Goal: Task Accomplishment & Management: Use online tool/utility

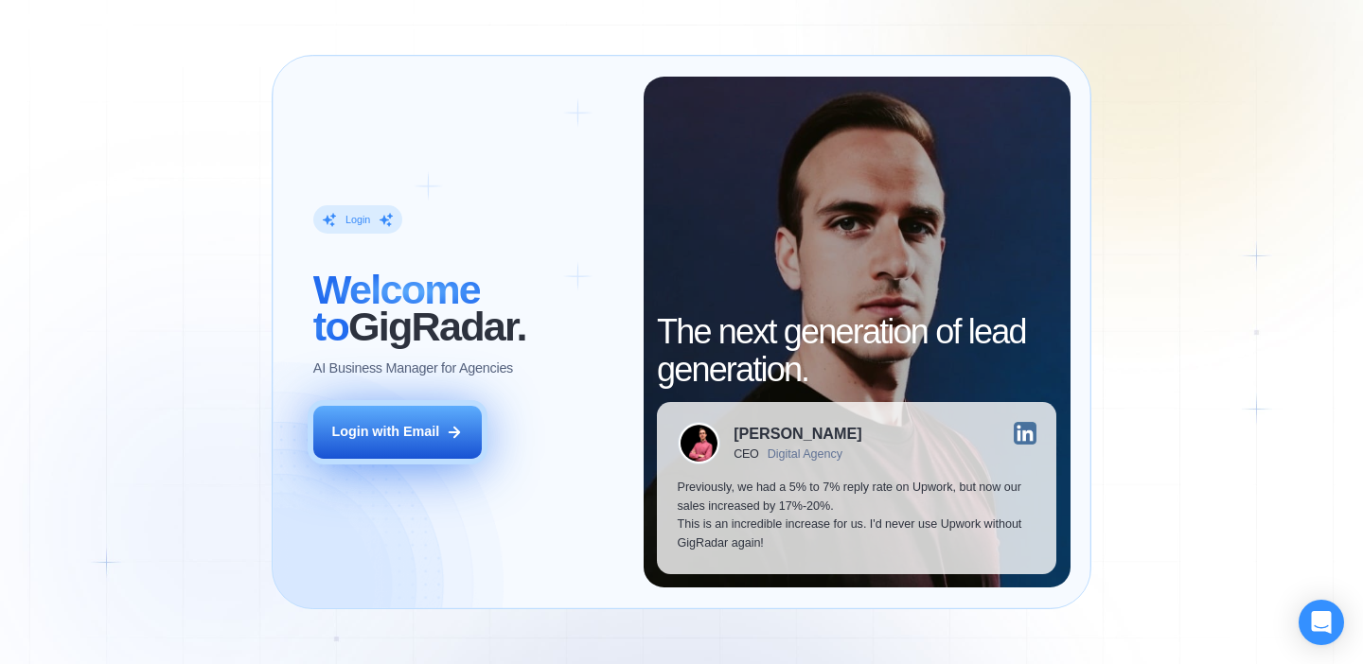
click at [434, 435] on div "Login with Email" at bounding box center [385, 432] width 108 height 19
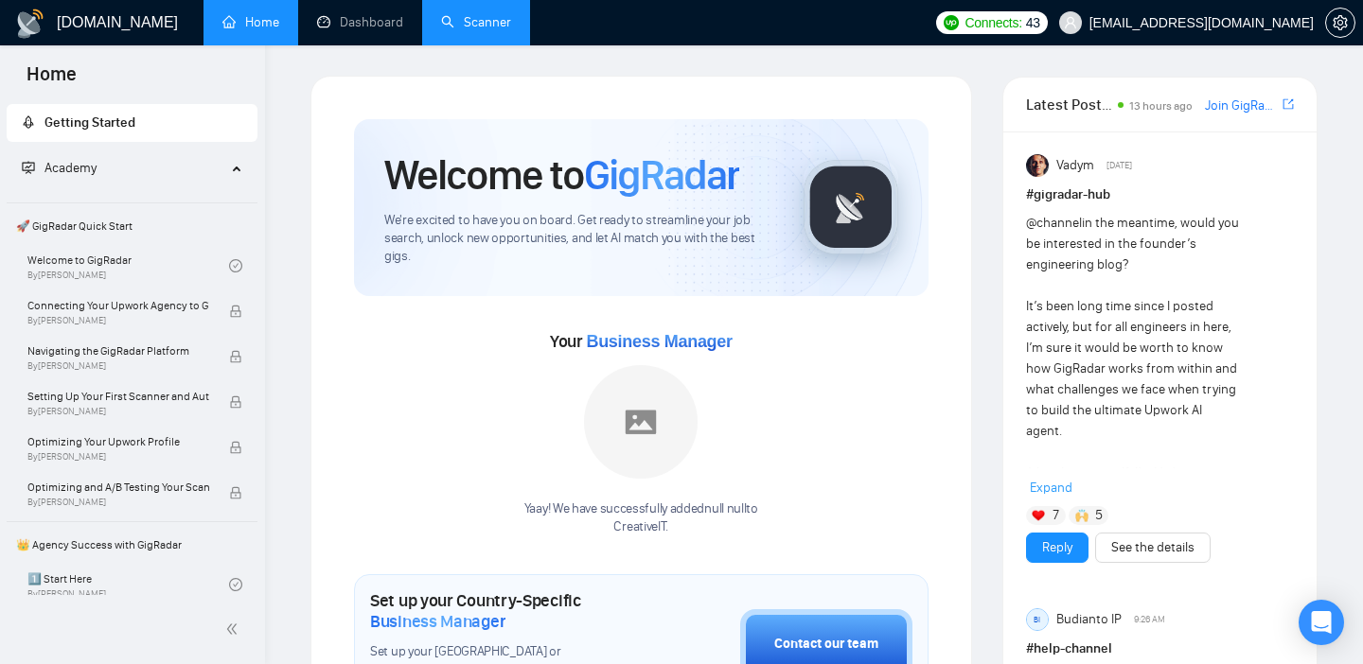
click at [471, 23] on link "Scanner" at bounding box center [476, 22] width 70 height 16
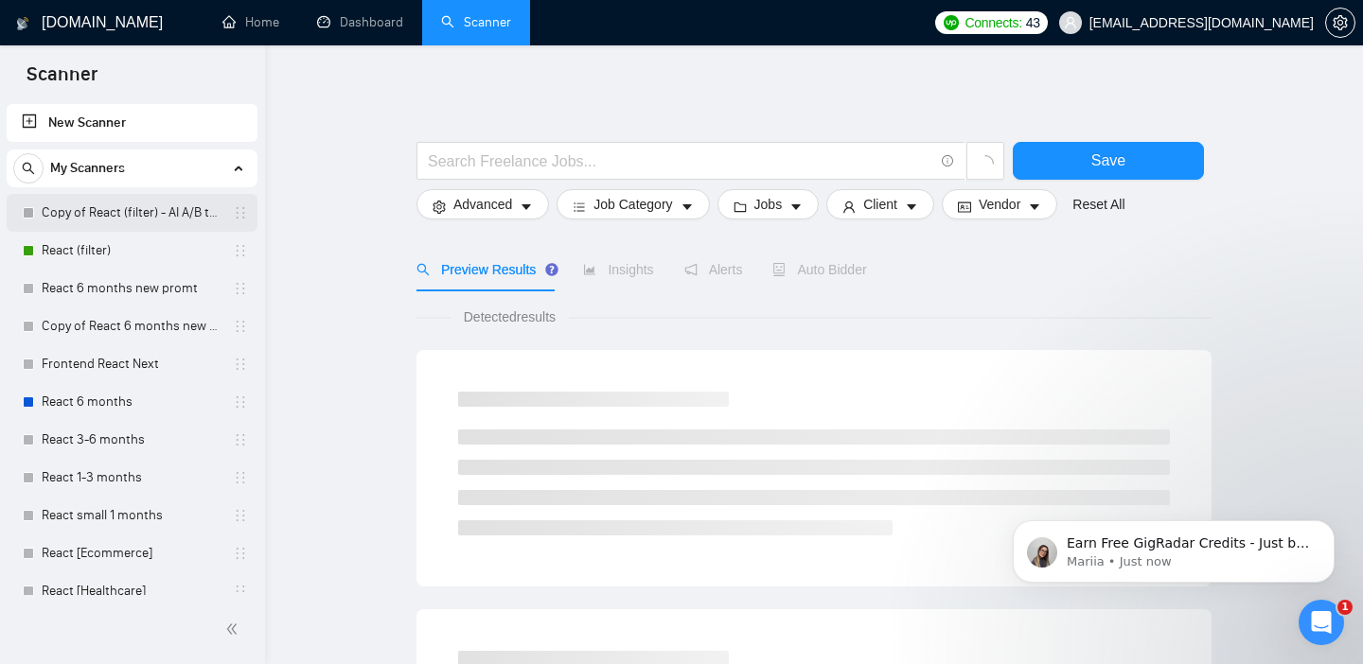
click at [144, 214] on link "Copy of React (filter) - AI A/B testing" at bounding box center [132, 213] width 180 height 38
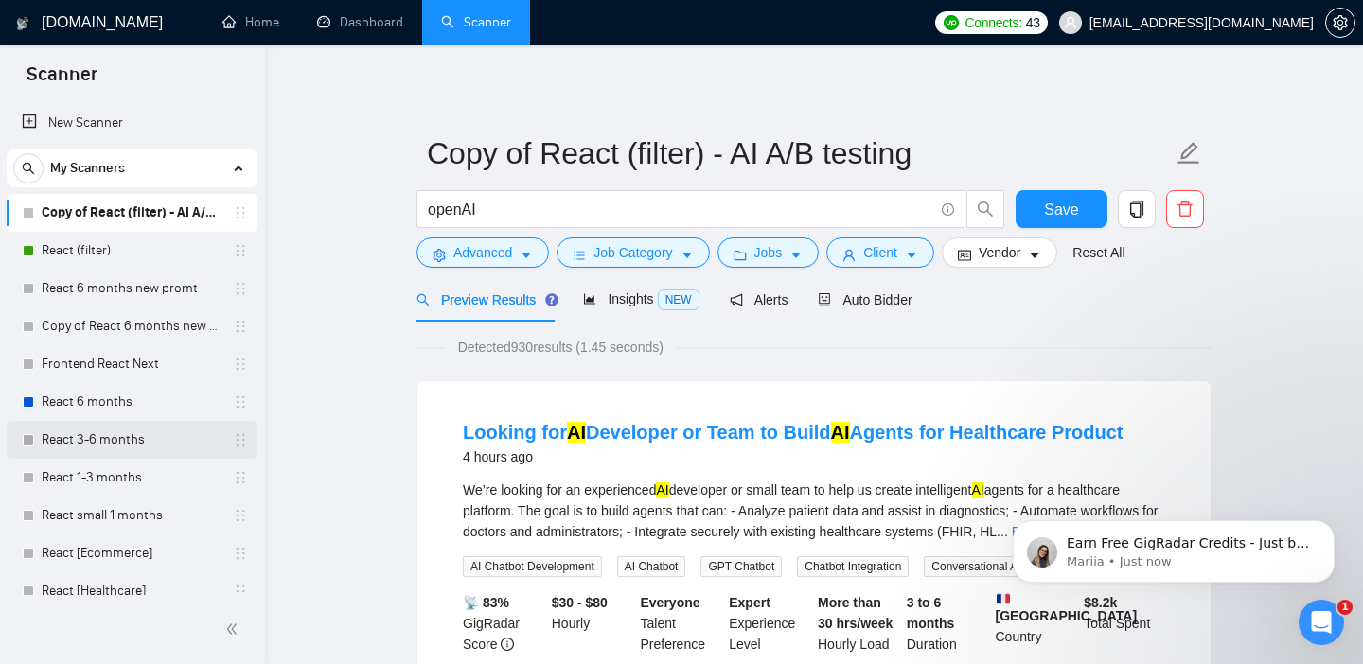
click at [146, 438] on link "React 3-6 months" at bounding box center [132, 440] width 180 height 38
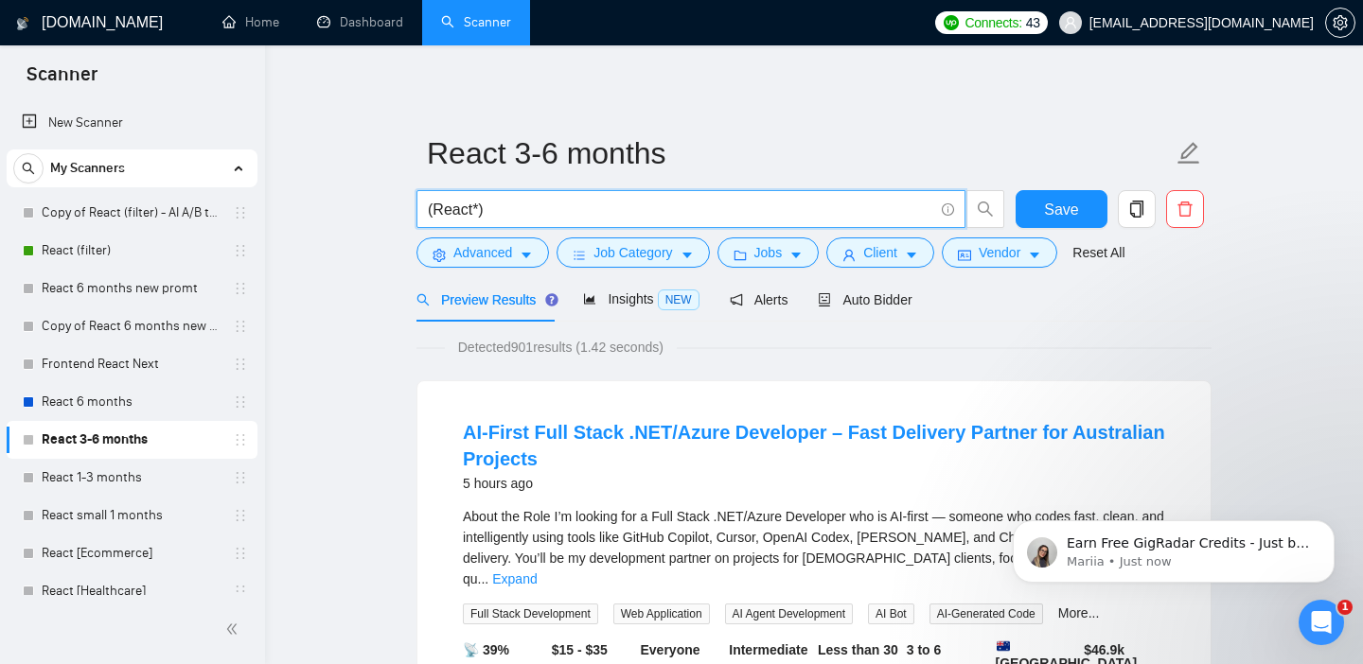
drag, startPoint x: 487, startPoint y: 209, endPoint x: 416, endPoint y: 211, distance: 72.0
click at [416, 211] on span "(React*)" at bounding box center [690, 209] width 549 height 38
click at [168, 250] on link "React (filter)" at bounding box center [132, 251] width 180 height 38
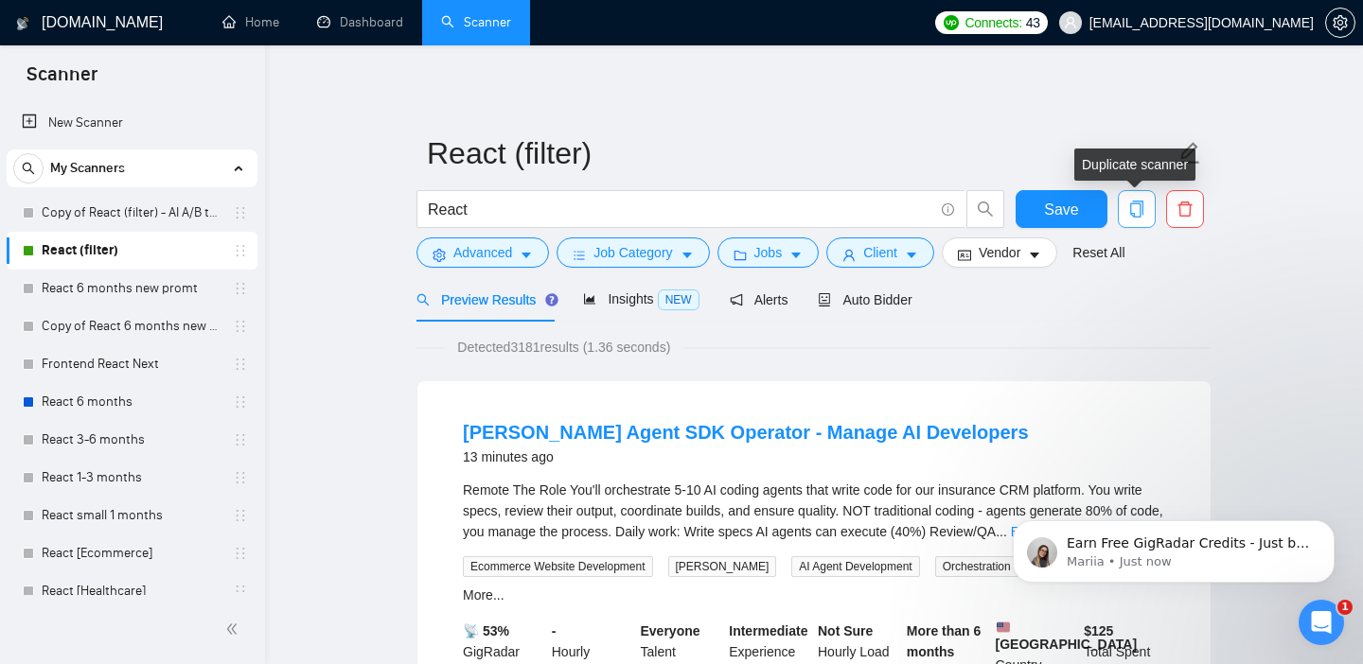
click at [1140, 213] on icon "copy" at bounding box center [1136, 209] width 13 height 17
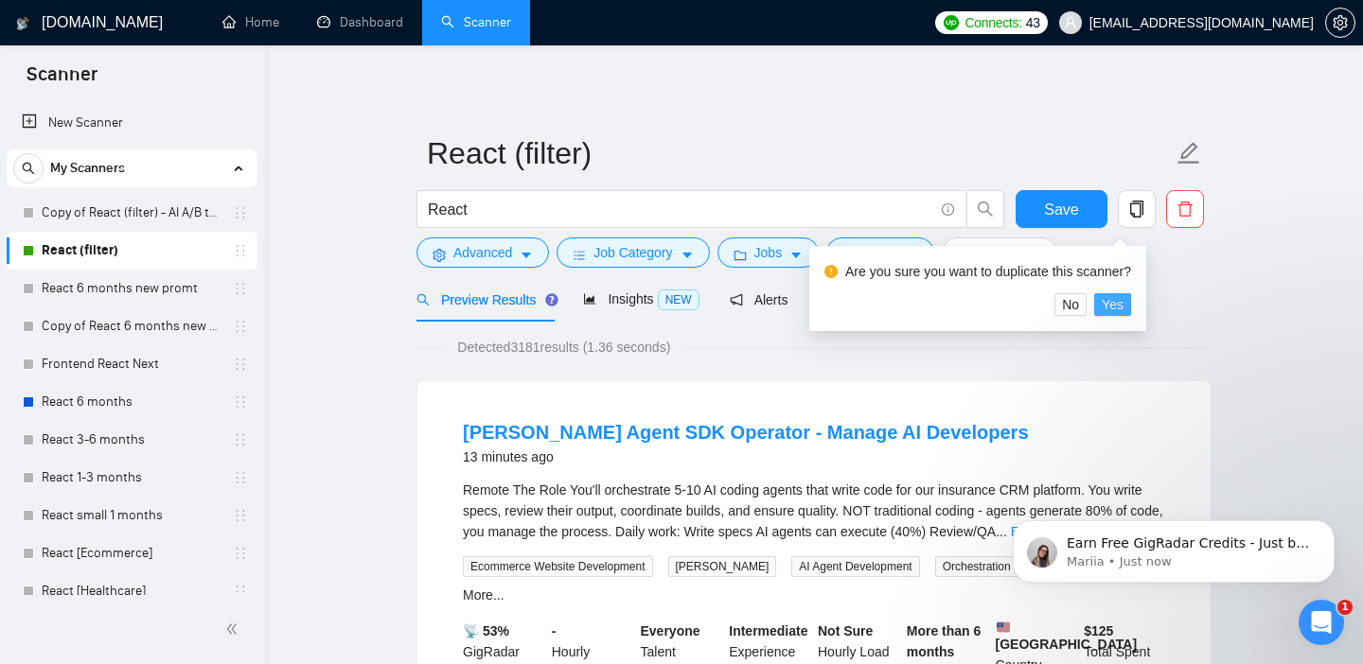
click at [1122, 301] on span "Yes" at bounding box center [1113, 304] width 22 height 21
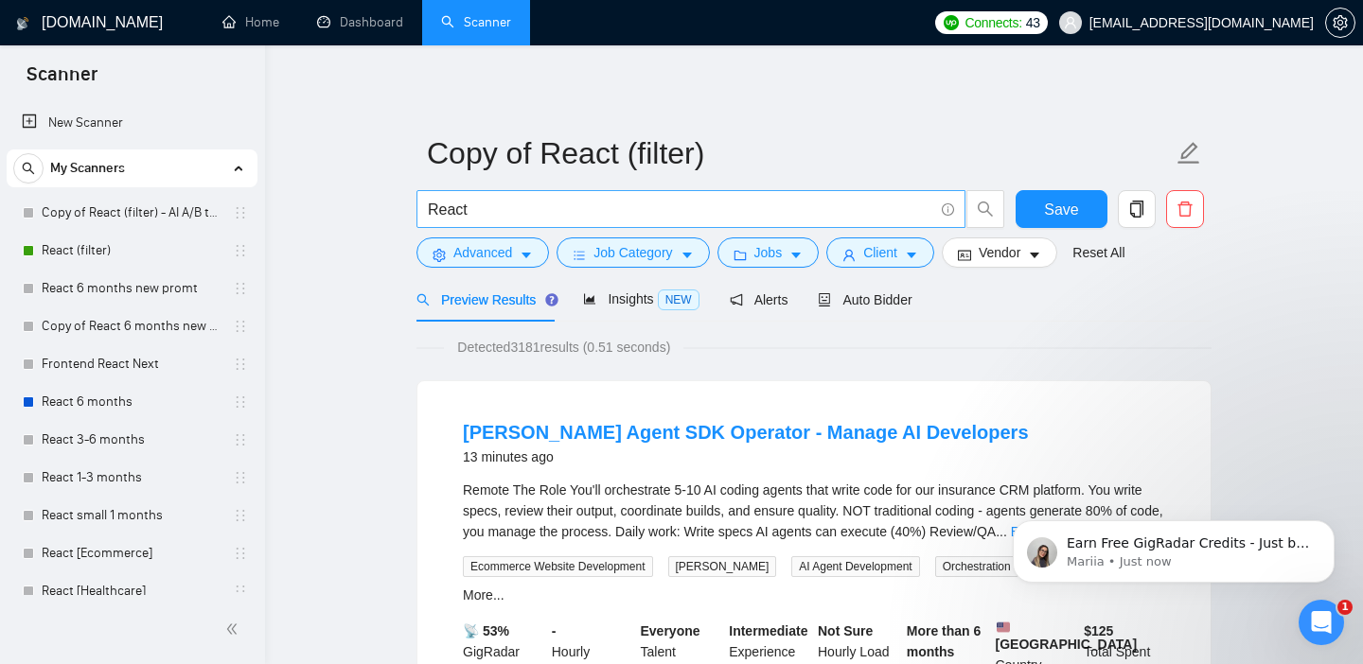
click at [455, 205] on input "React" at bounding box center [680, 210] width 505 height 24
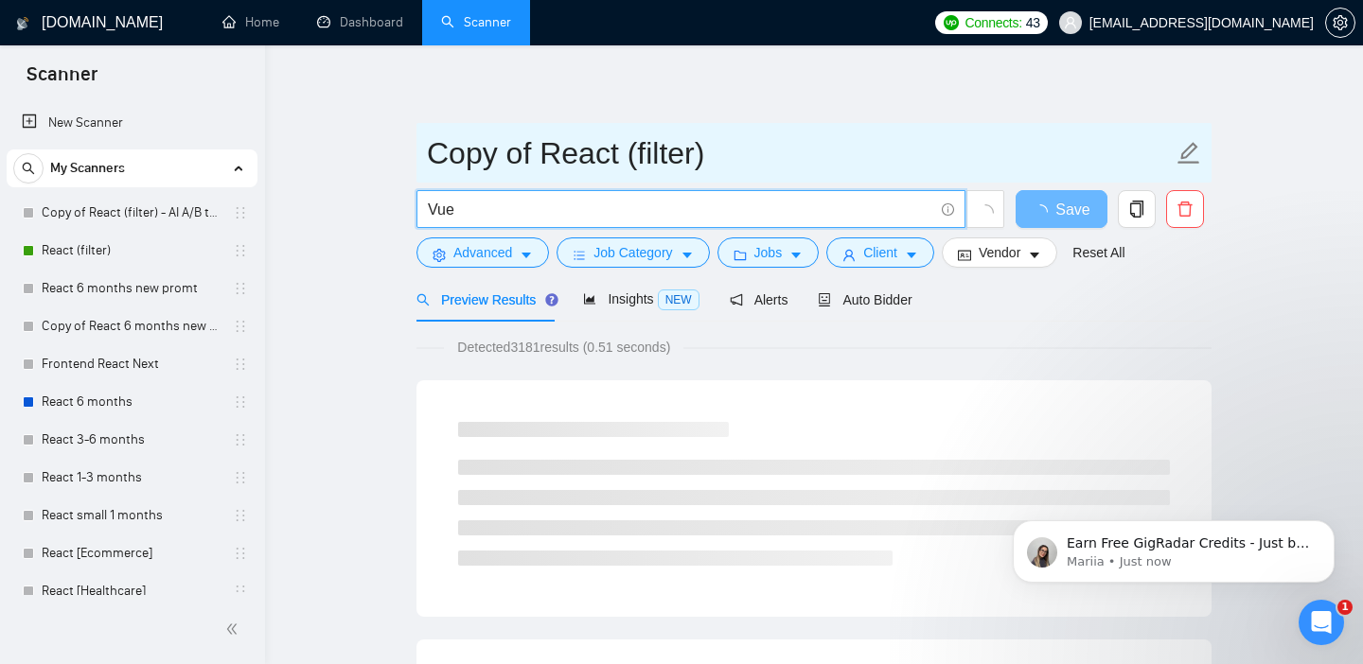
type input "Vue"
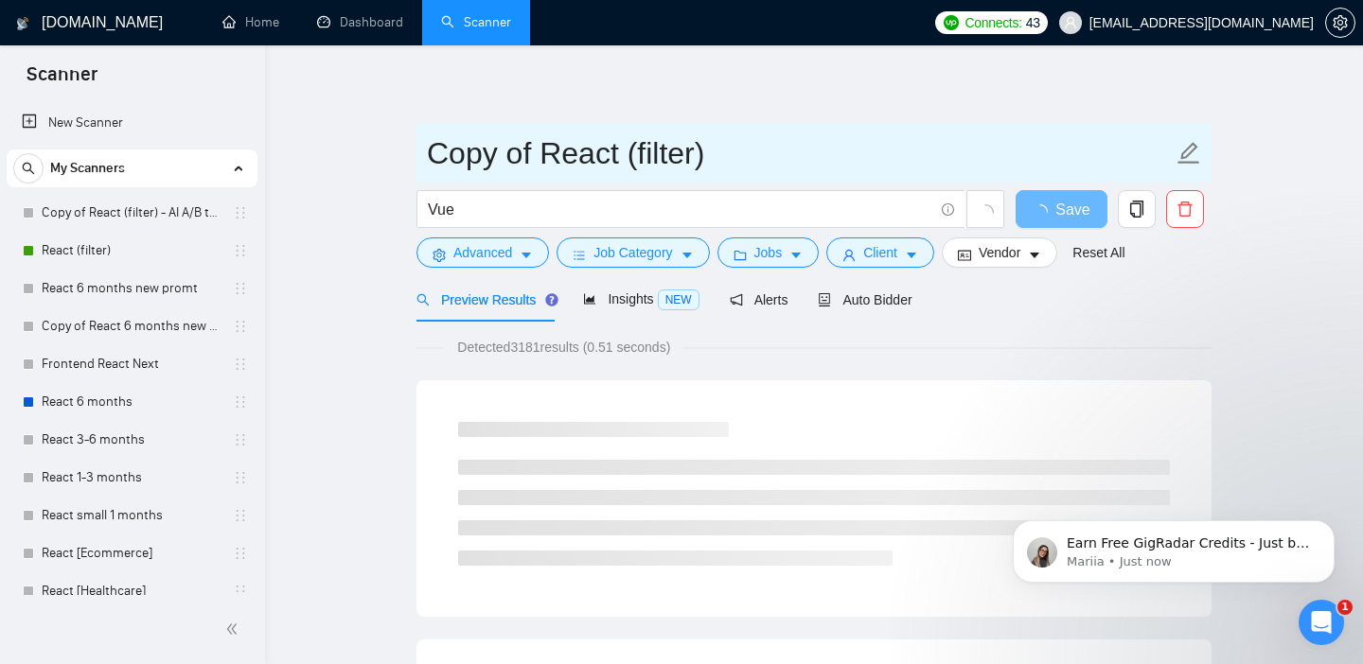
click at [1188, 151] on icon "edit" at bounding box center [1189, 153] width 25 height 25
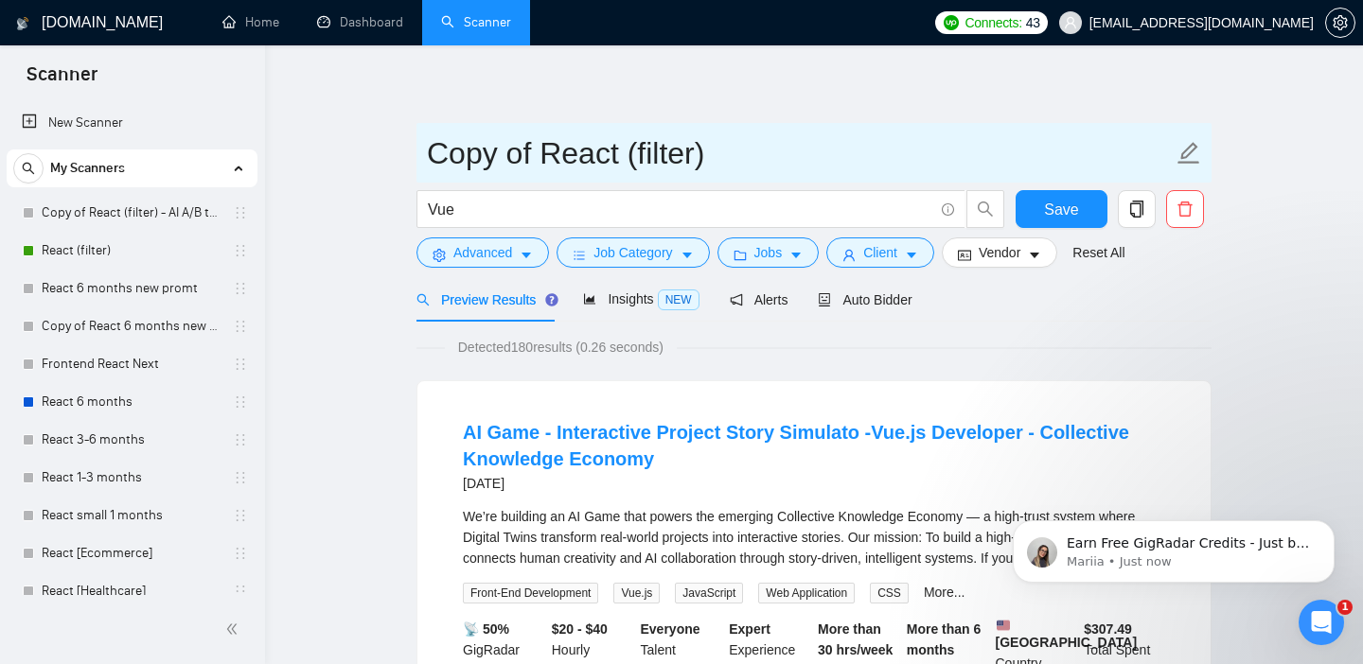
click at [870, 161] on input "Copy of React (filter)" at bounding box center [800, 153] width 746 height 47
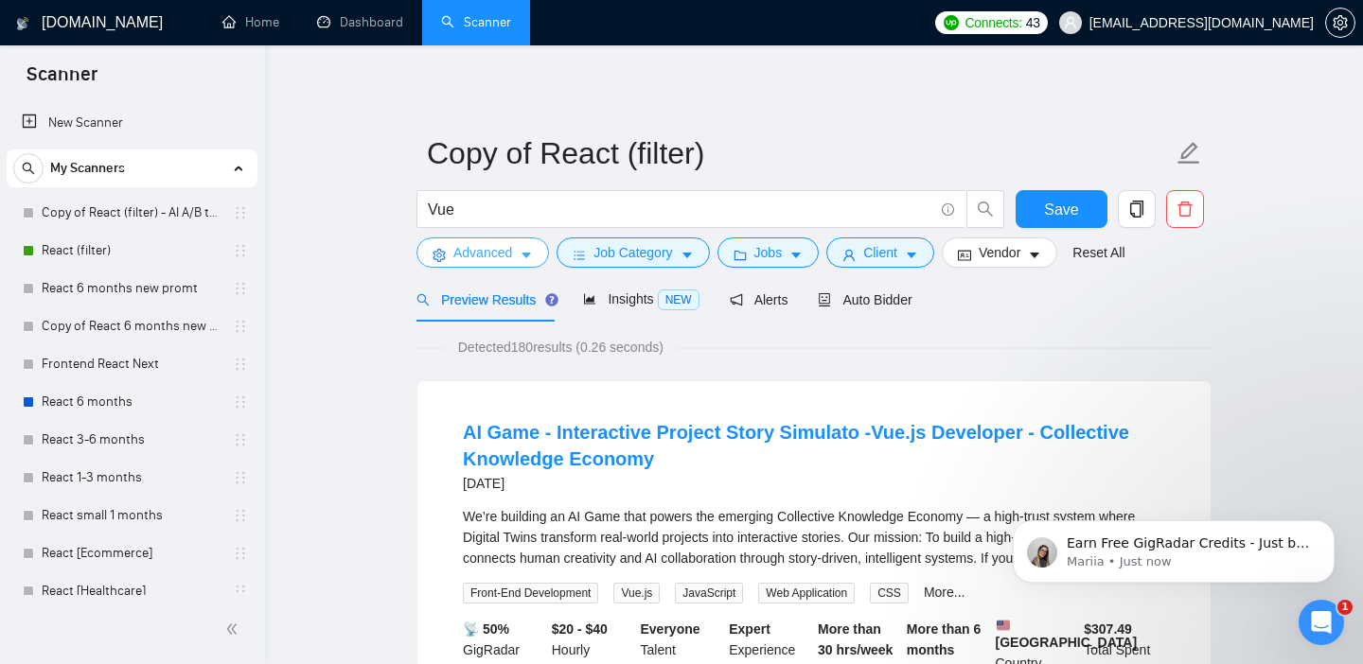
click at [536, 255] on button "Advanced" at bounding box center [482, 253] width 133 height 30
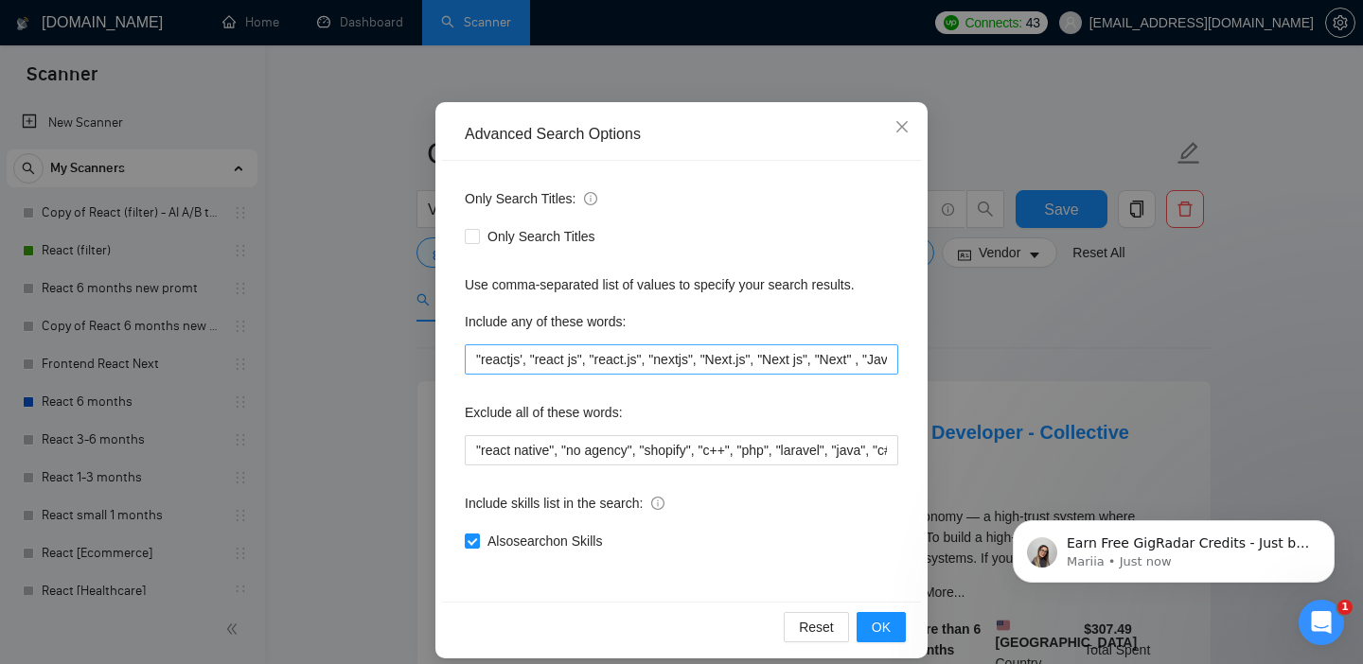
scroll to position [109, 0]
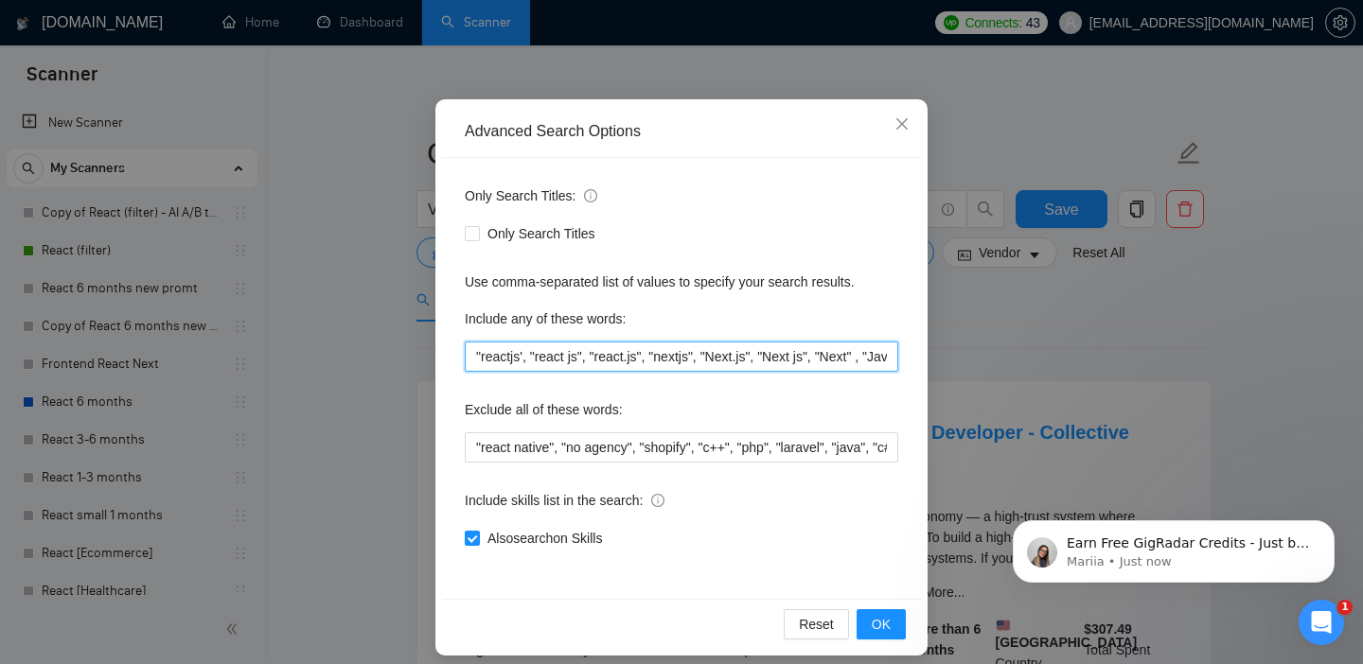
click at [682, 356] on input ""reactjs', "react js", "react.js", "nextjs", "Next.js", "Next js", "Next" , "Ja…" at bounding box center [682, 357] width 434 height 30
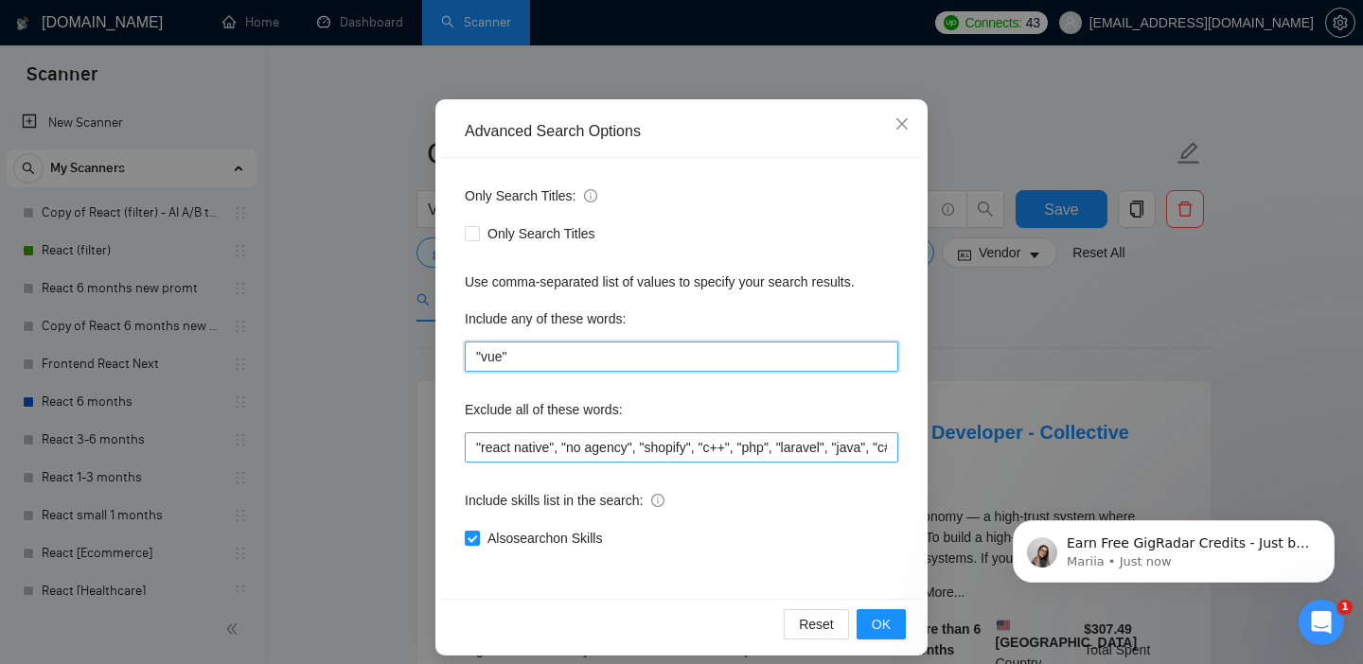
type input ""vue""
click at [824, 445] on input ""react native", "no agency", "shopify", "c++", "php", "laravel", "java", "c#", …" at bounding box center [682, 448] width 434 height 30
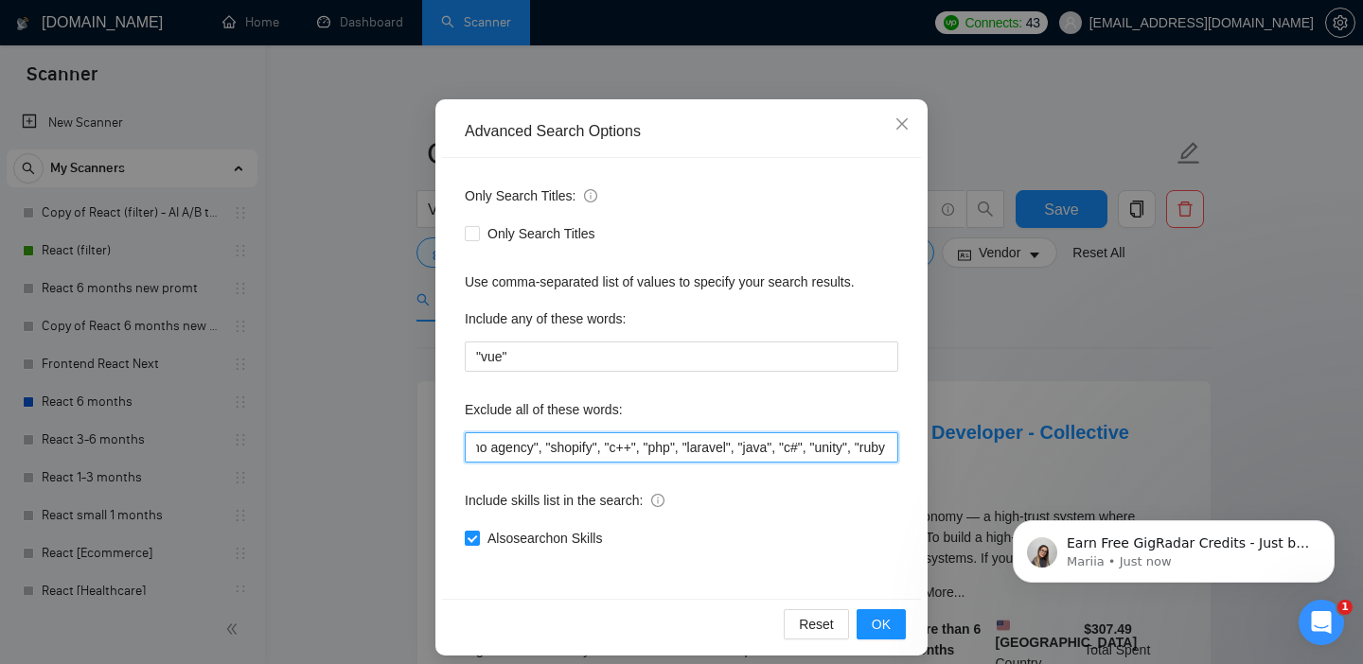
scroll to position [0, 0]
drag, startPoint x: 824, startPoint y: 445, endPoint x: 406, endPoint y: 440, distance: 417.5
click at [406, 440] on div "Advanced Search Options Only Search Titles: Only Search Titles Use comma-separa…" at bounding box center [681, 332] width 1363 height 664
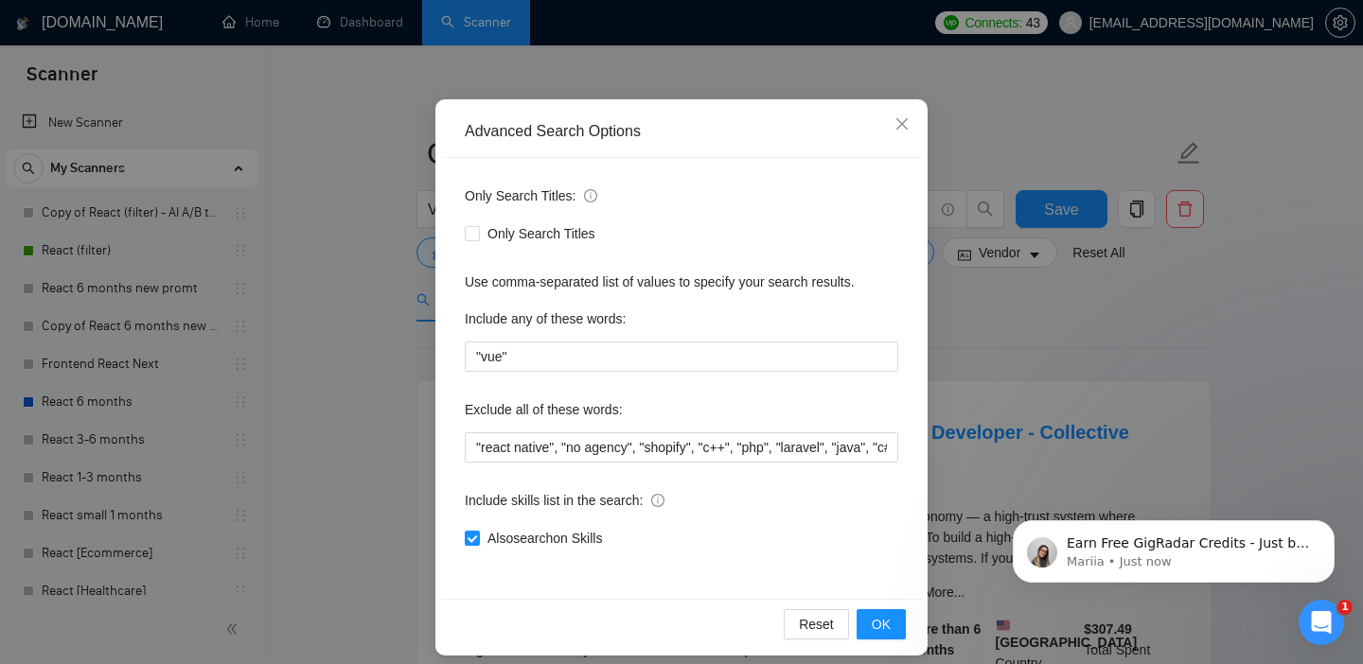
click at [729, 500] on div "Include skills list in the search:" at bounding box center [682, 505] width 434 height 38
click at [887, 630] on span "OK" at bounding box center [881, 624] width 19 height 21
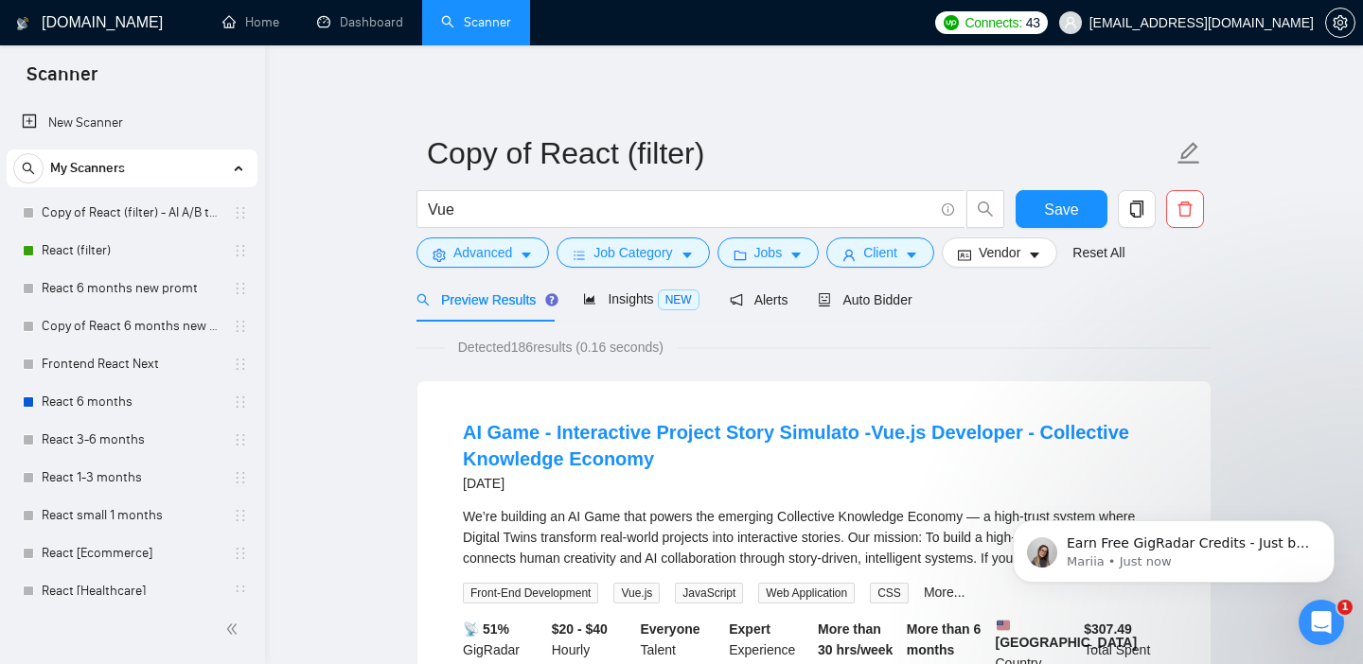
scroll to position [28, 0]
click at [1040, 206] on button "Save" at bounding box center [1062, 209] width 92 height 38
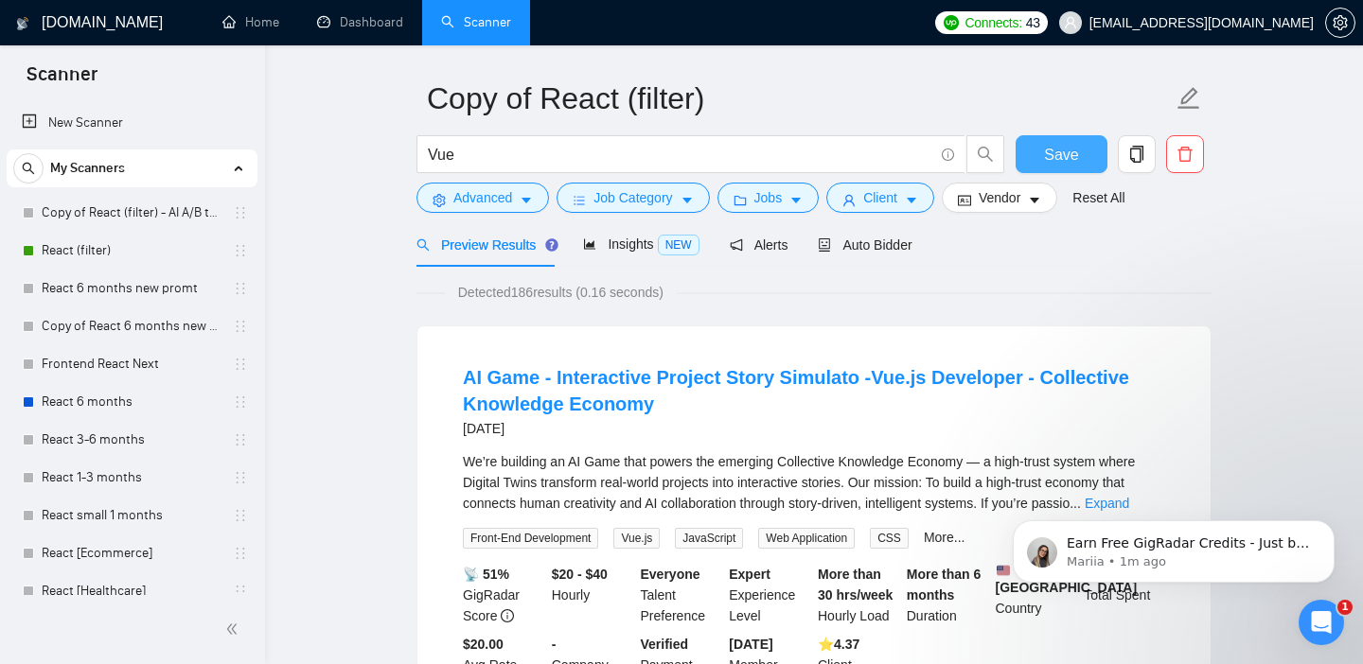
scroll to position [0, 0]
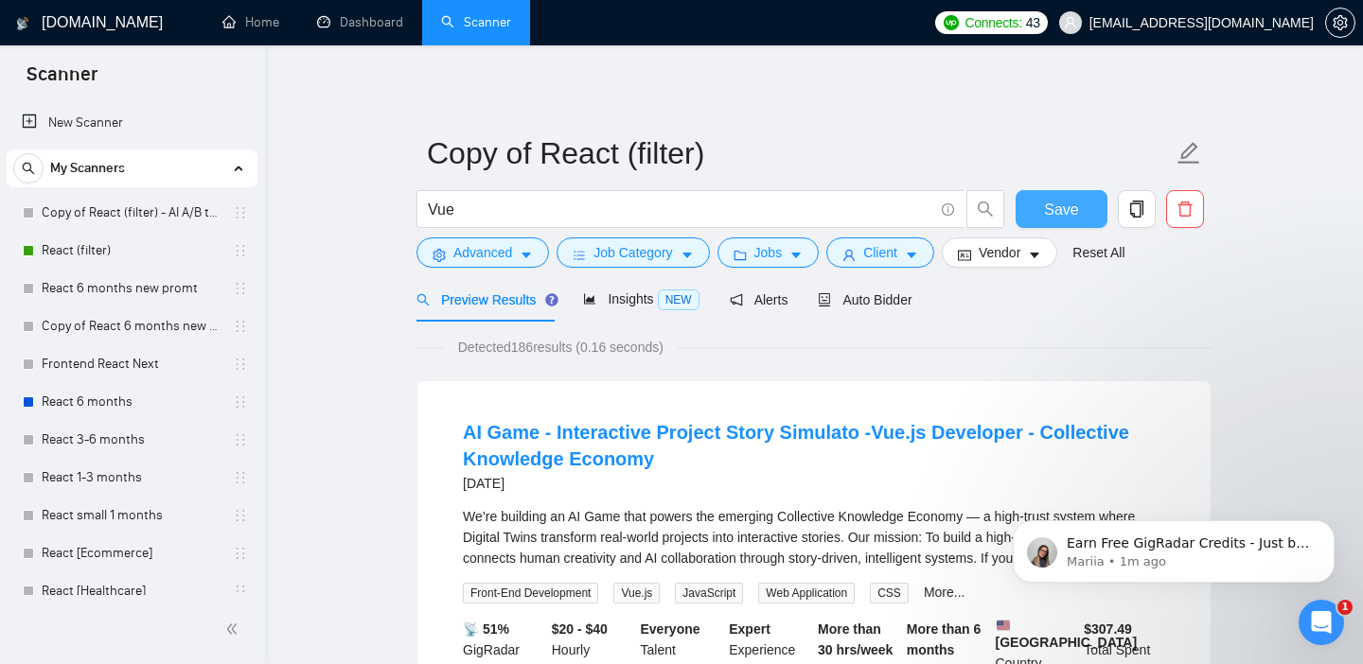
click at [1063, 204] on span "Save" at bounding box center [1061, 210] width 34 height 24
click at [134, 250] on link "React (filter)" at bounding box center [132, 251] width 180 height 38
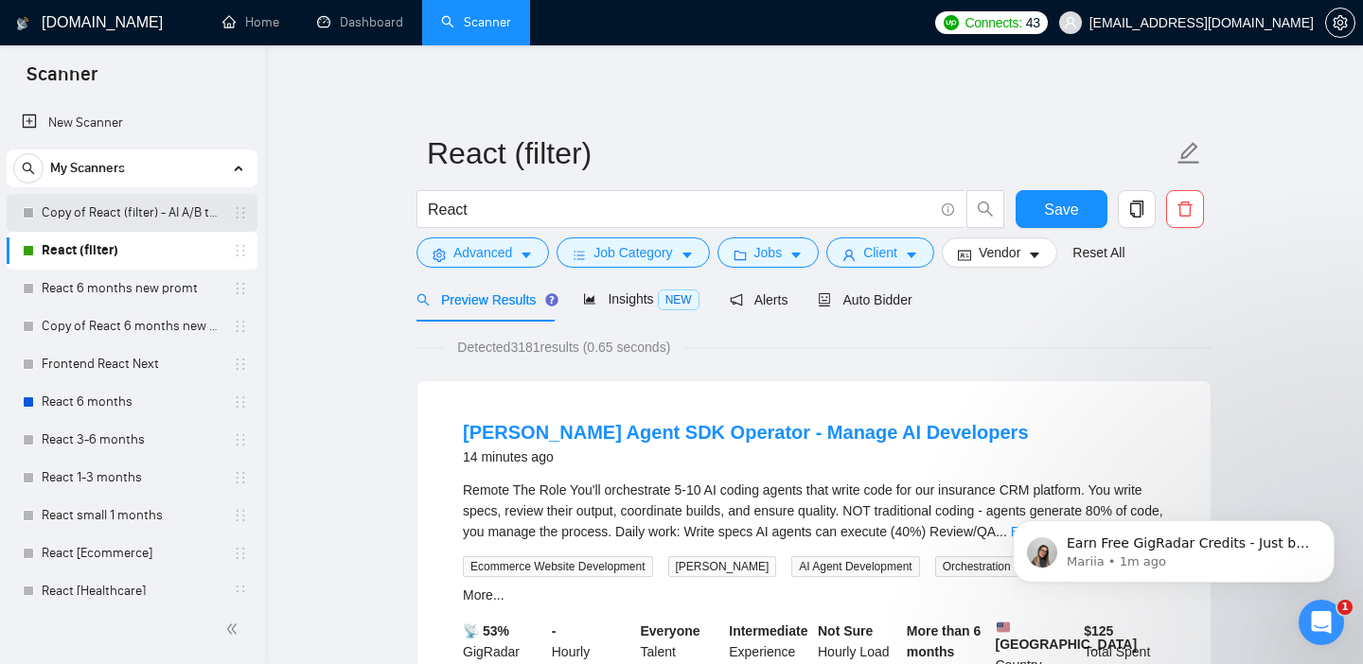
click at [152, 209] on link "Copy of React (filter) - AI A/B testing" at bounding box center [132, 213] width 180 height 38
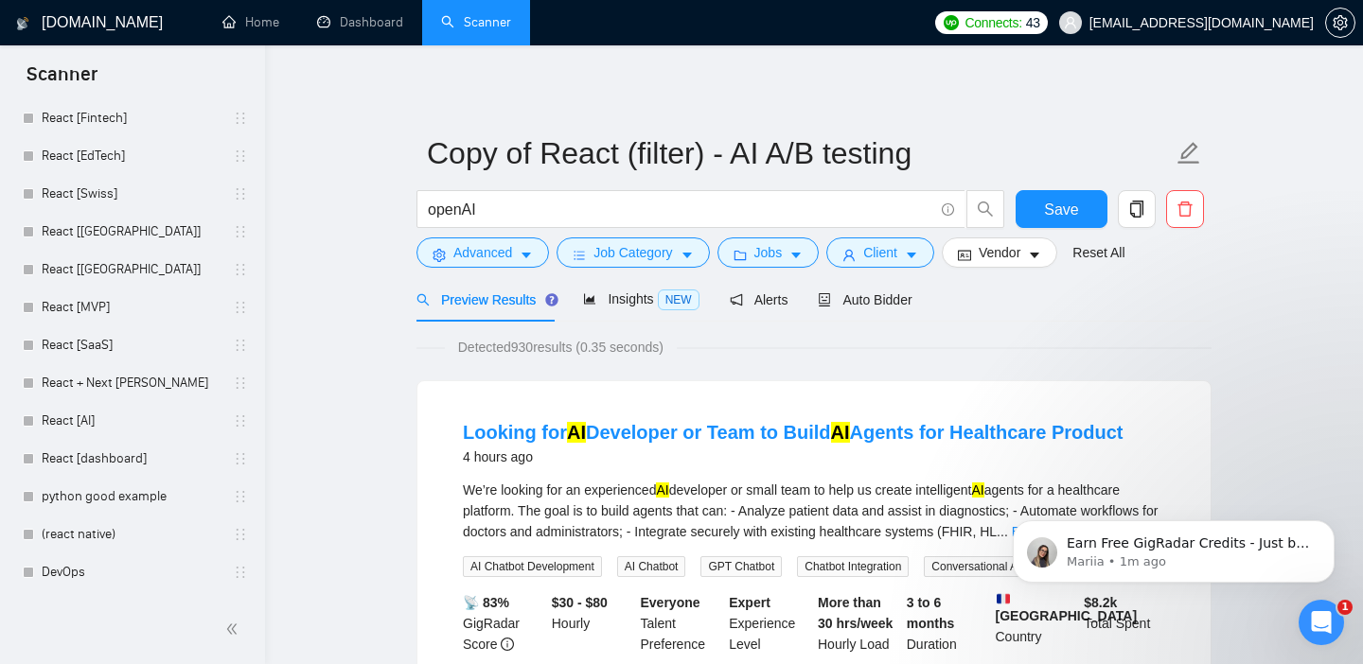
scroll to position [659, 0]
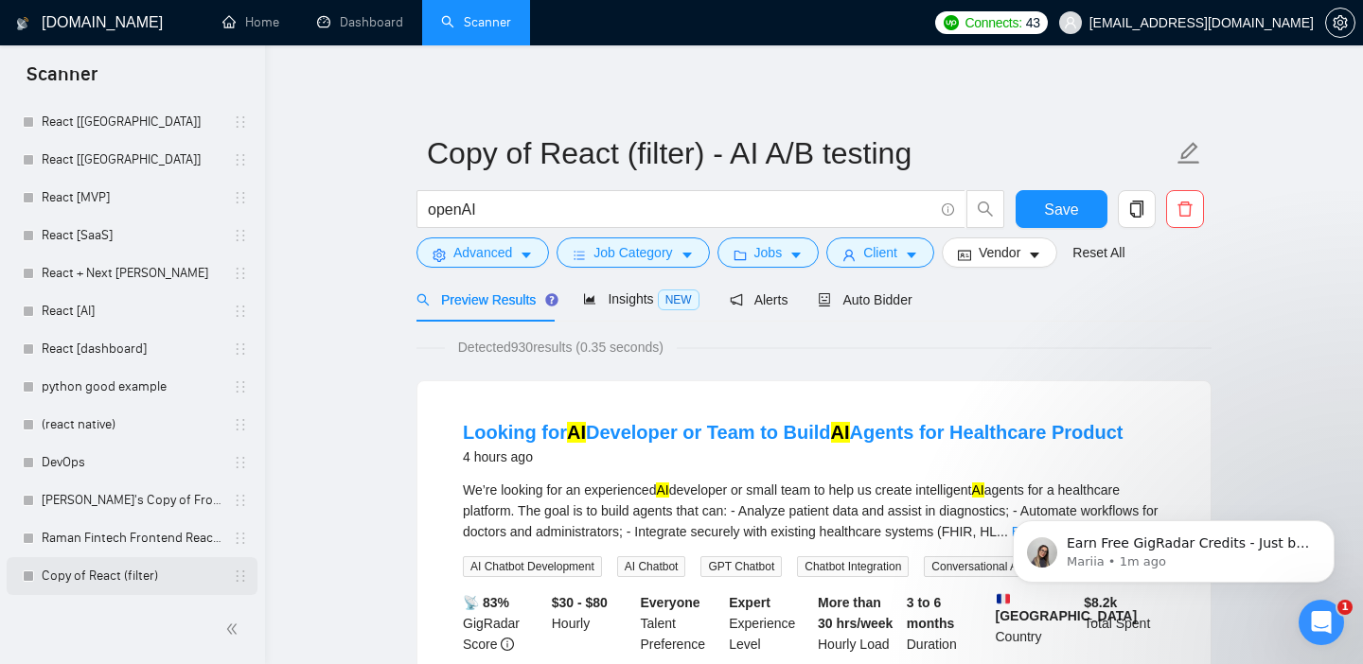
click at [138, 571] on link "Copy of React (filter)" at bounding box center [132, 577] width 180 height 38
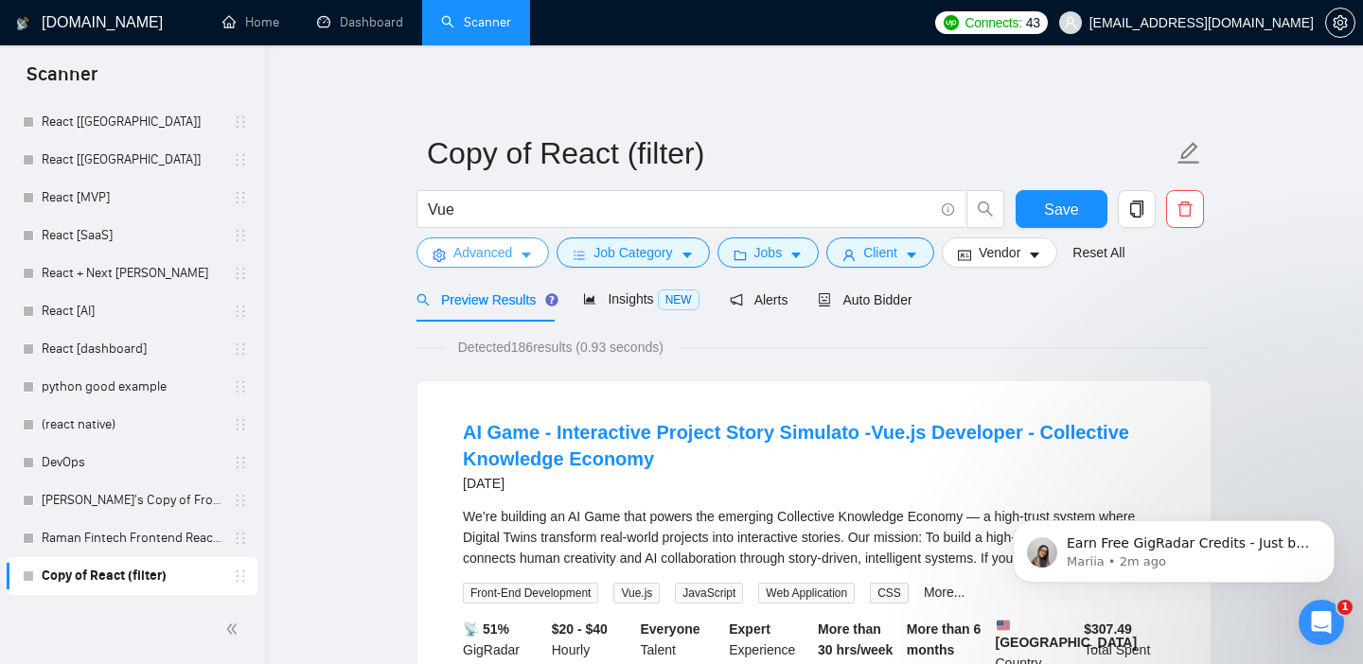
click at [525, 262] on button "Advanced" at bounding box center [482, 253] width 133 height 30
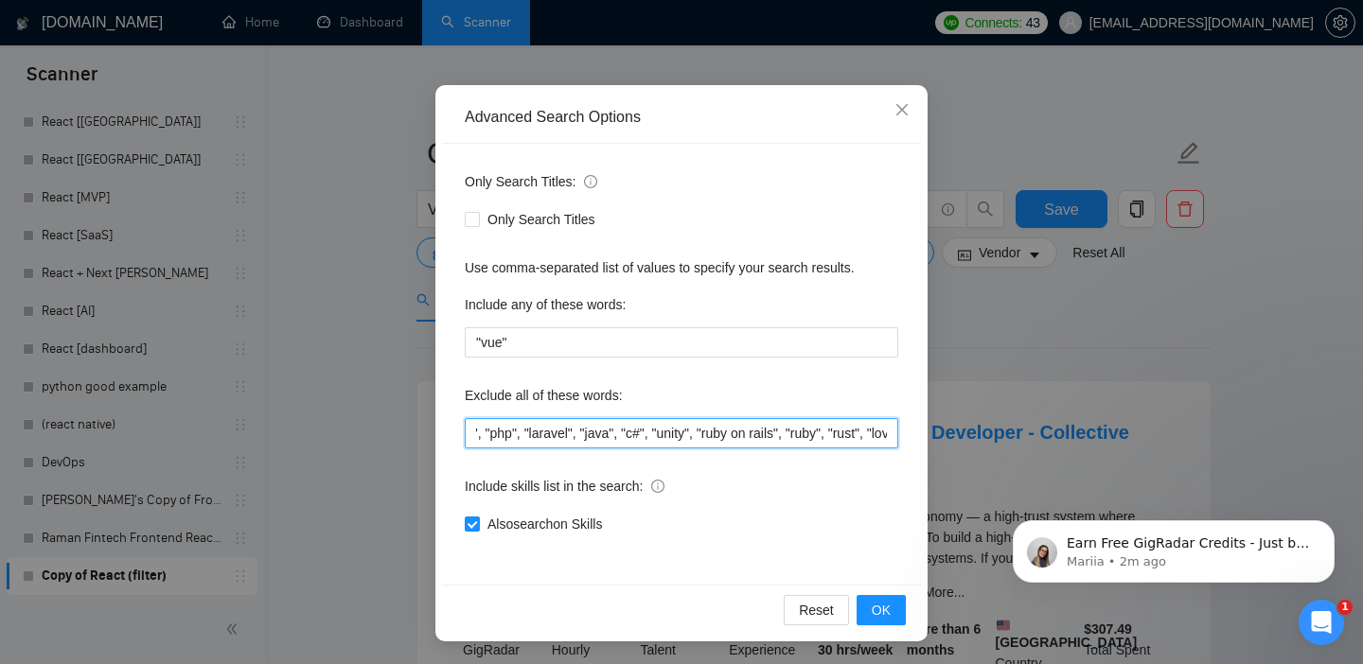
scroll to position [0, 409]
drag, startPoint x: 750, startPoint y: 434, endPoint x: 930, endPoint y: 437, distance: 180.8
click at [930, 437] on div "Advanced Search Options Only Search Titles: Only Search Titles Use comma-separa…" at bounding box center [681, 332] width 1363 height 664
click at [796, 434] on input ""react native", "no agency", "shopify", "c++", "php", "laravel", "java", "c#", …" at bounding box center [682, 433] width 434 height 30
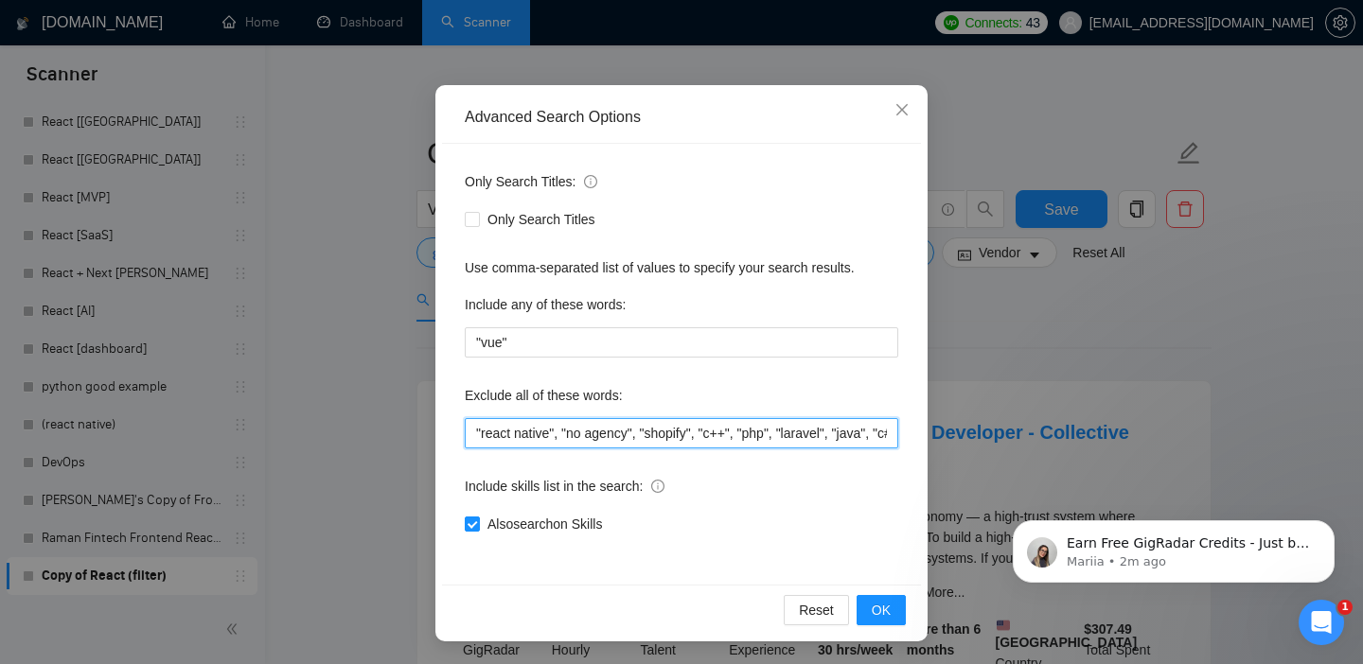
drag, startPoint x: 809, startPoint y: 434, endPoint x: 435, endPoint y: 437, distance: 373.9
click at [435, 437] on div "Advanced Search Options Only Search Titles: Only Search Titles Use comma-separa…" at bounding box center [681, 363] width 492 height 557
click at [784, 521] on div "Also search on Skills" at bounding box center [682, 524] width 434 height 21
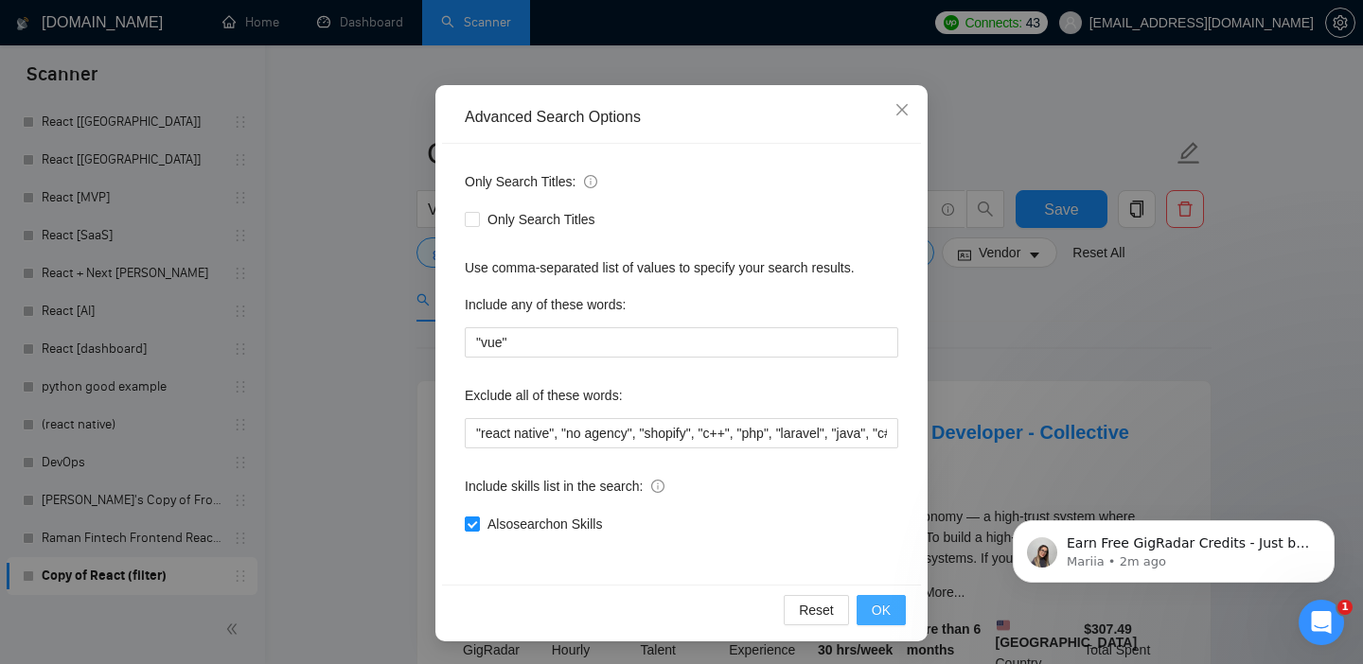
click at [870, 604] on button "OK" at bounding box center [881, 610] width 49 height 30
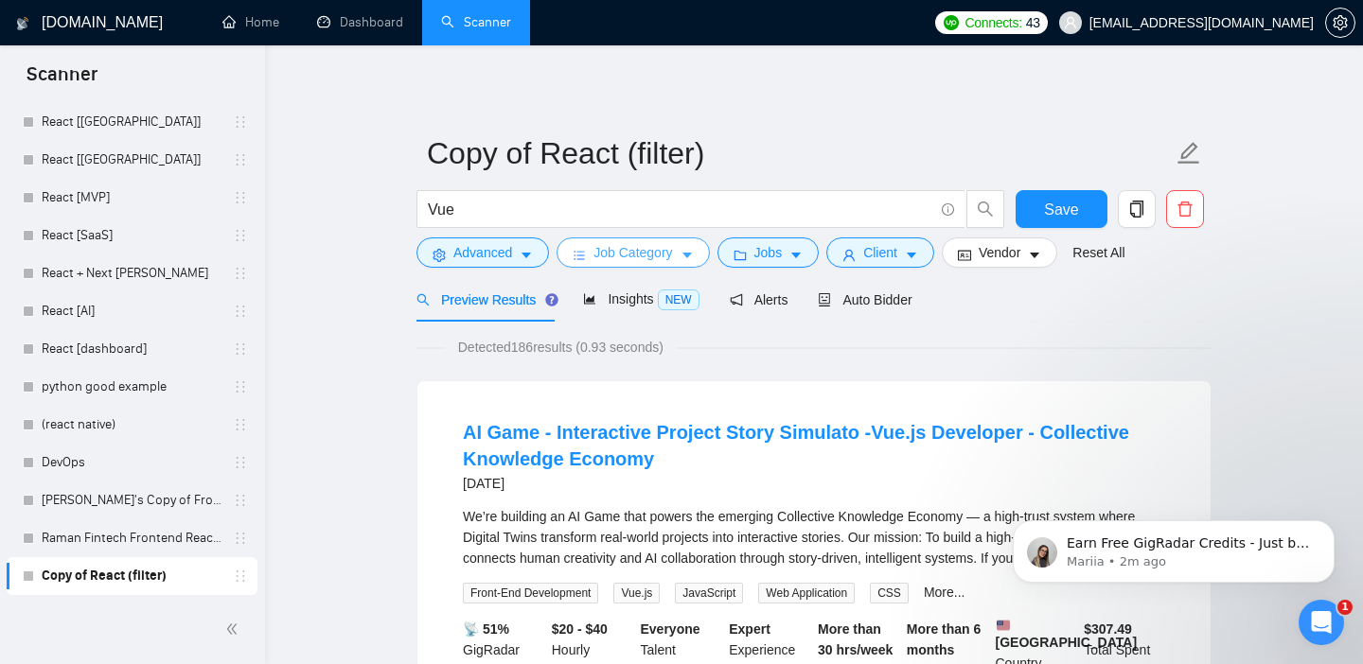
click at [612, 253] on span "Job Category" at bounding box center [633, 252] width 79 height 21
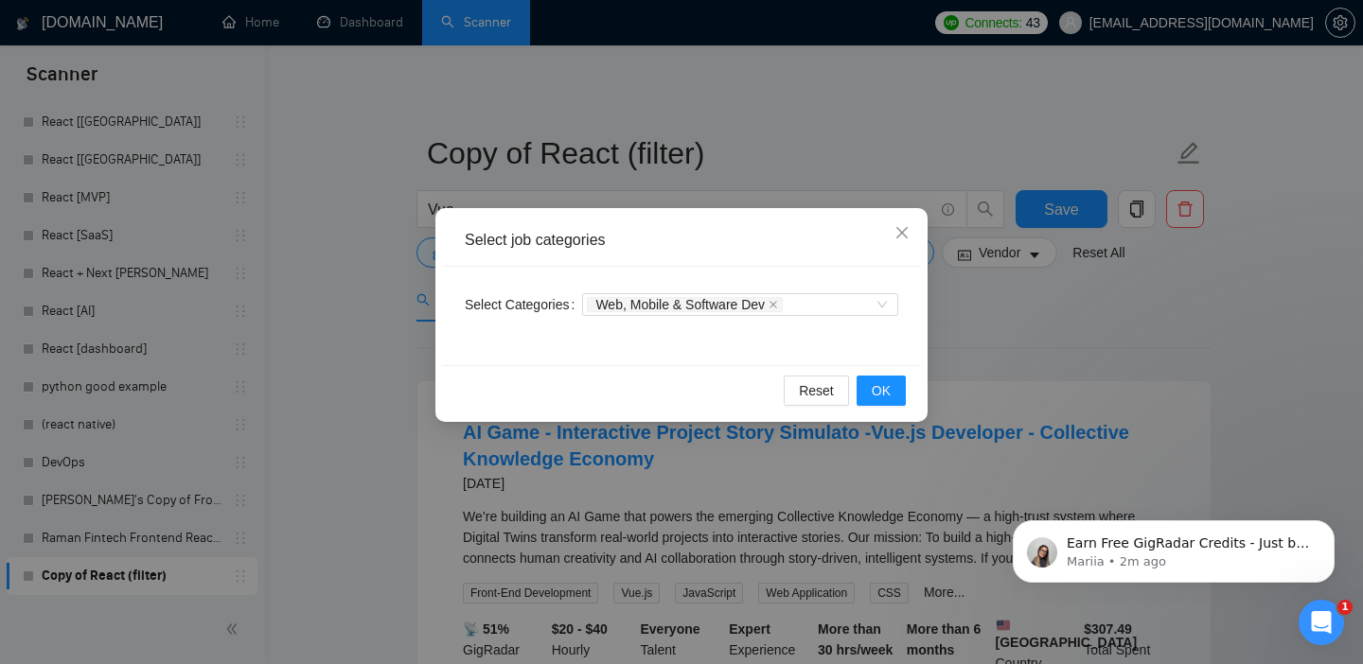
click at [992, 338] on div "Select job categories Select Categories Web, Mobile & Software Dev Reset OK" at bounding box center [681, 332] width 1363 height 664
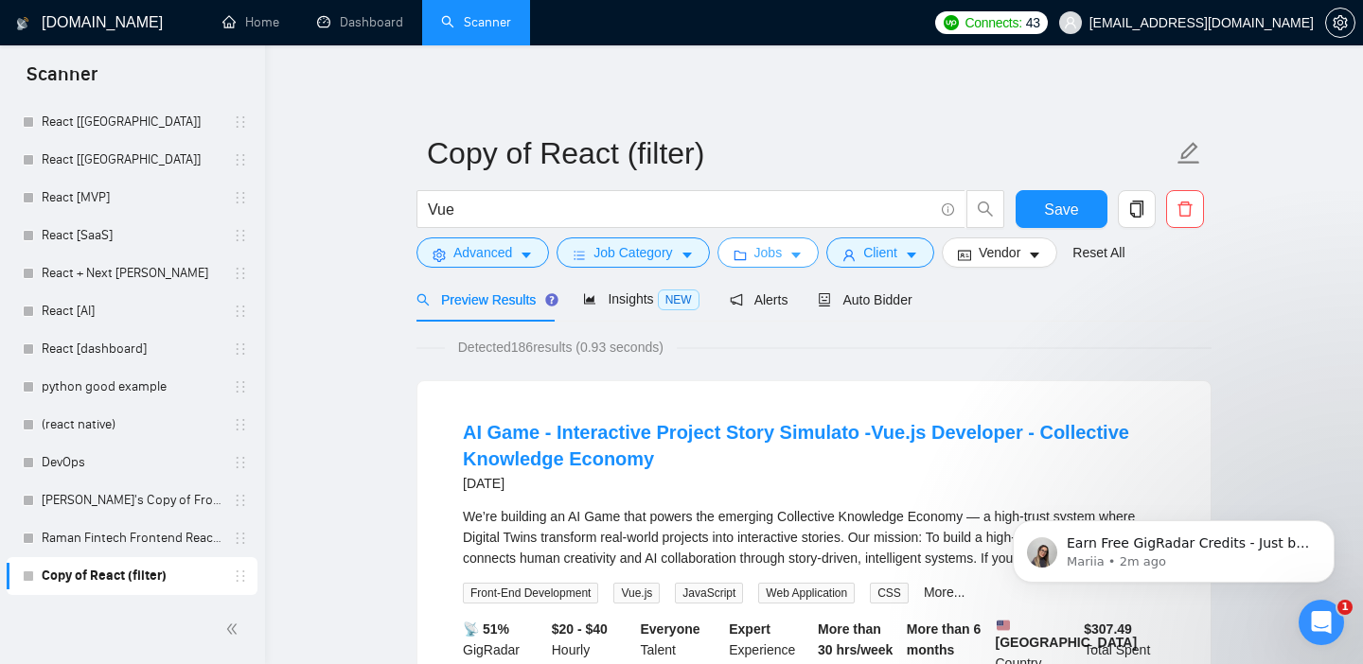
click at [768, 253] on span "Jobs" at bounding box center [768, 252] width 28 height 21
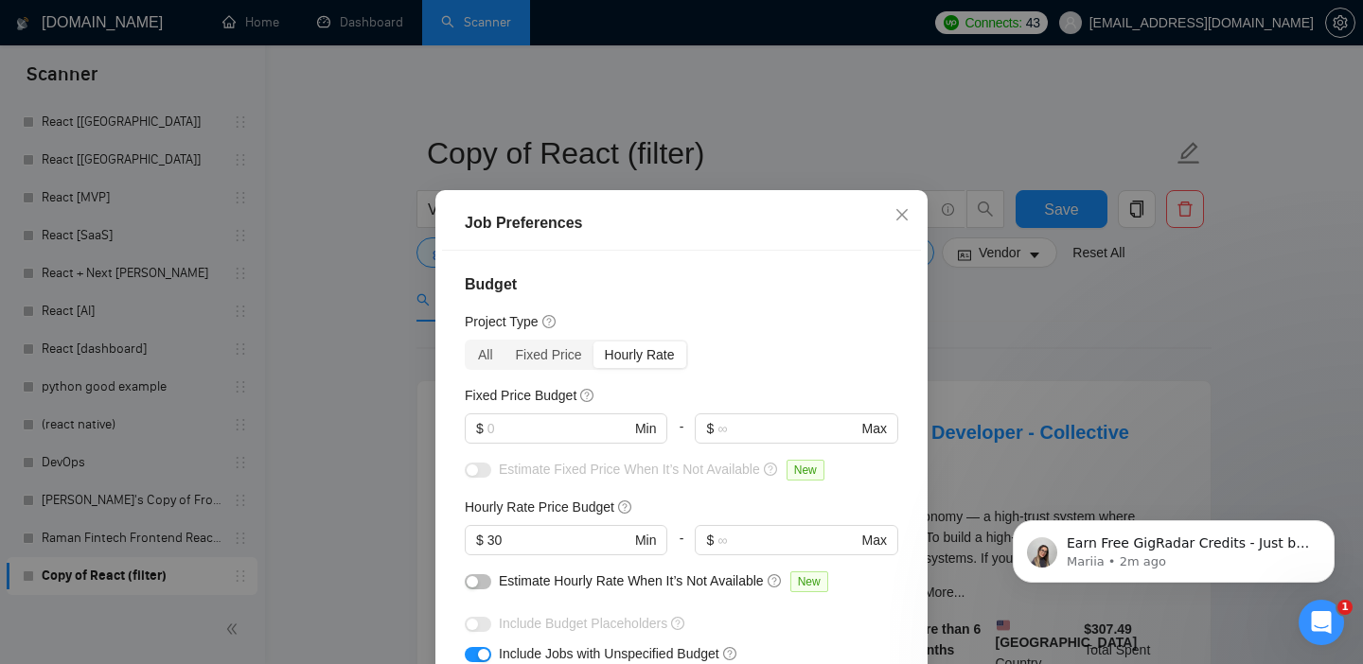
click at [1064, 345] on div "Job Preferences Budget Project Type All Fixed Price Hourly Rate Fixed Price Bud…" at bounding box center [681, 332] width 1363 height 664
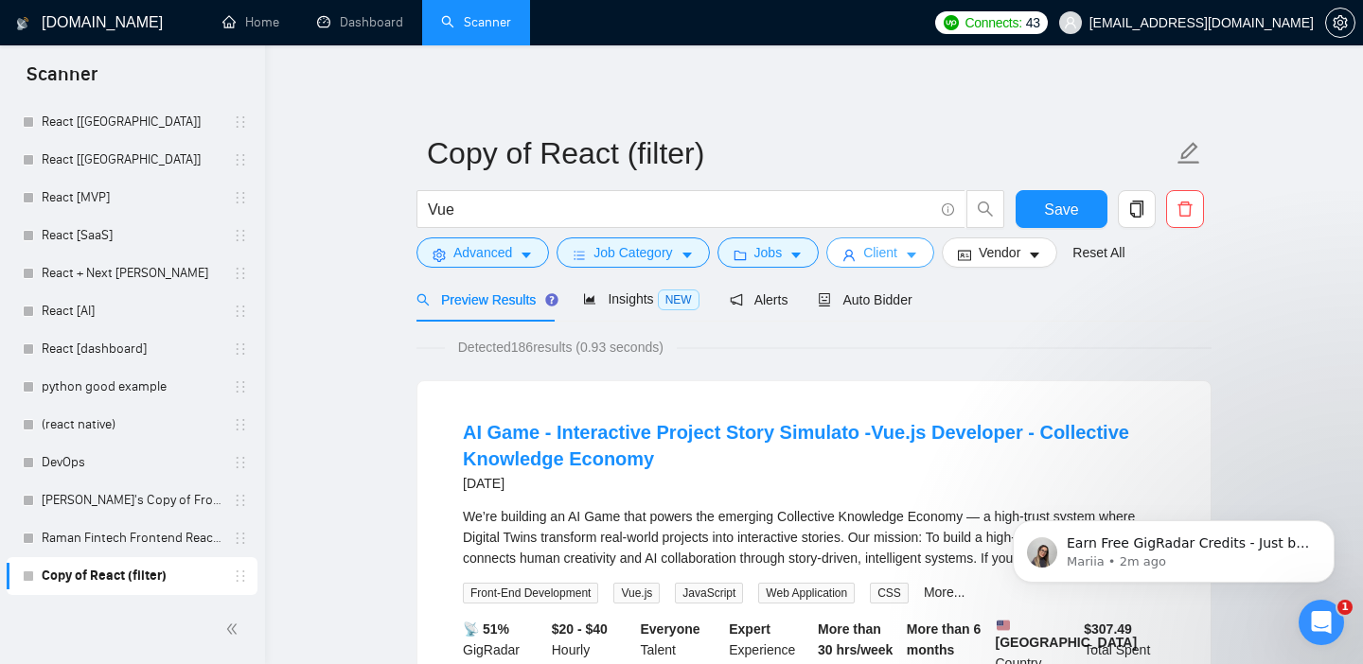
click at [897, 256] on span "Client" at bounding box center [880, 252] width 34 height 21
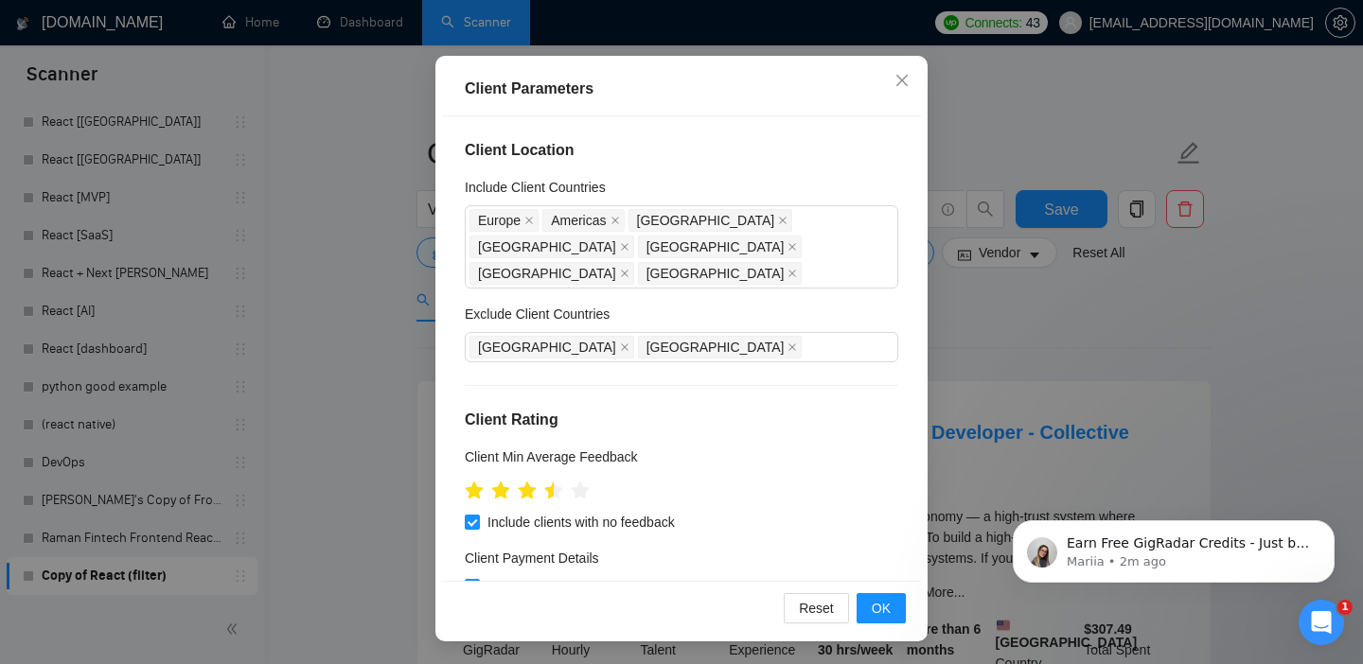
click at [1040, 377] on div "Client Parameters Client Location Include Client Countries [GEOGRAPHIC_DATA] [G…" at bounding box center [681, 332] width 1363 height 664
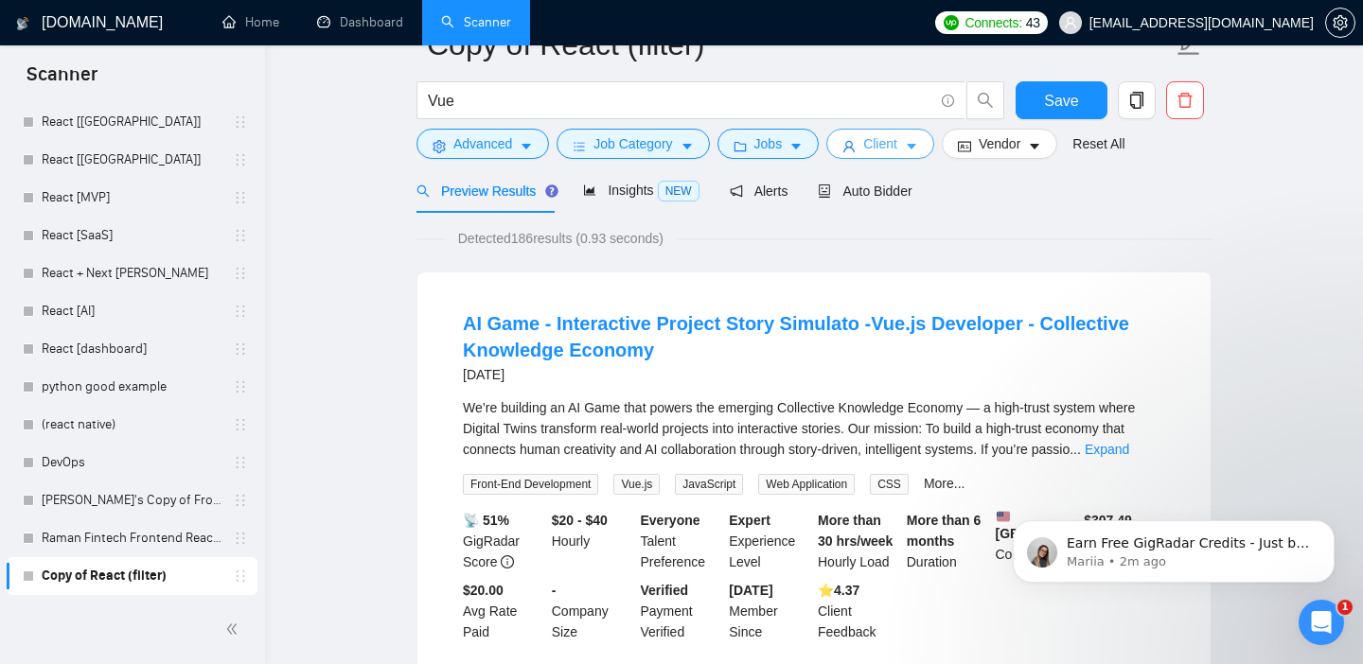
scroll to position [0, 0]
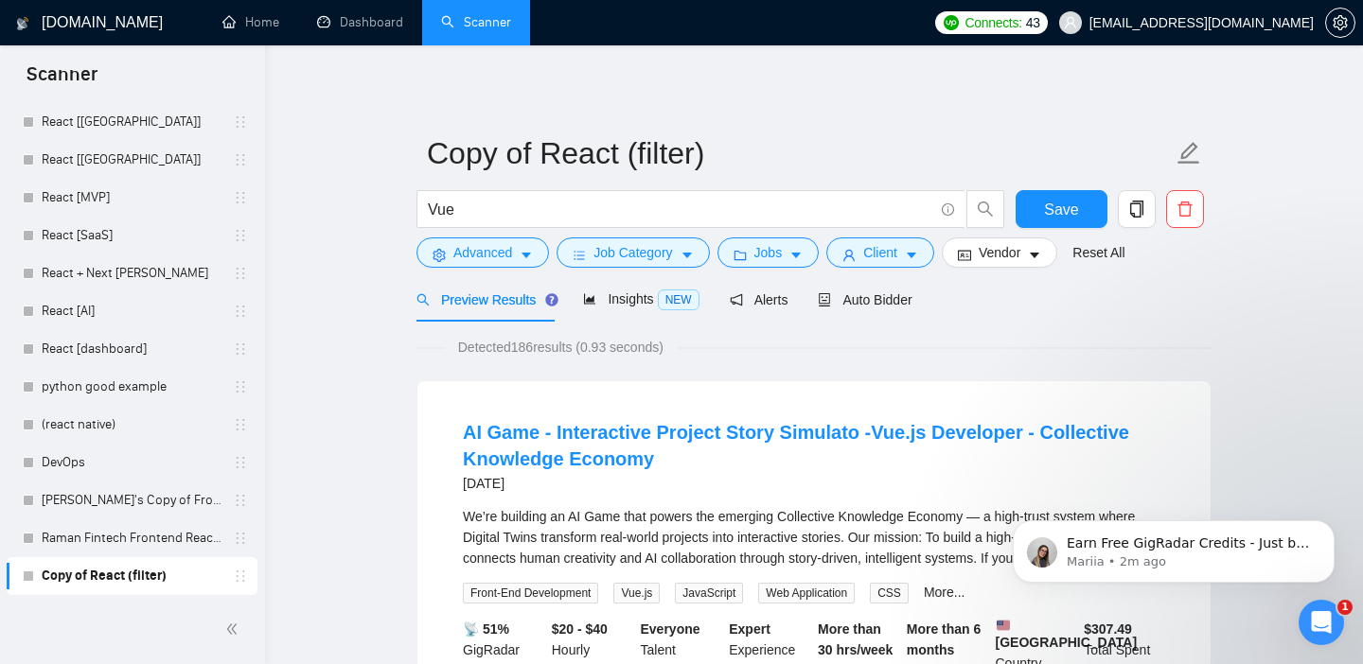
click at [445, 389] on div "AI Game - Interactive Project Story Simulato -Vue.js Developer - Collective Kno…" at bounding box center [813, 585] width 793 height 408
drag, startPoint x: 542, startPoint y: 344, endPoint x: 521, endPoint y: 344, distance: 21.8
click at [521, 344] on span "Detected 186 results (0.93 seconds)" at bounding box center [561, 347] width 232 height 21
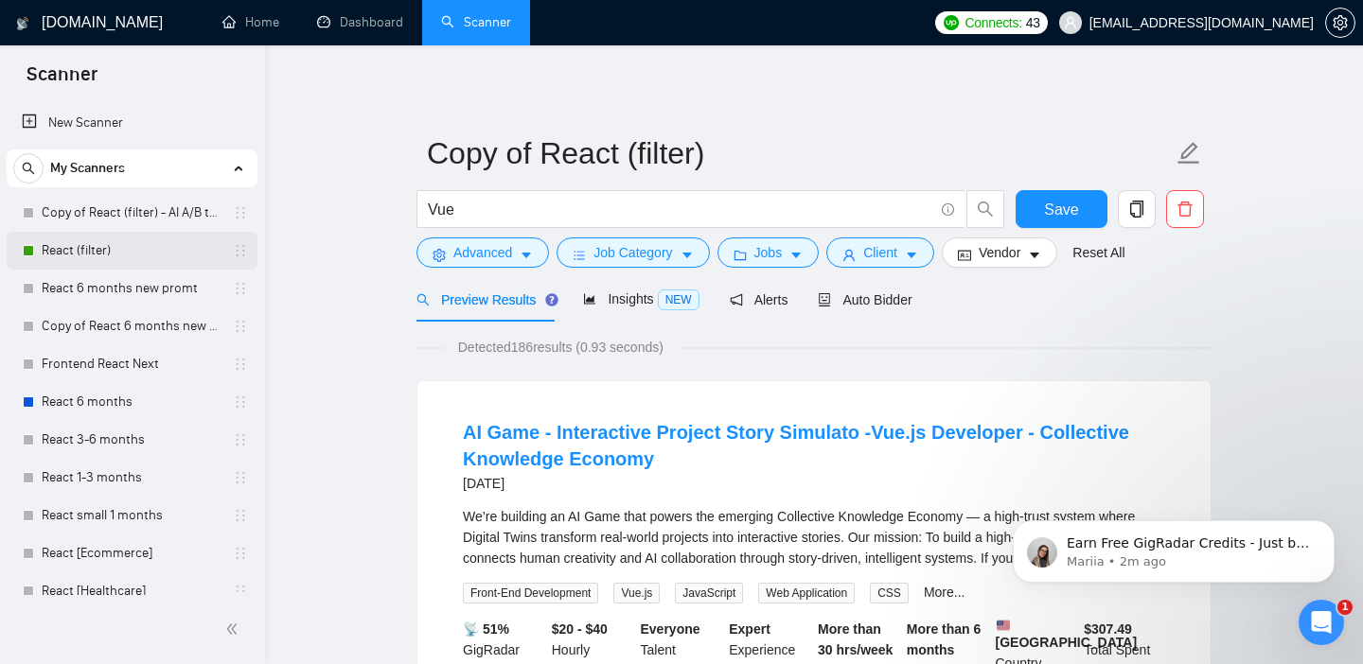
click at [146, 255] on link "React (filter)" at bounding box center [132, 251] width 180 height 38
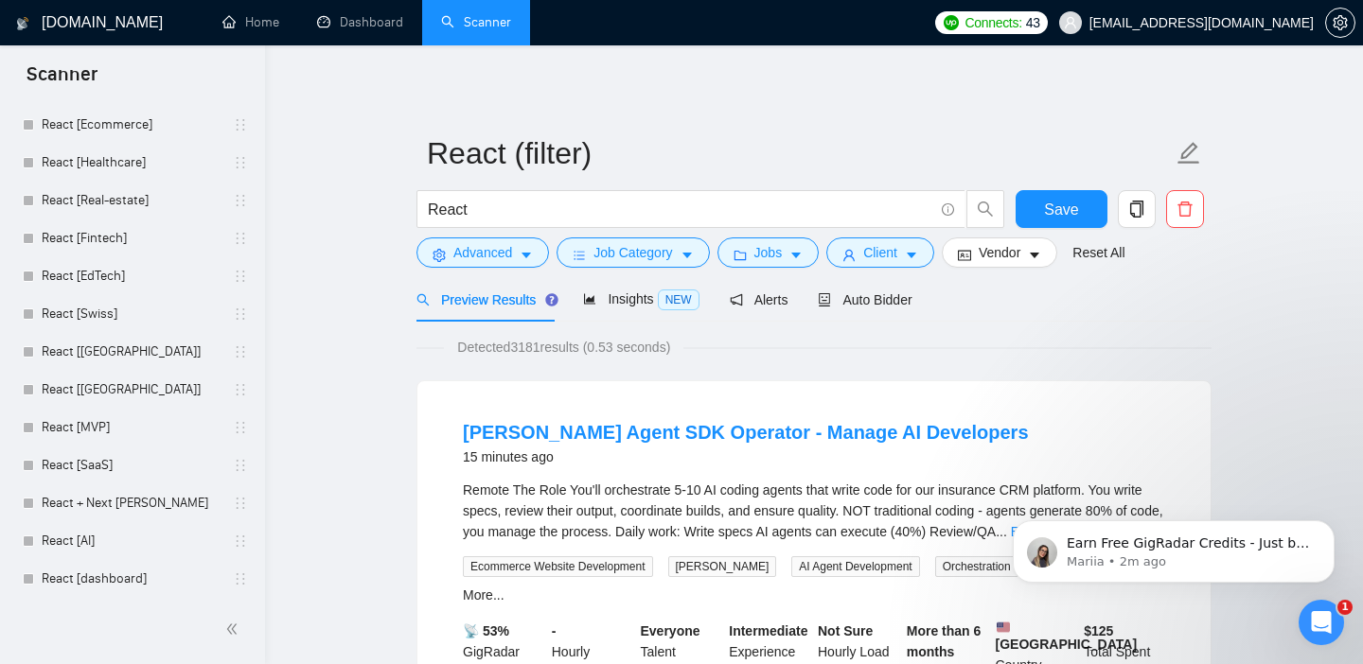
scroll to position [659, 0]
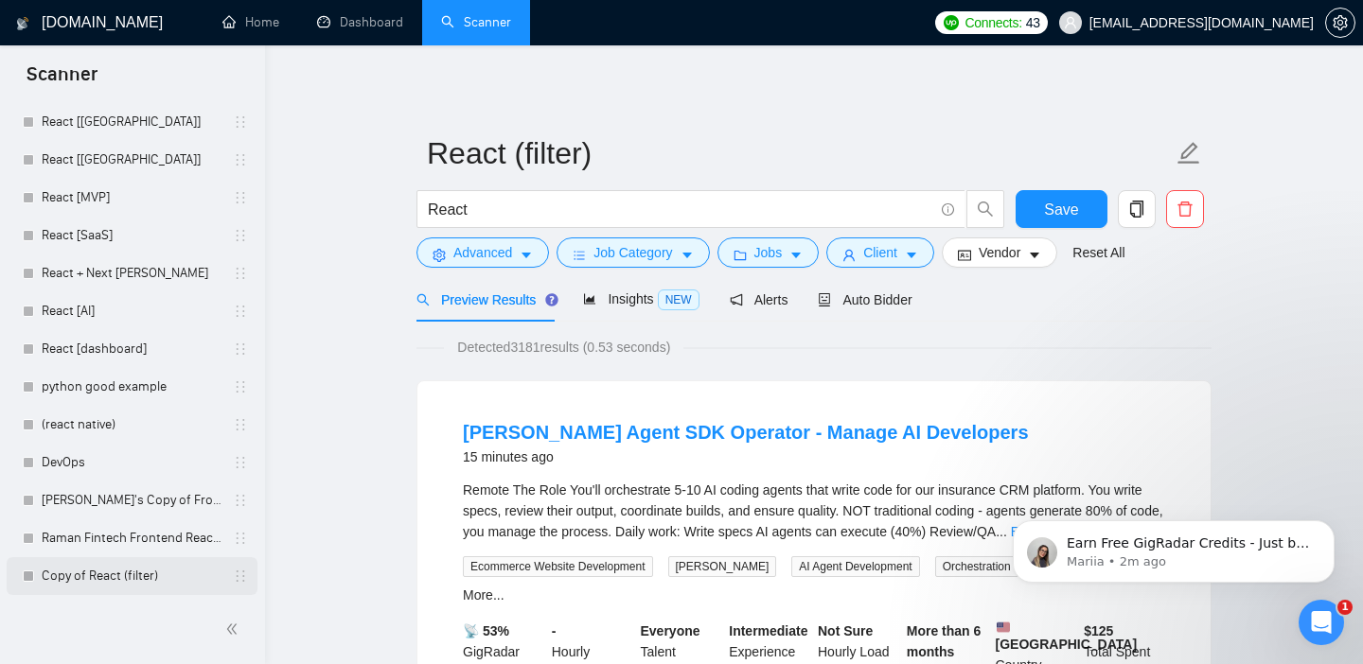
click at [122, 573] on link "Copy of React (filter)" at bounding box center [132, 577] width 180 height 38
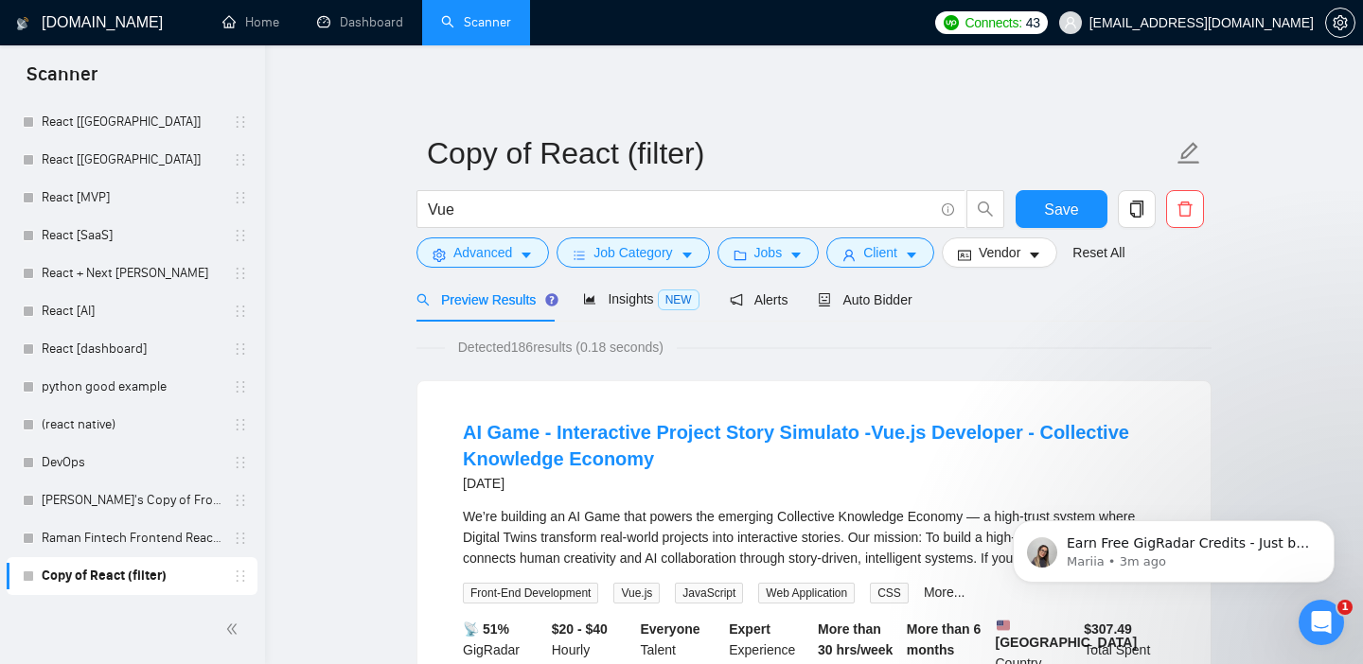
drag, startPoint x: 587, startPoint y: 346, endPoint x: 521, endPoint y: 346, distance: 66.3
click at [521, 346] on span "Detected 186 results (0.18 seconds)" at bounding box center [561, 347] width 232 height 21
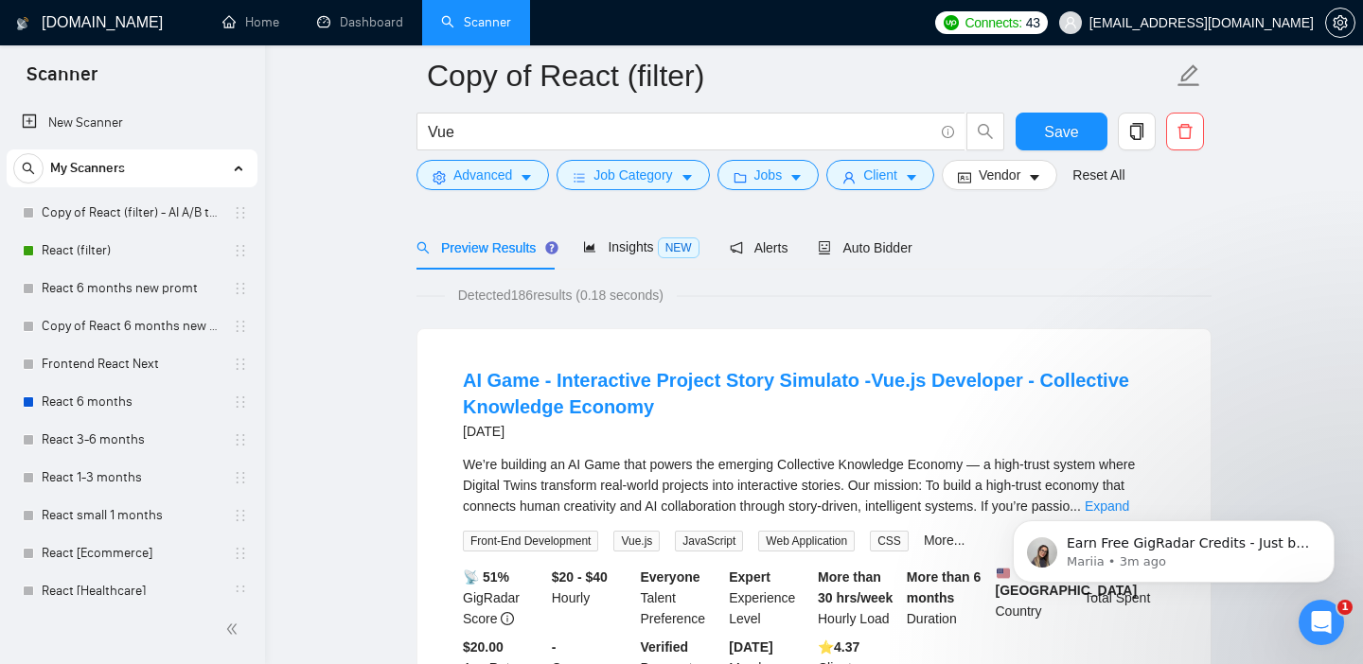
scroll to position [85, 0]
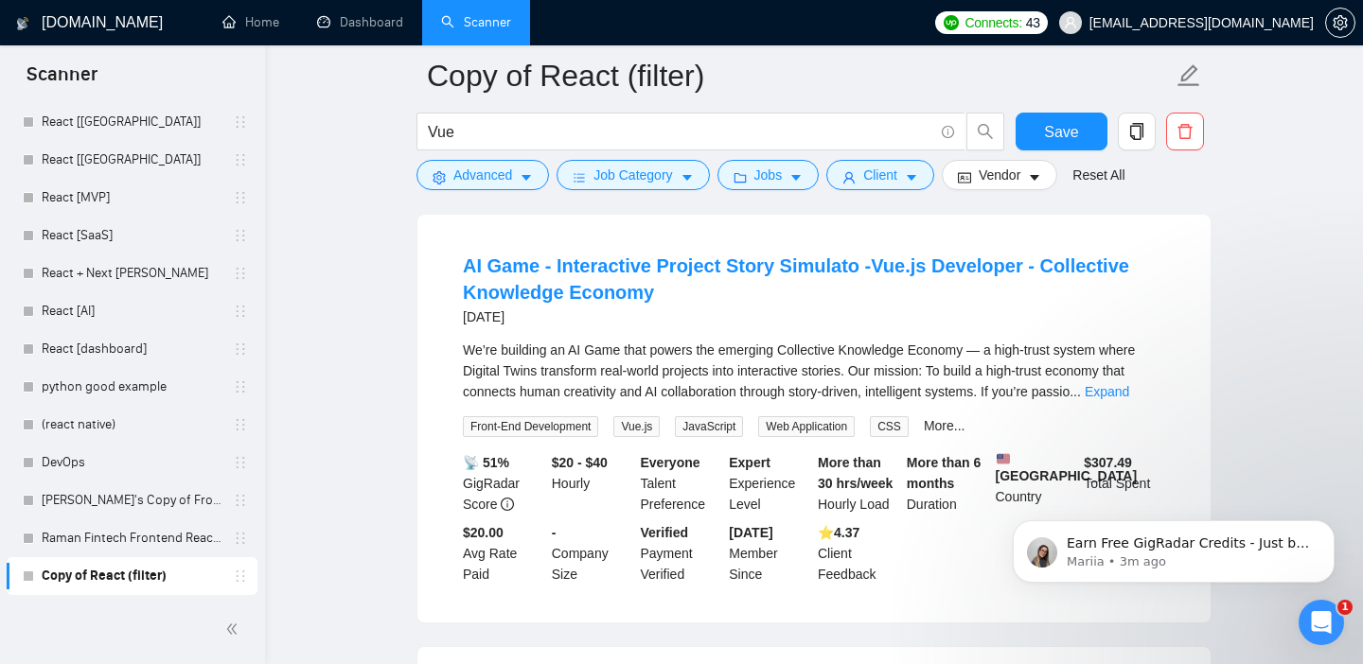
scroll to position [180, 0]
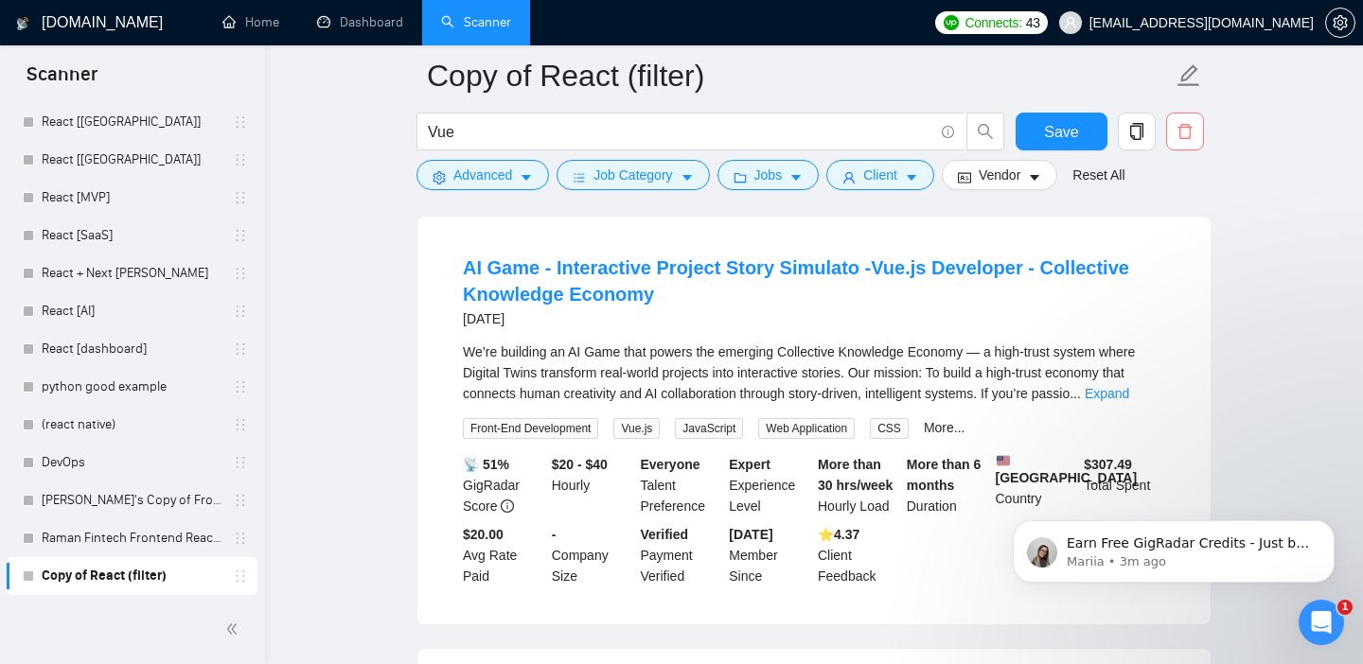
click at [1179, 134] on icon "delete" at bounding box center [1185, 131] width 14 height 15
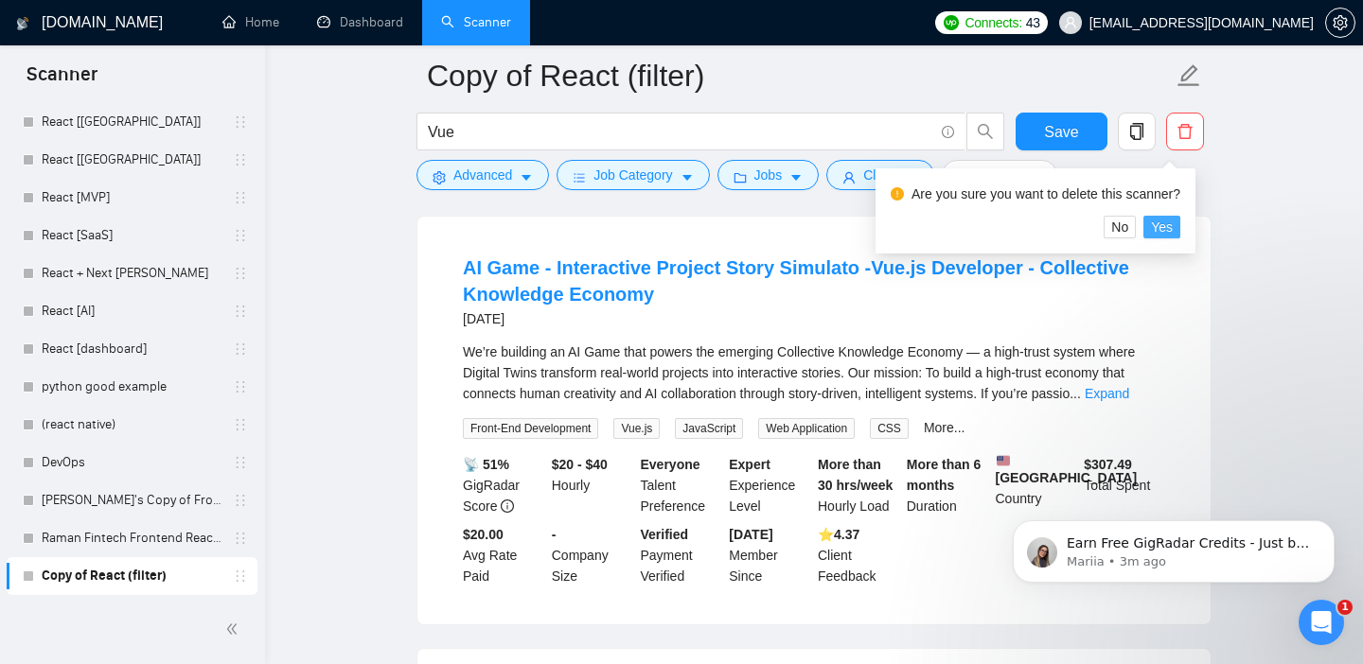
click at [1172, 227] on span "Yes" at bounding box center [1162, 227] width 22 height 21
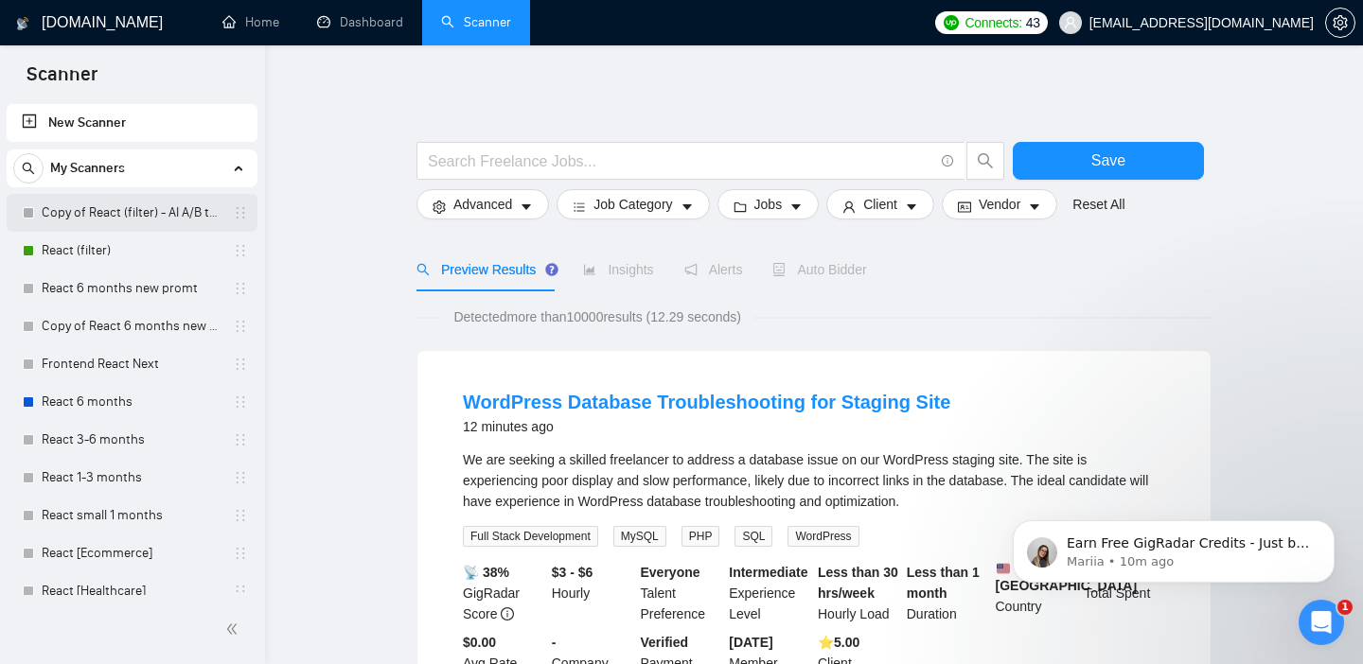
click at [139, 222] on link "Copy of React (filter) - AI A/B testing" at bounding box center [132, 213] width 180 height 38
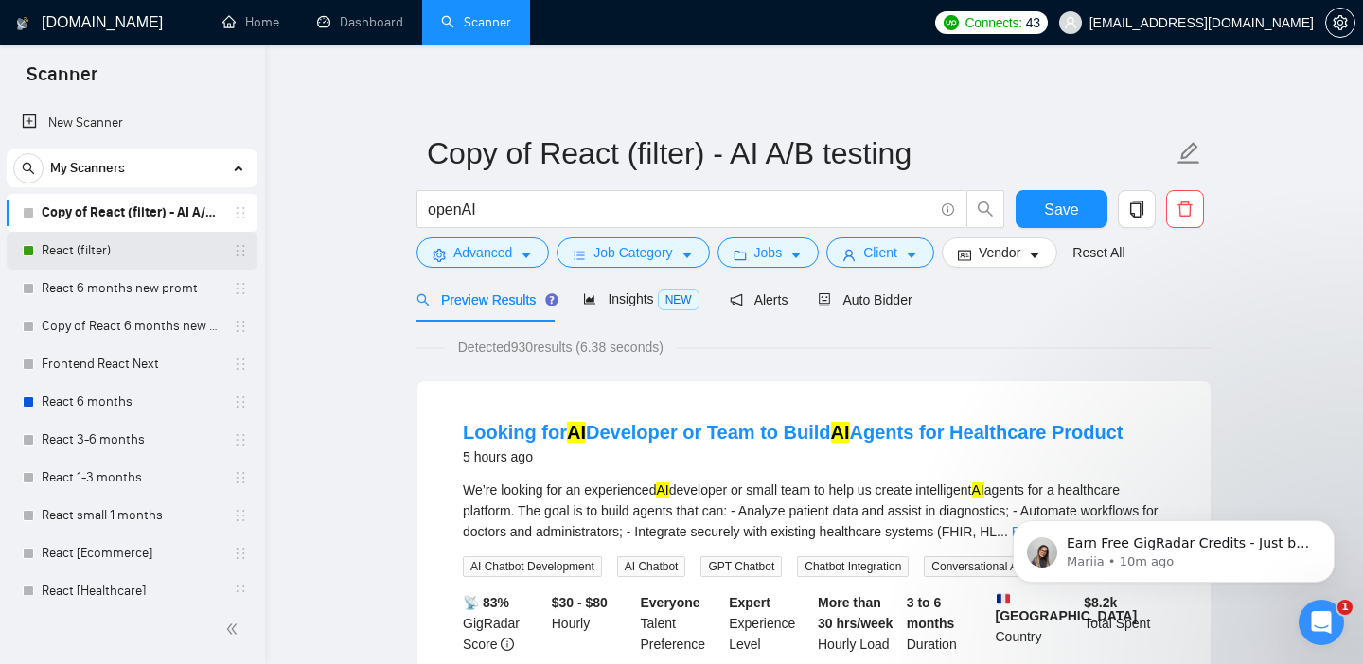
click at [148, 249] on link "React (filter)" at bounding box center [132, 251] width 180 height 38
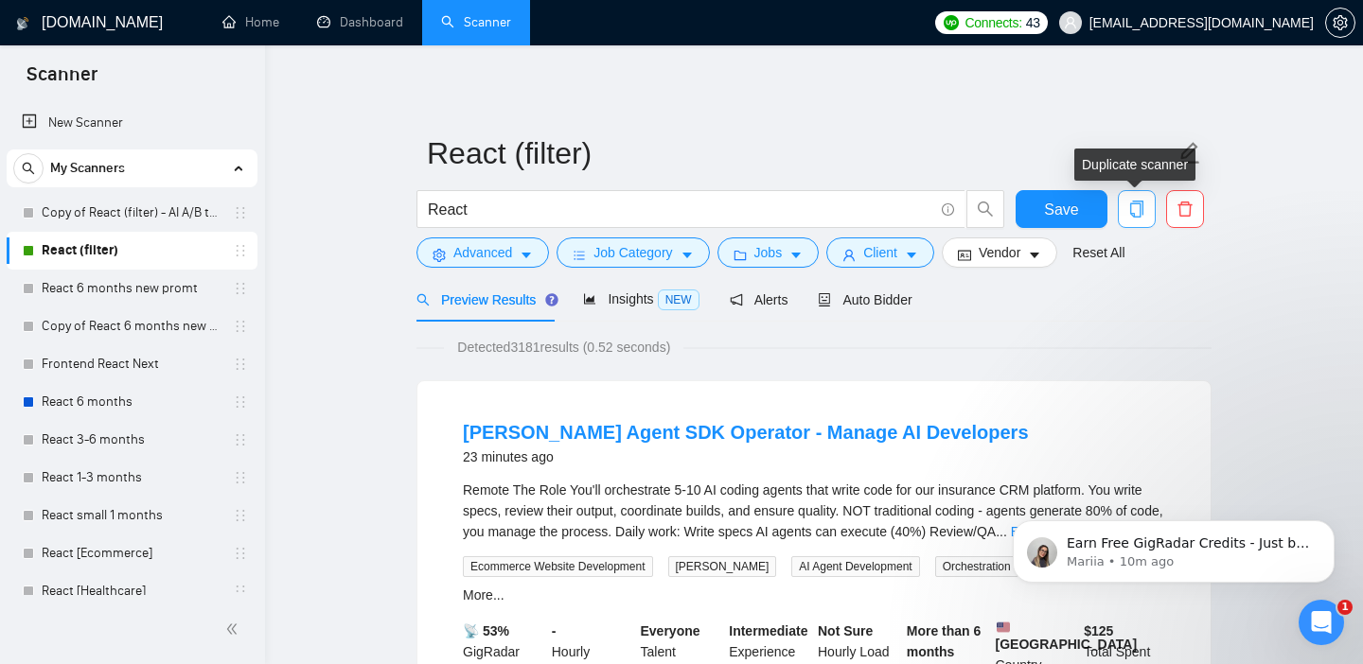
click at [1141, 215] on icon "copy" at bounding box center [1136, 209] width 17 height 17
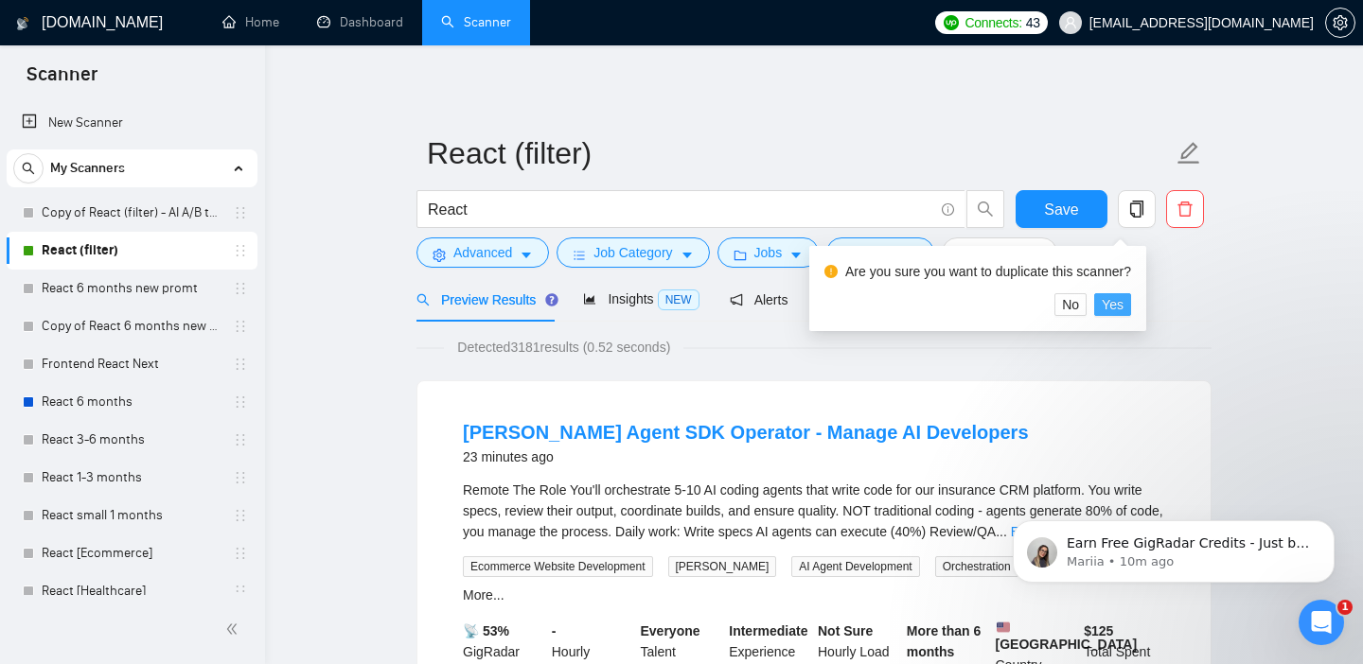
click at [1118, 312] on span "Yes" at bounding box center [1113, 304] width 22 height 21
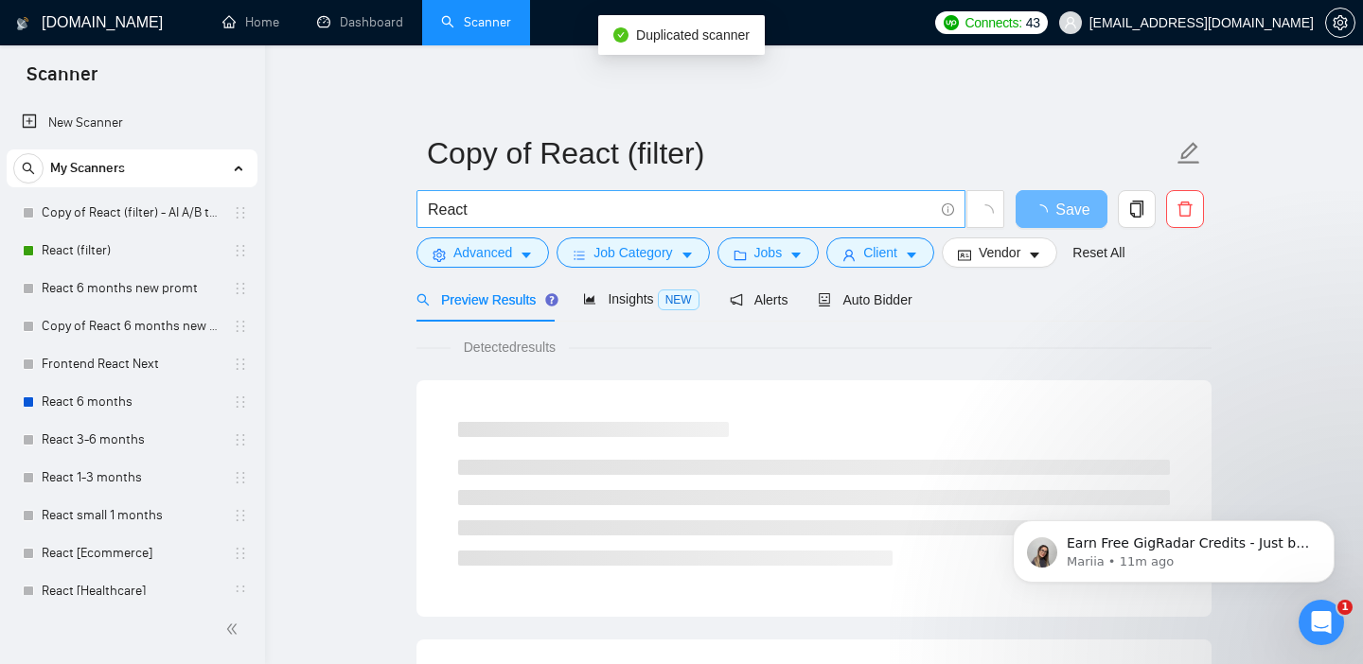
click at [524, 208] on input "React" at bounding box center [680, 210] width 505 height 24
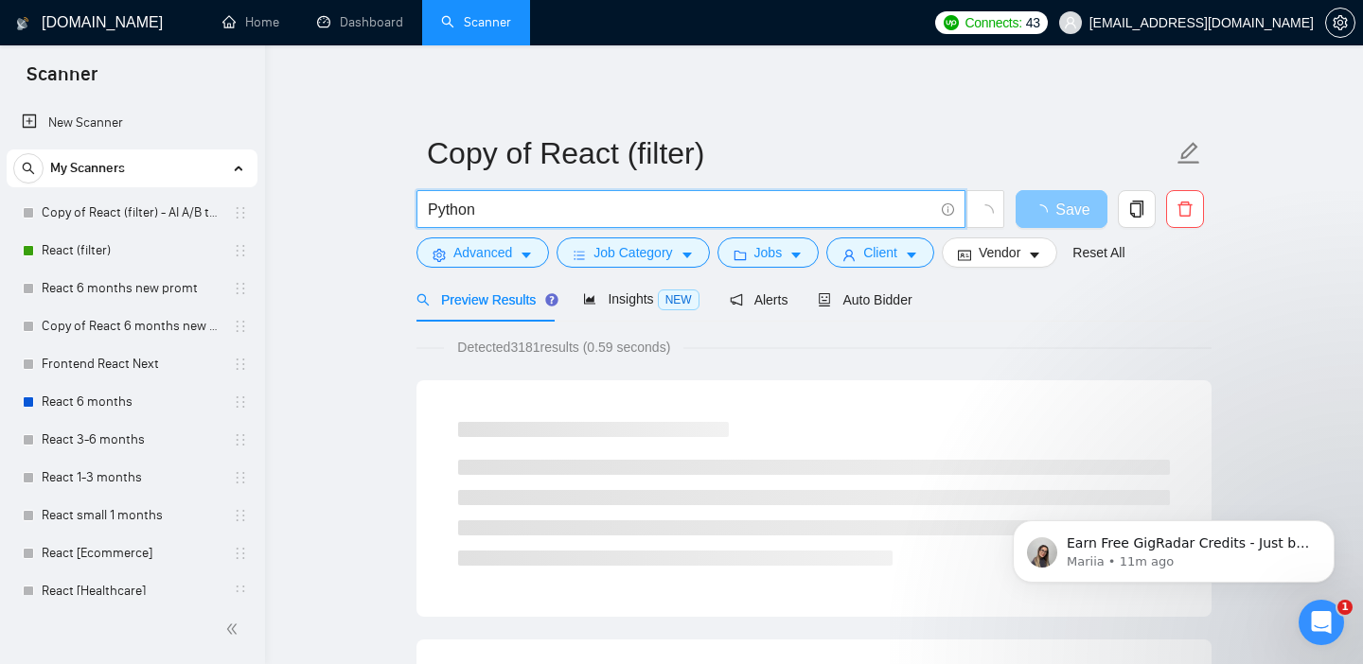
click at [1072, 213] on span "Save" at bounding box center [1072, 210] width 34 height 24
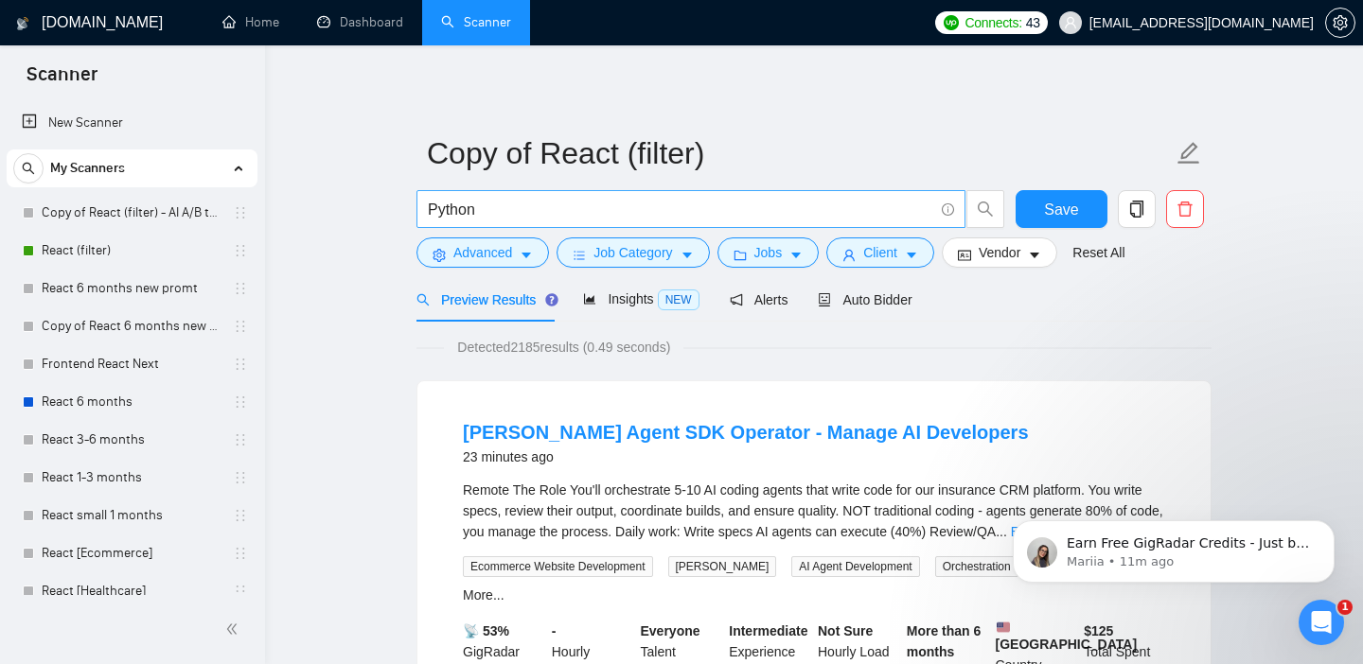
click at [487, 204] on input "Python" at bounding box center [680, 210] width 505 height 24
click at [1068, 200] on span "Save" at bounding box center [1061, 210] width 34 height 24
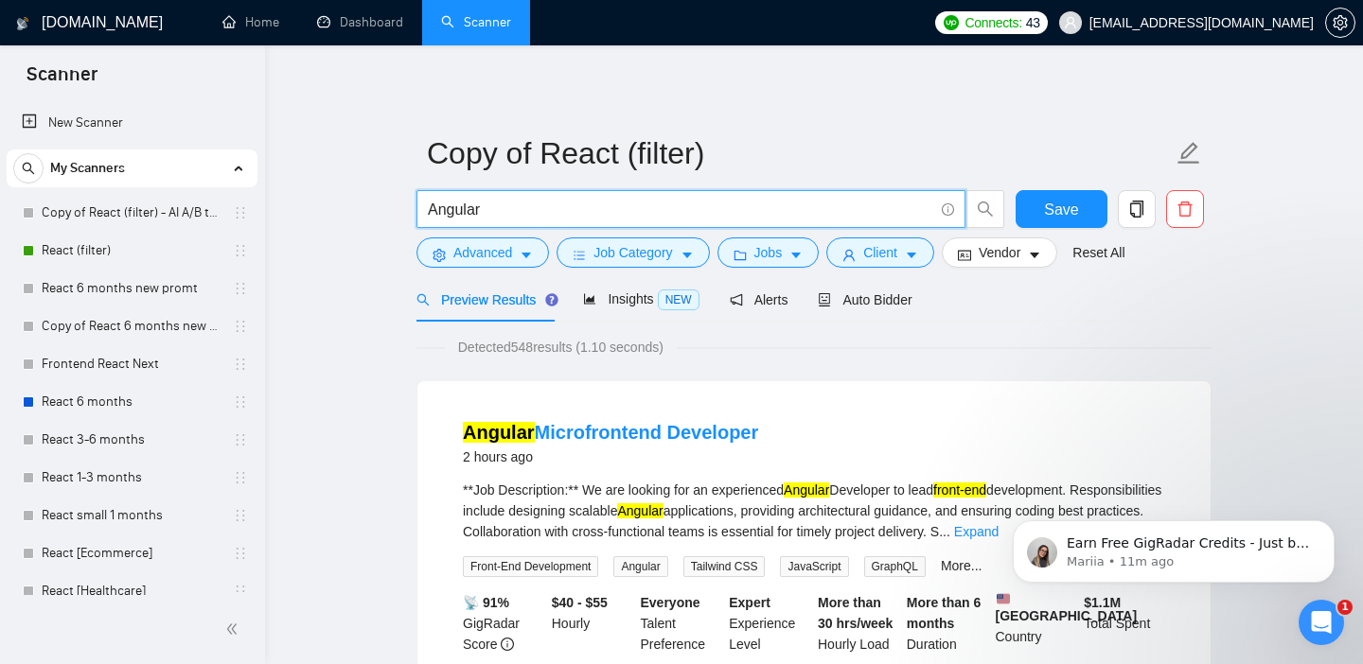
click at [593, 205] on input "Angular" at bounding box center [680, 210] width 505 height 24
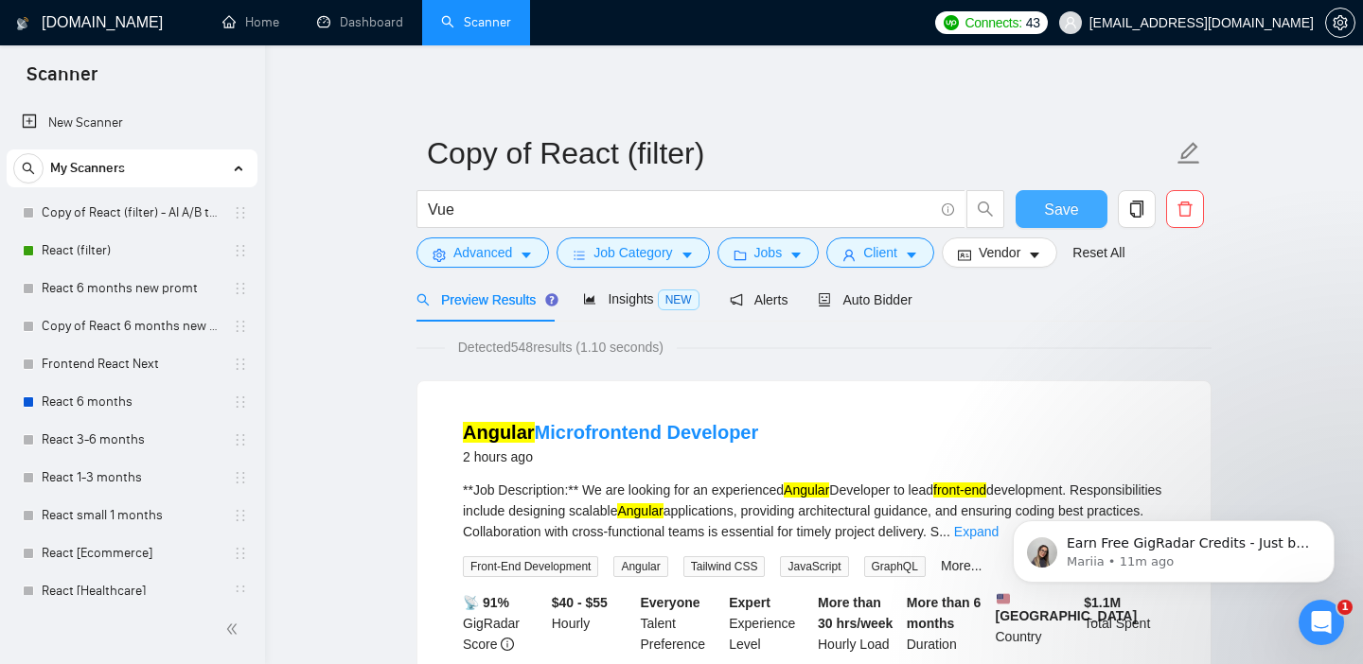
click at [1056, 213] on span "Save" at bounding box center [1061, 210] width 34 height 24
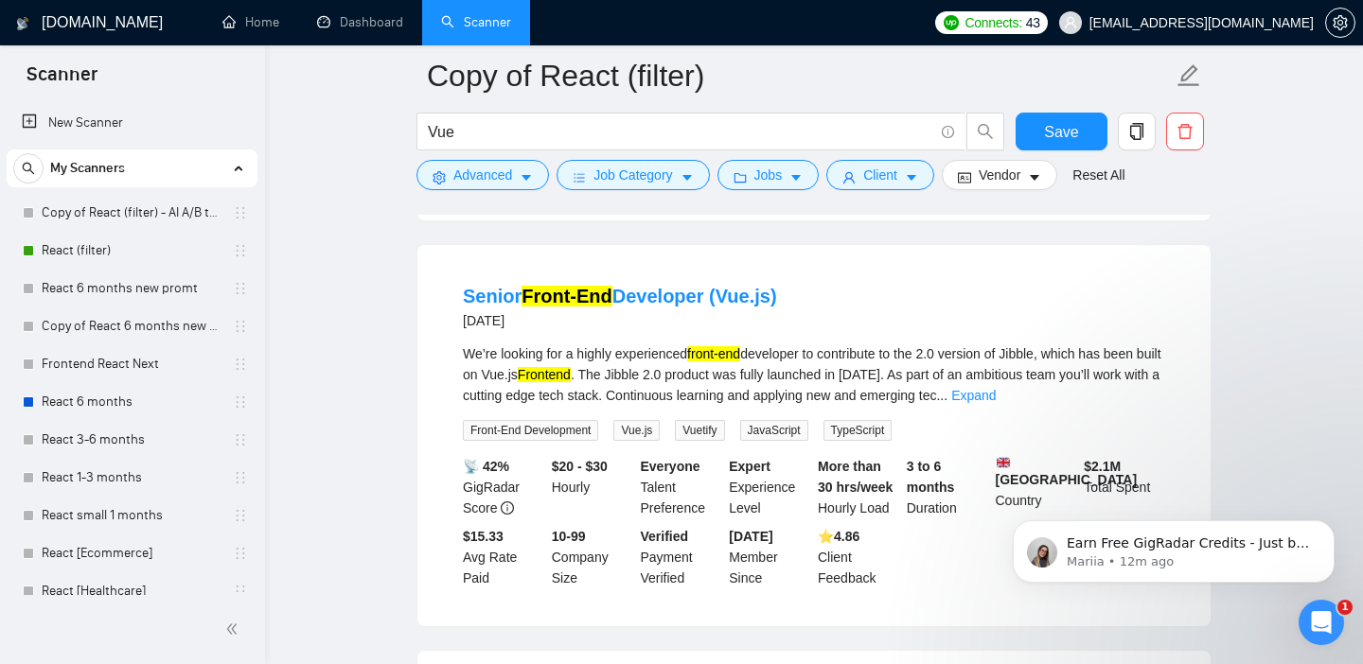
scroll to position [2715, 0]
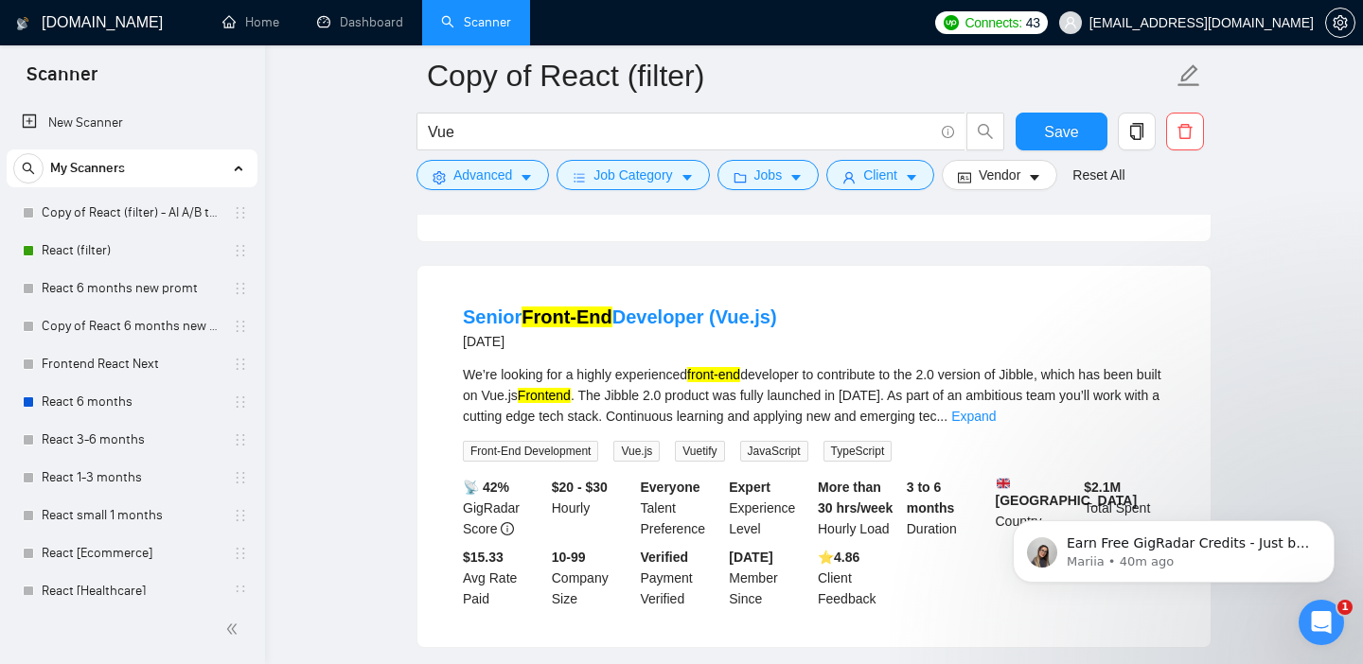
click at [1019, 292] on li "Senior Front-End Developer (Vue.js) [DATE] We’re looking for a highly experienc…" at bounding box center [814, 457] width 748 height 336
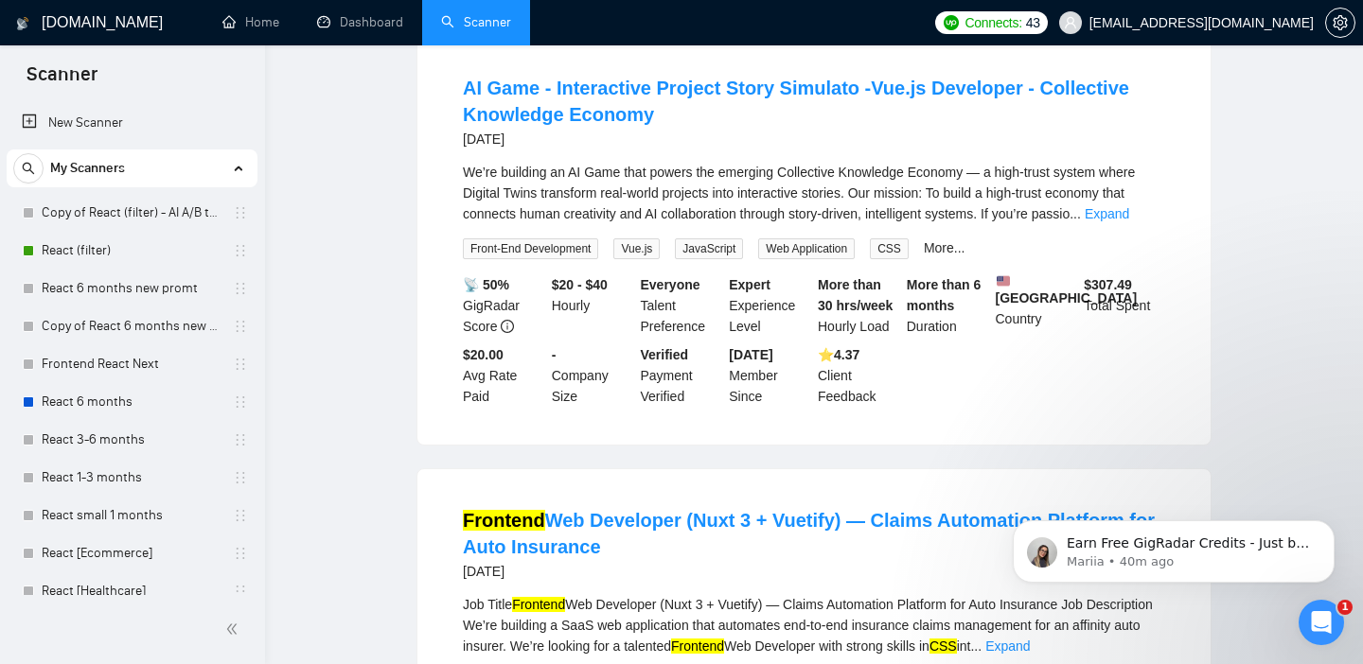
scroll to position [0, 0]
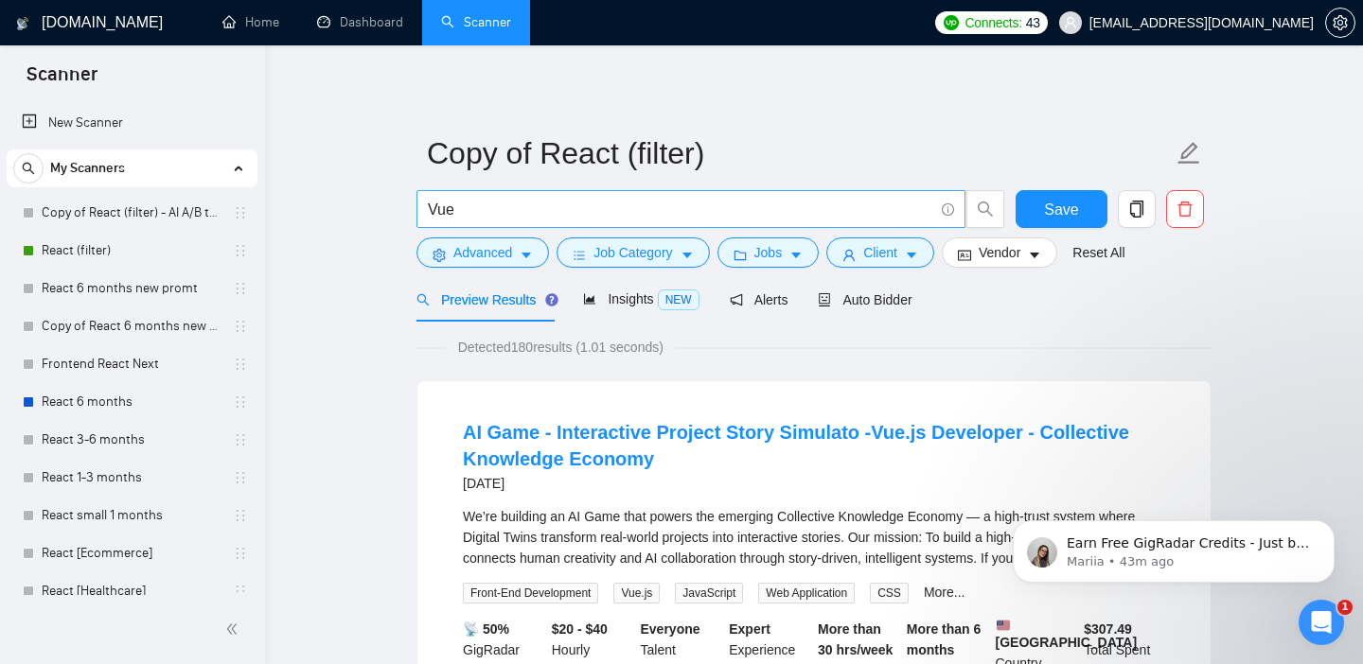
click at [445, 219] on input "Vue" at bounding box center [680, 210] width 505 height 24
type input "Ф"
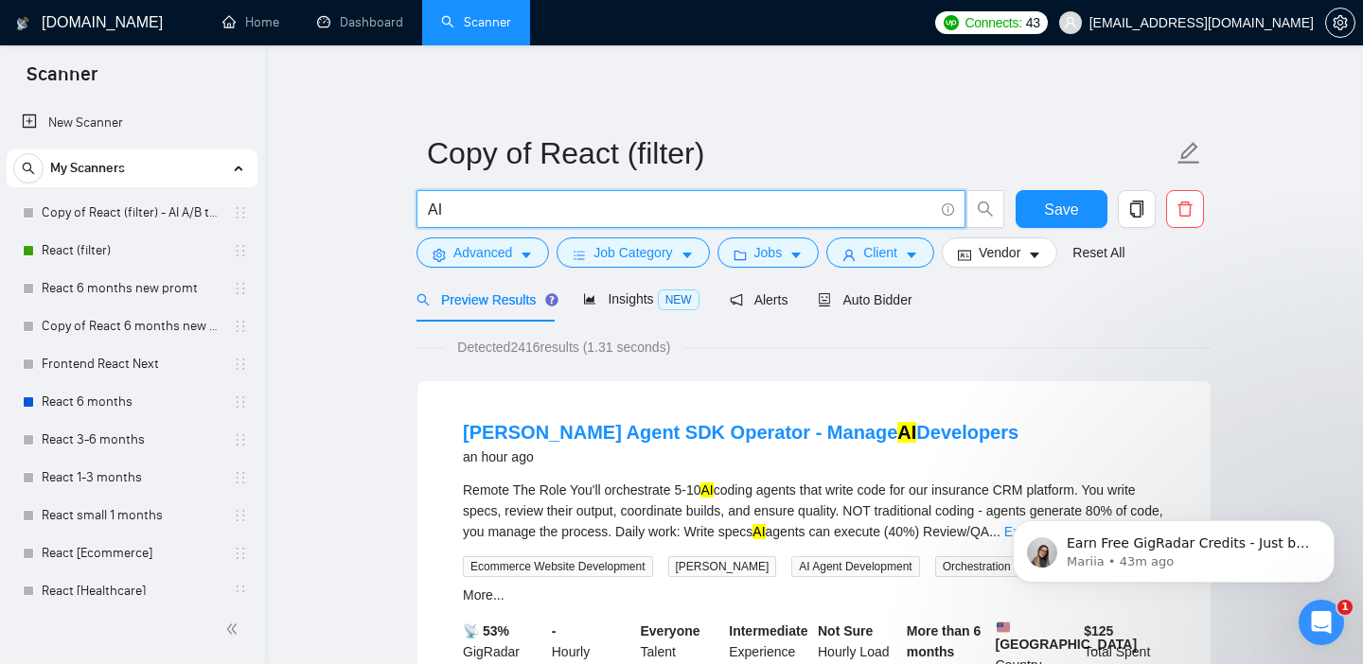
click at [652, 209] on input "AI" at bounding box center [680, 210] width 505 height 24
type input "php"
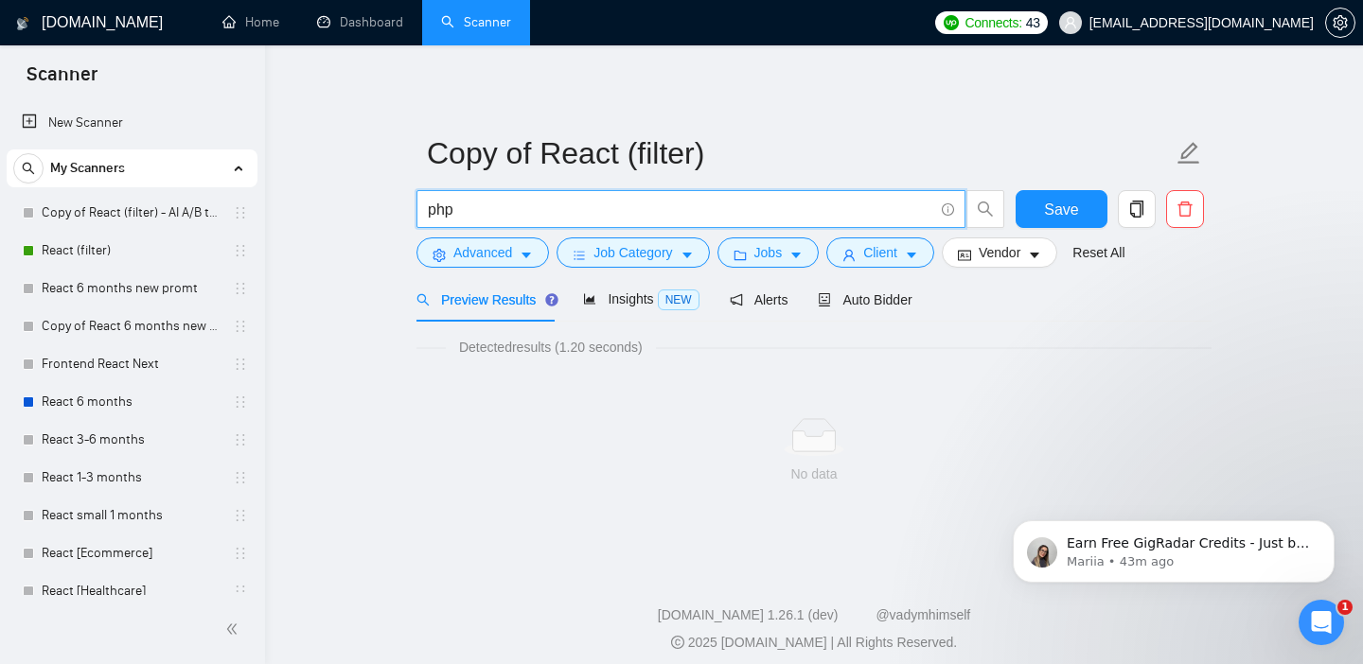
click at [557, 202] on input "php" at bounding box center [680, 210] width 505 height 24
click at [614, 246] on span "Job Category" at bounding box center [633, 252] width 79 height 21
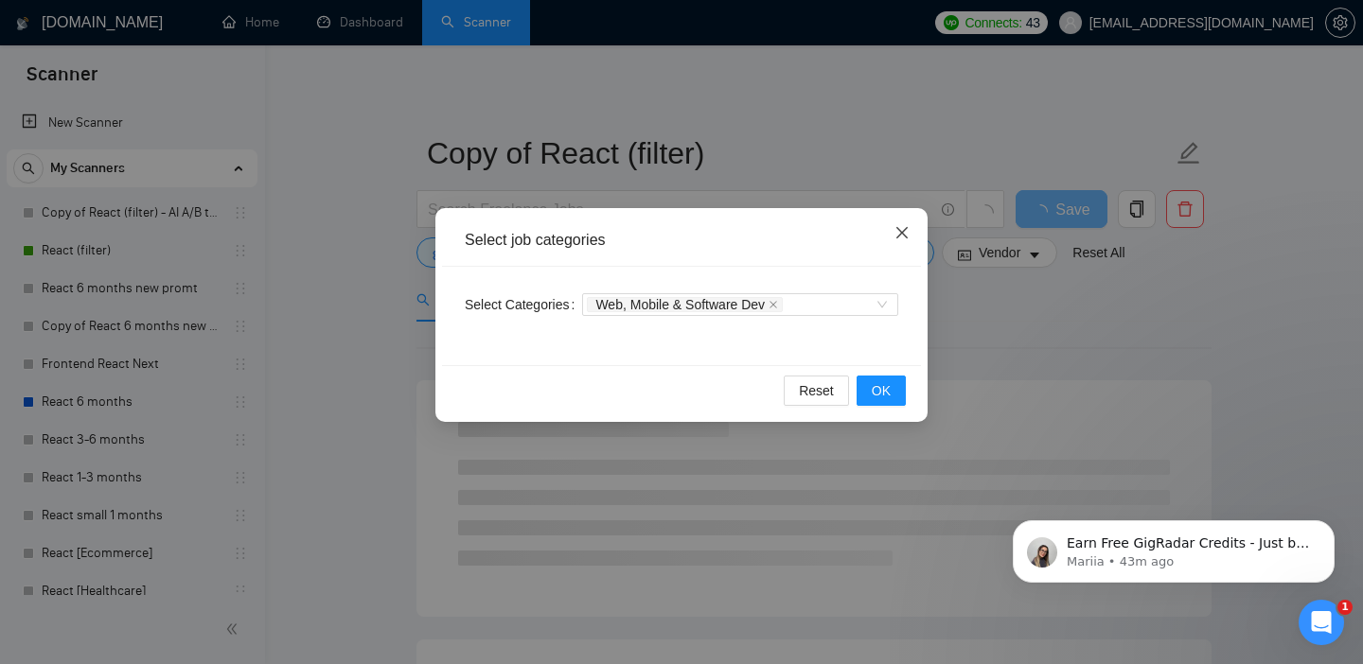
click at [899, 236] on icon "close" at bounding box center [901, 232] width 11 height 11
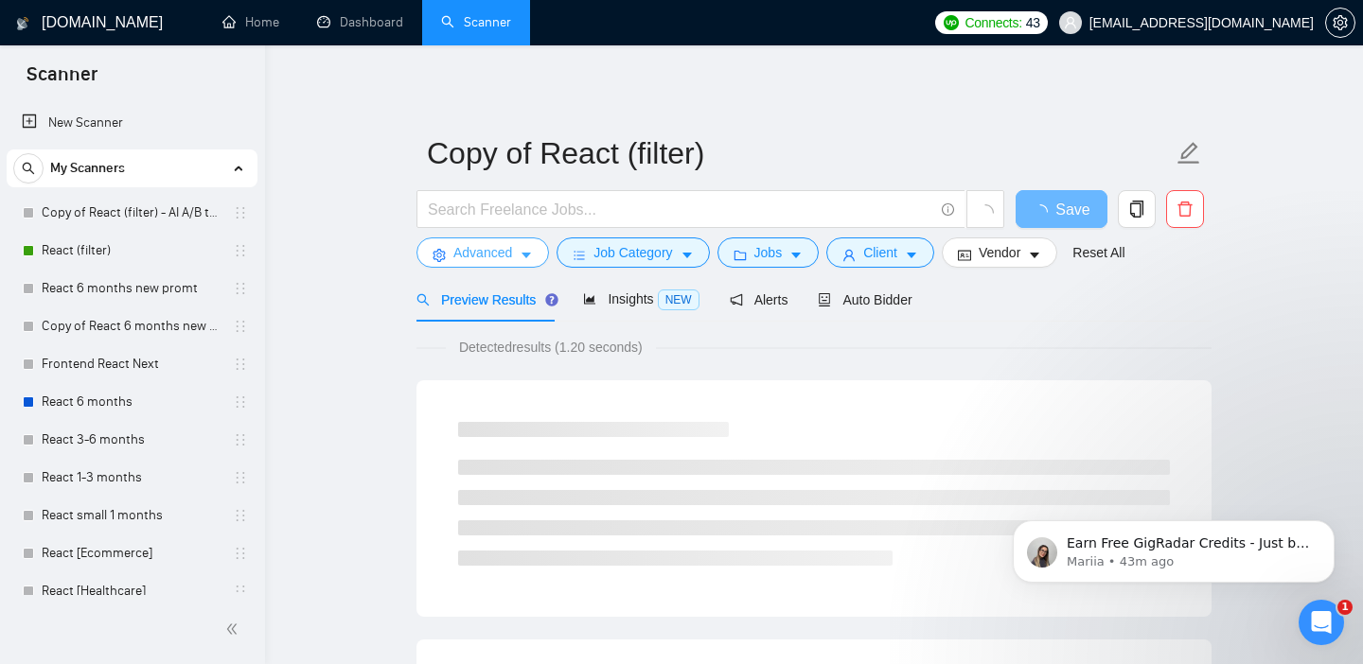
click at [525, 254] on icon "caret-down" at bounding box center [526, 257] width 9 height 6
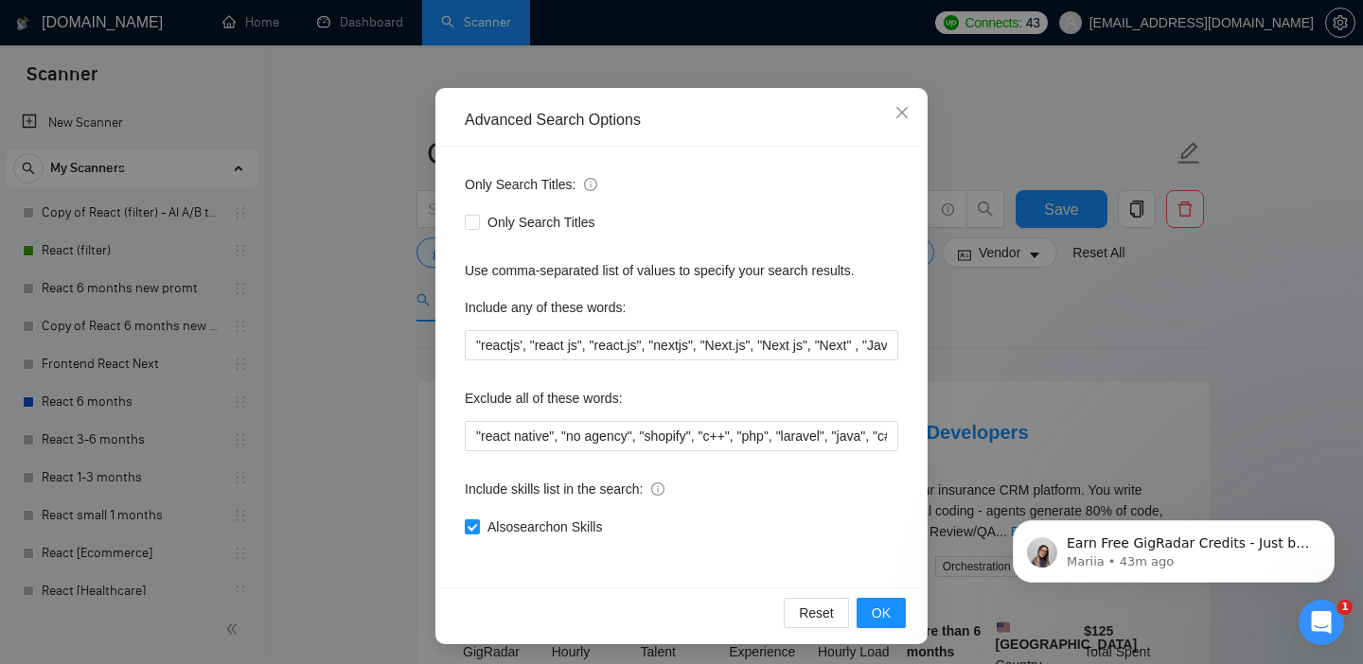
scroll to position [123, 0]
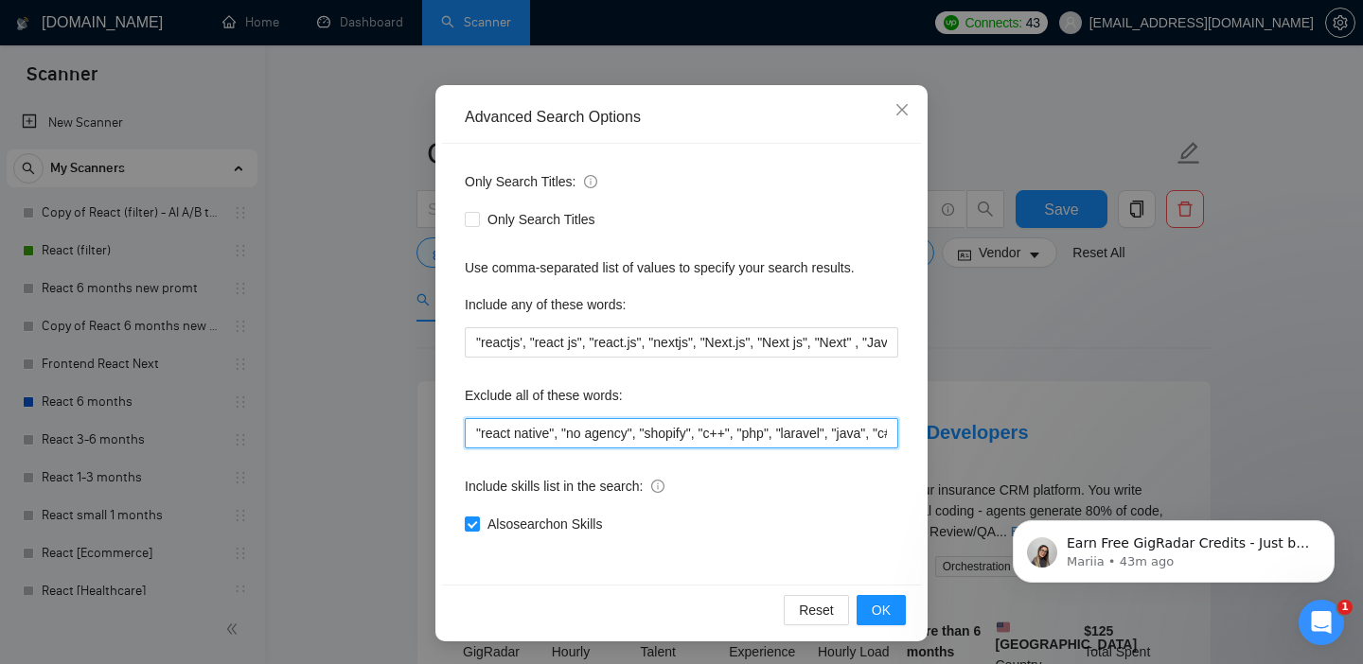
click at [663, 436] on input ""react native", "no agency", "shopify", "c++", "php", "laravel", "java", "c#", …" at bounding box center [682, 433] width 434 height 30
drag, startPoint x: 675, startPoint y: 433, endPoint x: 1036, endPoint y: 458, distance: 361.5
click at [1036, 458] on div "Advanced Search Options Only Search Titles: Only Search Titles Use comma-separa…" at bounding box center [681, 332] width 1363 height 664
click at [852, 433] on input ""react native", "no agency", "shopify", "c++", "php", "laravel", "java", "c#", …" at bounding box center [682, 433] width 434 height 30
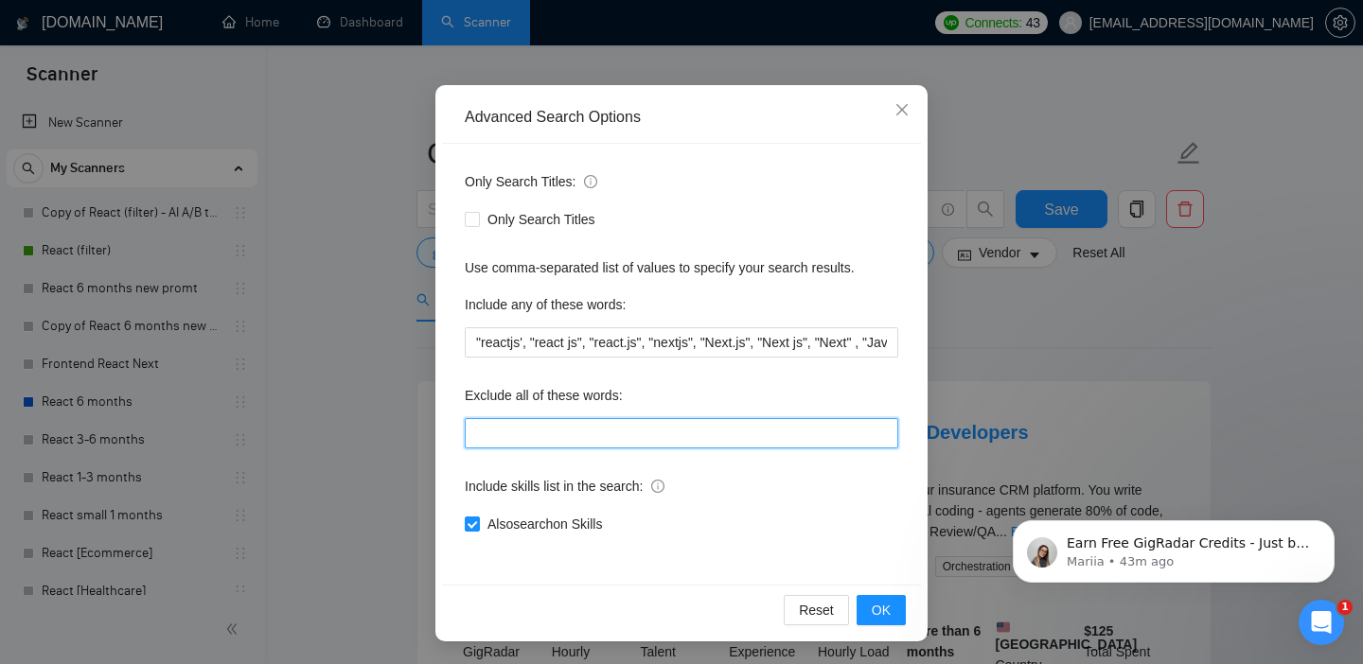
scroll to position [0, 0]
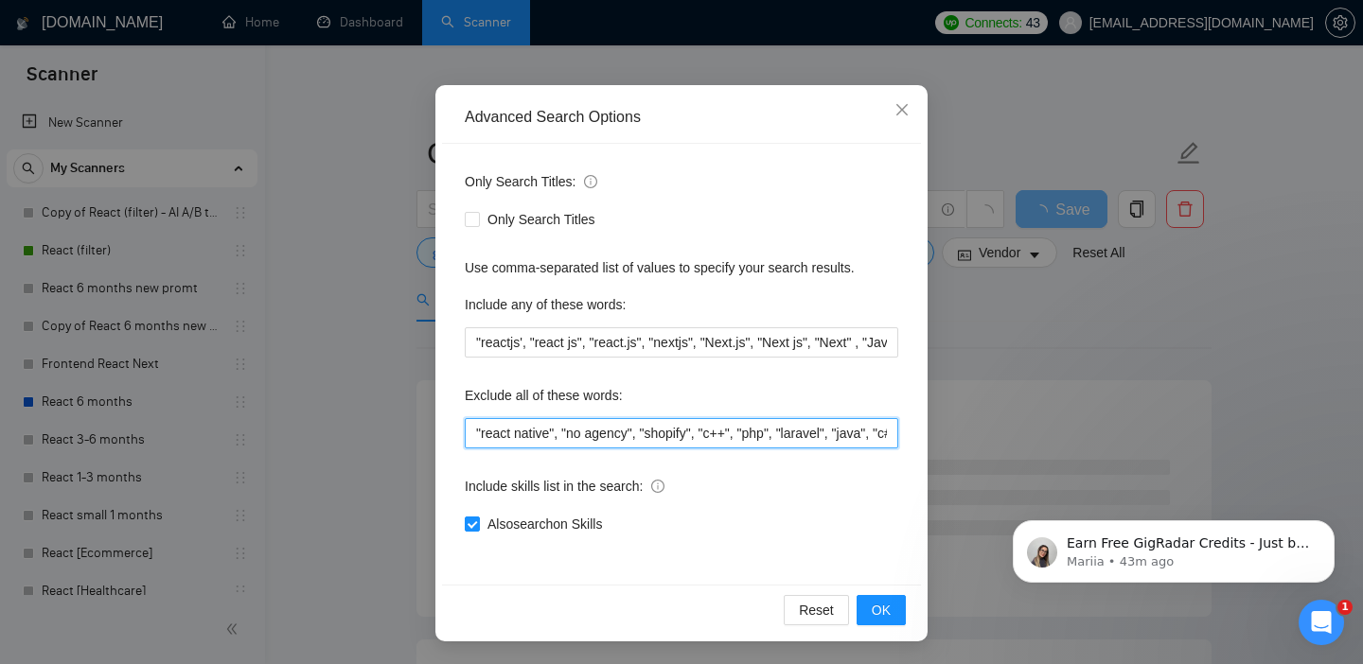
click at [621, 434] on input ""react native", "no agency", "shopify", "c++", "php", "laravel", "java", "c#", …" at bounding box center [682, 433] width 434 height 30
drag, startPoint x: 565, startPoint y: 430, endPoint x: 395, endPoint y: 432, distance: 170.4
click at [395, 432] on div "Advanced Search Options Only Search Titles: Only Search Titles Use comma-separa…" at bounding box center [681, 332] width 1363 height 664
drag, startPoint x: 551, startPoint y: 434, endPoint x: 967, endPoint y: 469, distance: 417.9
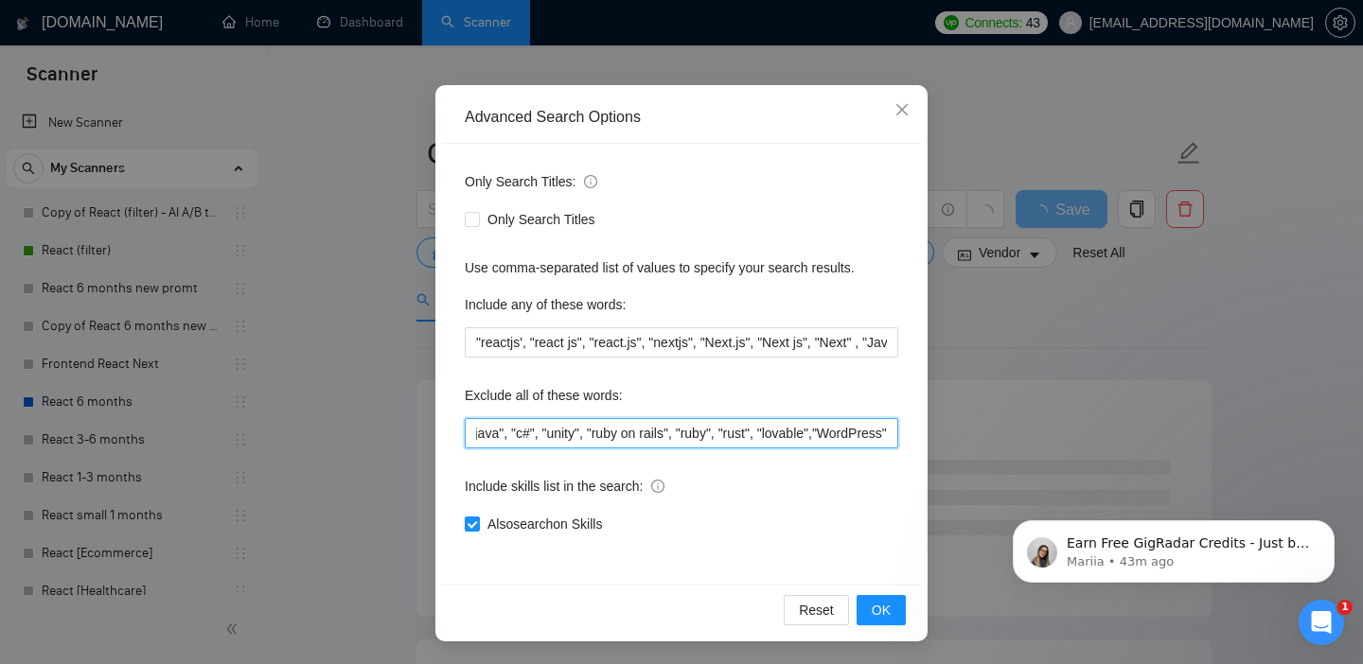
click at [967, 469] on div "Advanced Search Options Only Search Titles: Only Search Titles Use comma-separa…" at bounding box center [681, 332] width 1363 height 664
type input ""no agency""
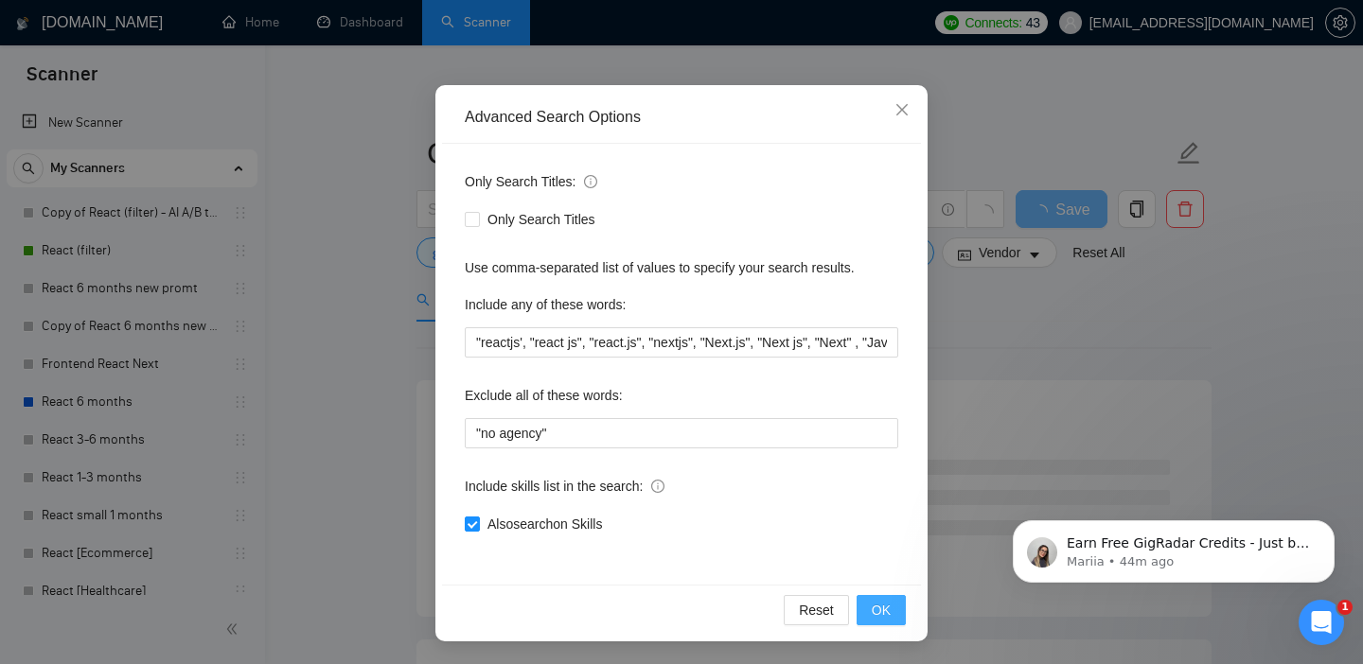
click at [877, 602] on span "OK" at bounding box center [881, 610] width 19 height 21
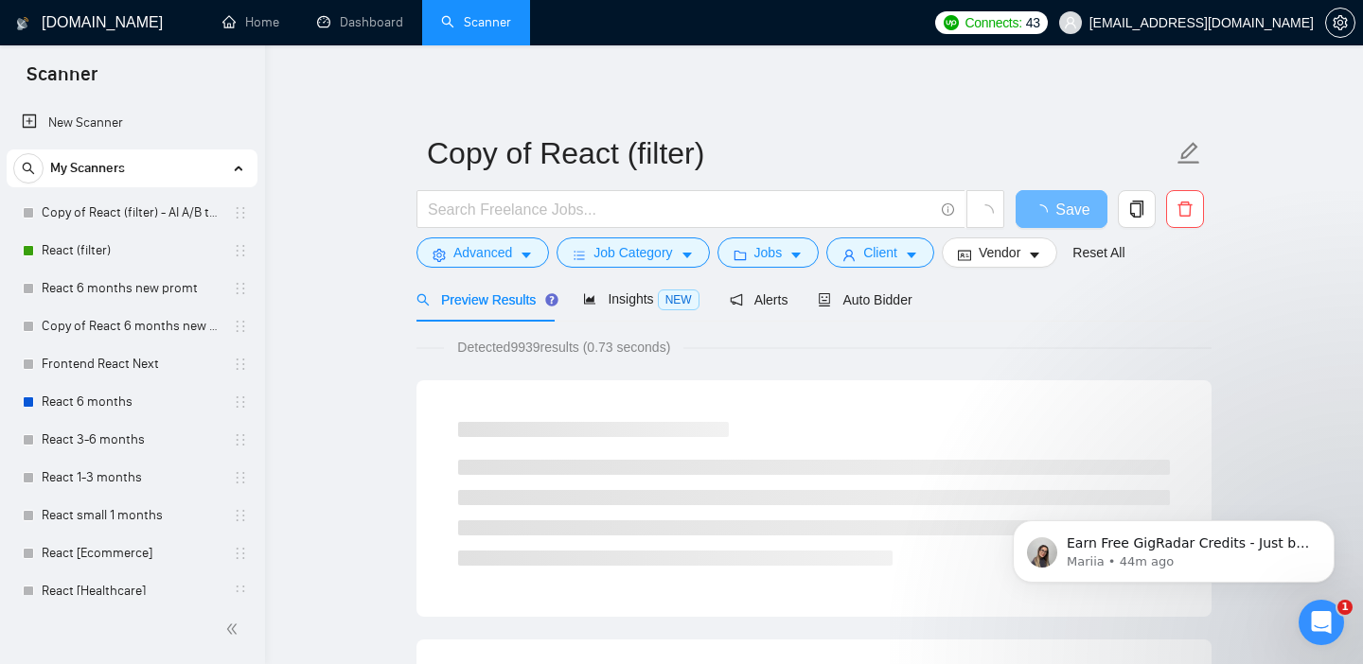
scroll to position [28, 0]
click at [653, 211] on input "text" at bounding box center [680, 210] width 505 height 24
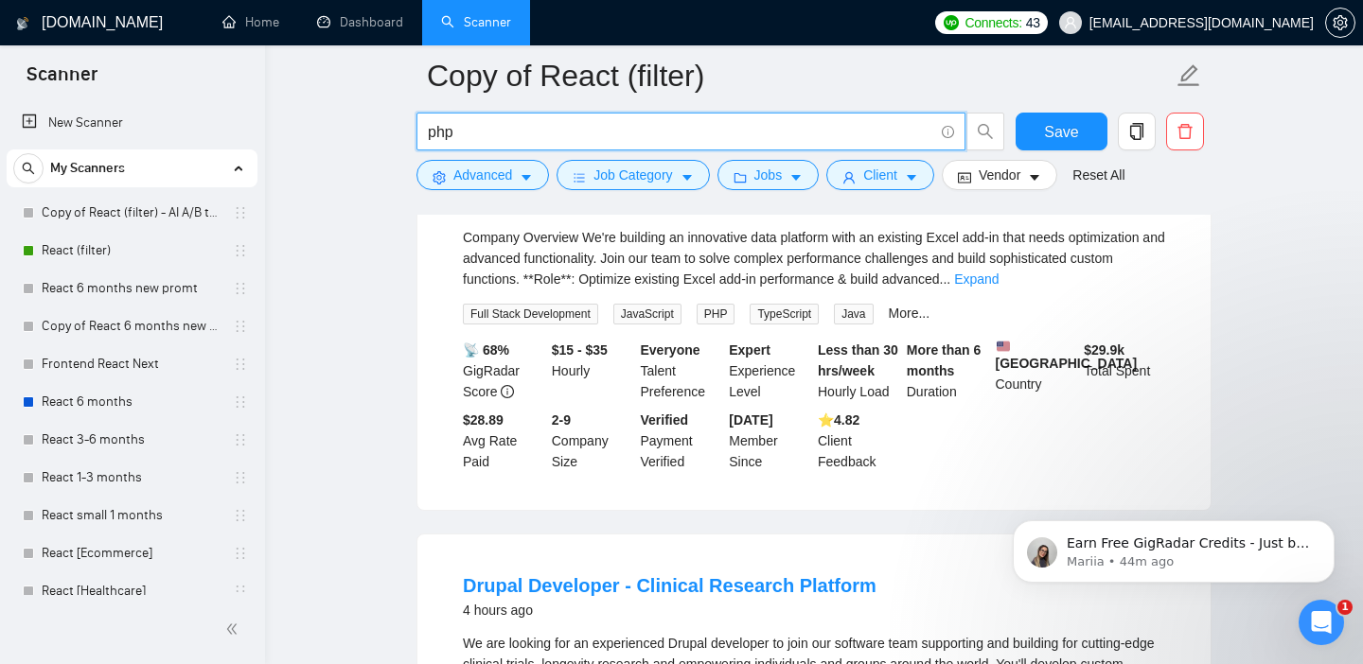
scroll to position [170, 0]
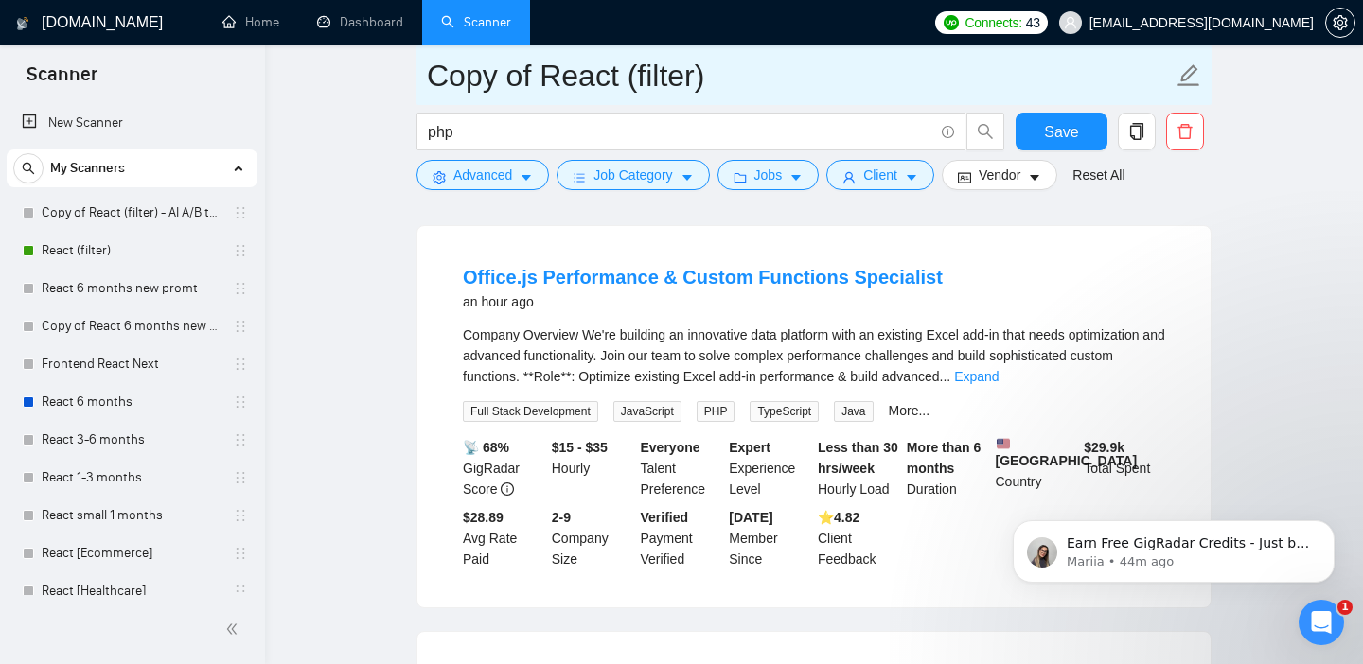
click at [1185, 71] on icon "edit" at bounding box center [1189, 75] width 25 height 25
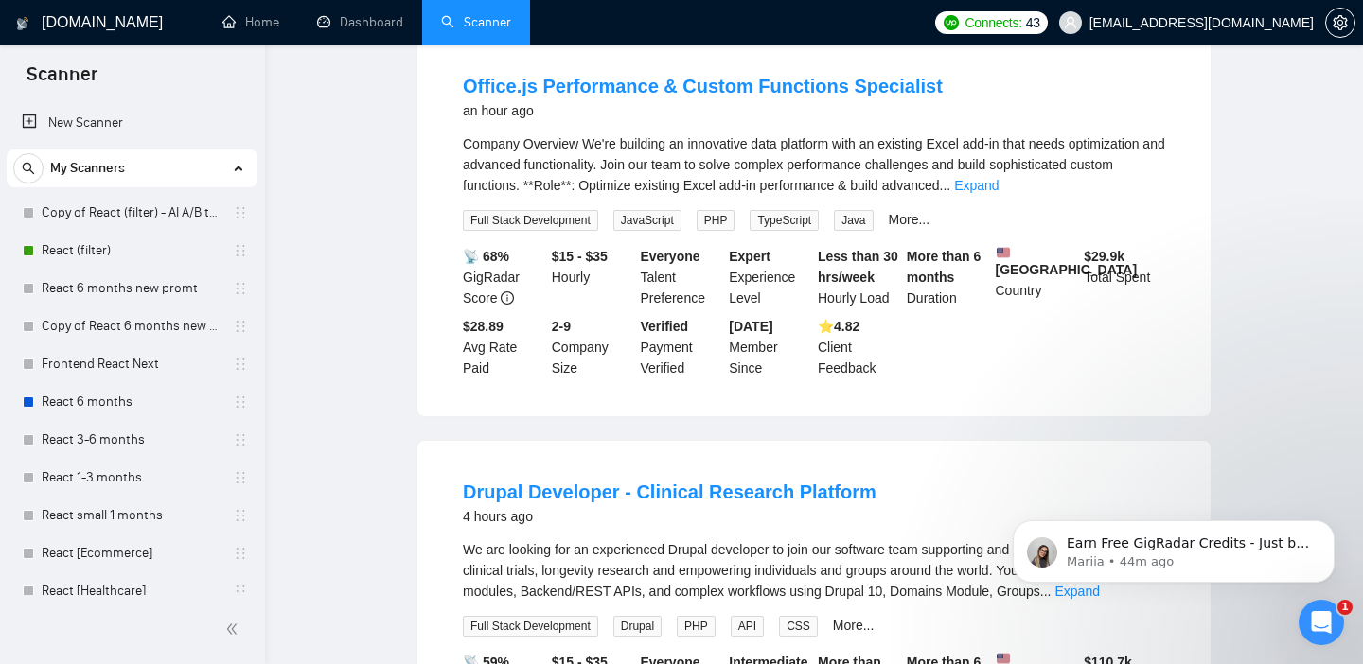
scroll to position [0, 0]
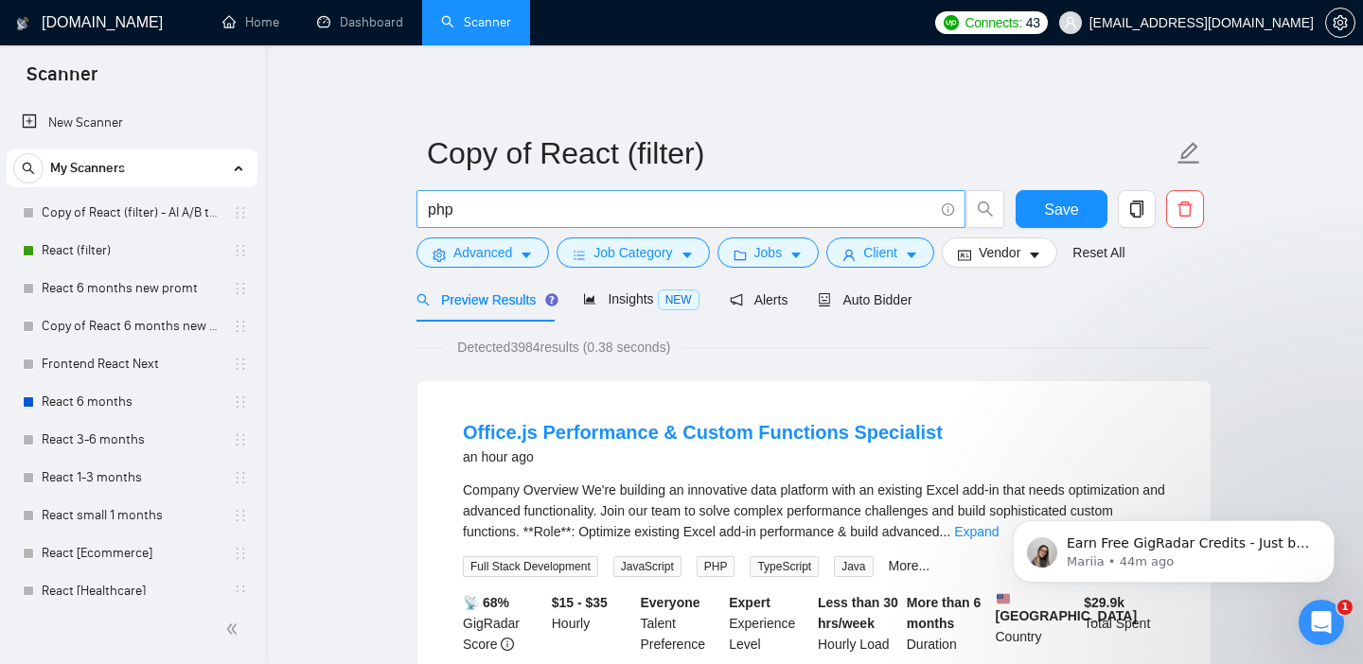
click at [675, 204] on input "php" at bounding box center [680, 210] width 505 height 24
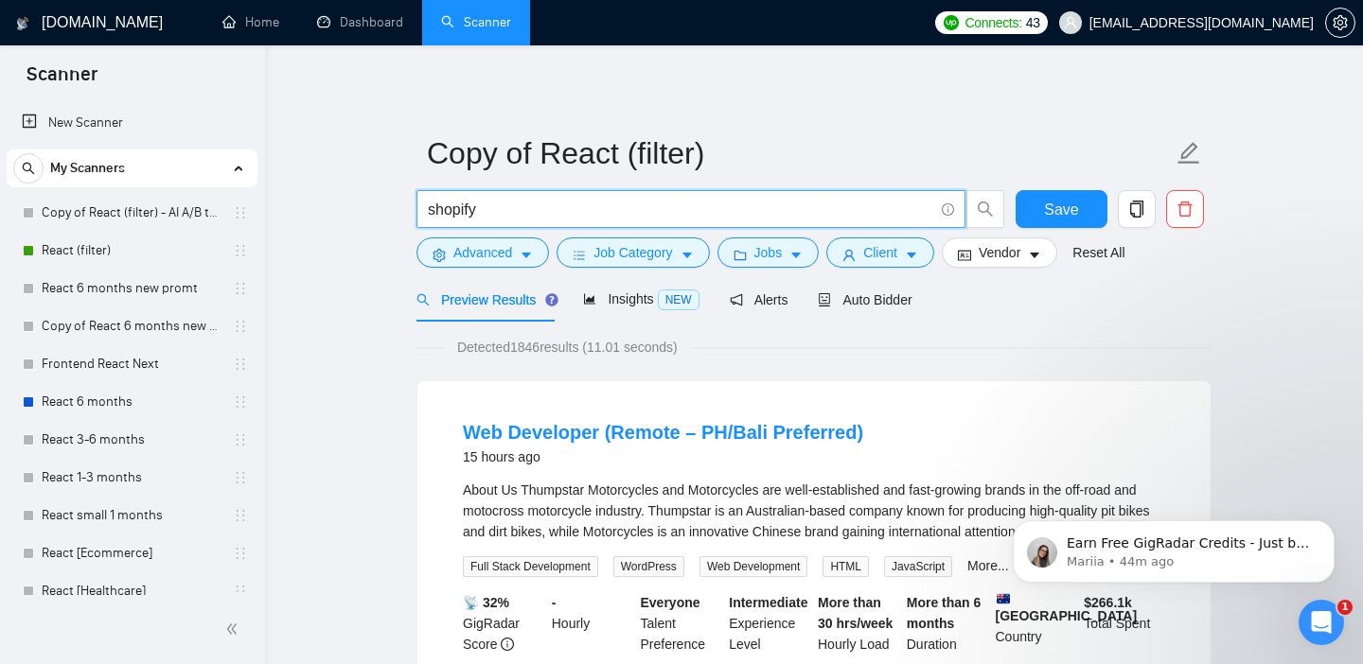
click at [699, 213] on input "shopify" at bounding box center [680, 210] width 505 height 24
type input "java"
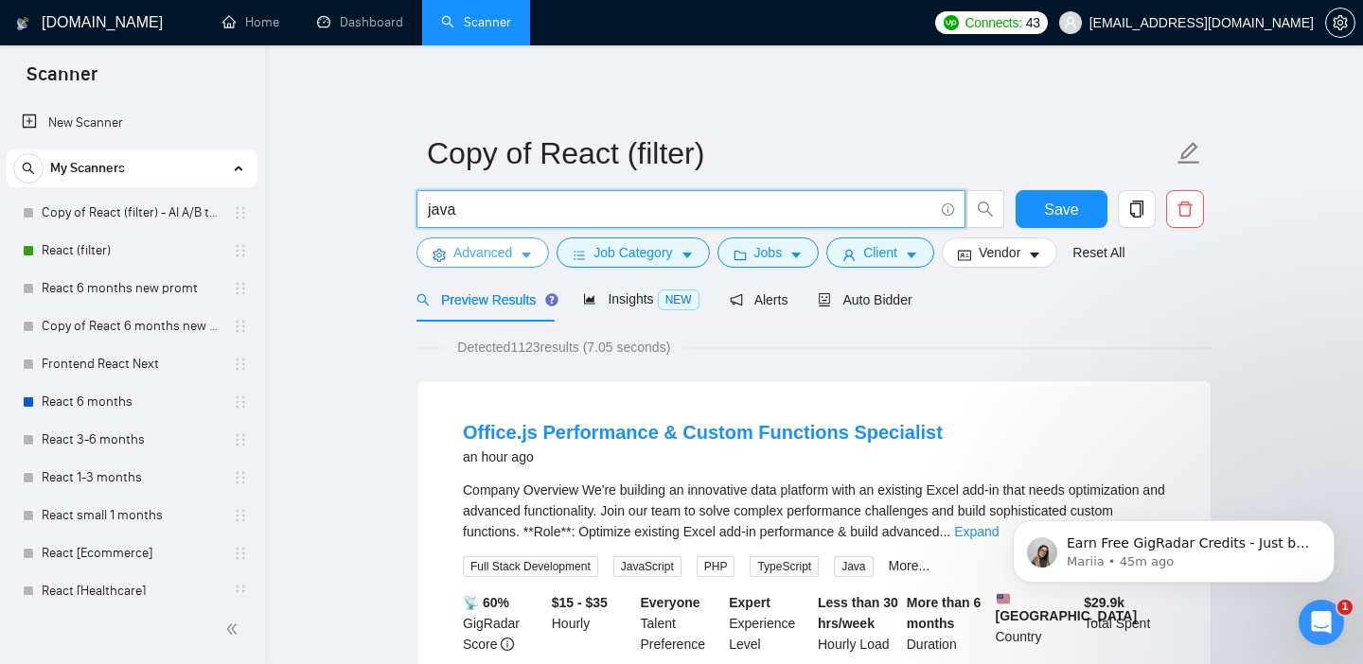
click at [523, 256] on icon "caret-down" at bounding box center [526, 255] width 13 height 13
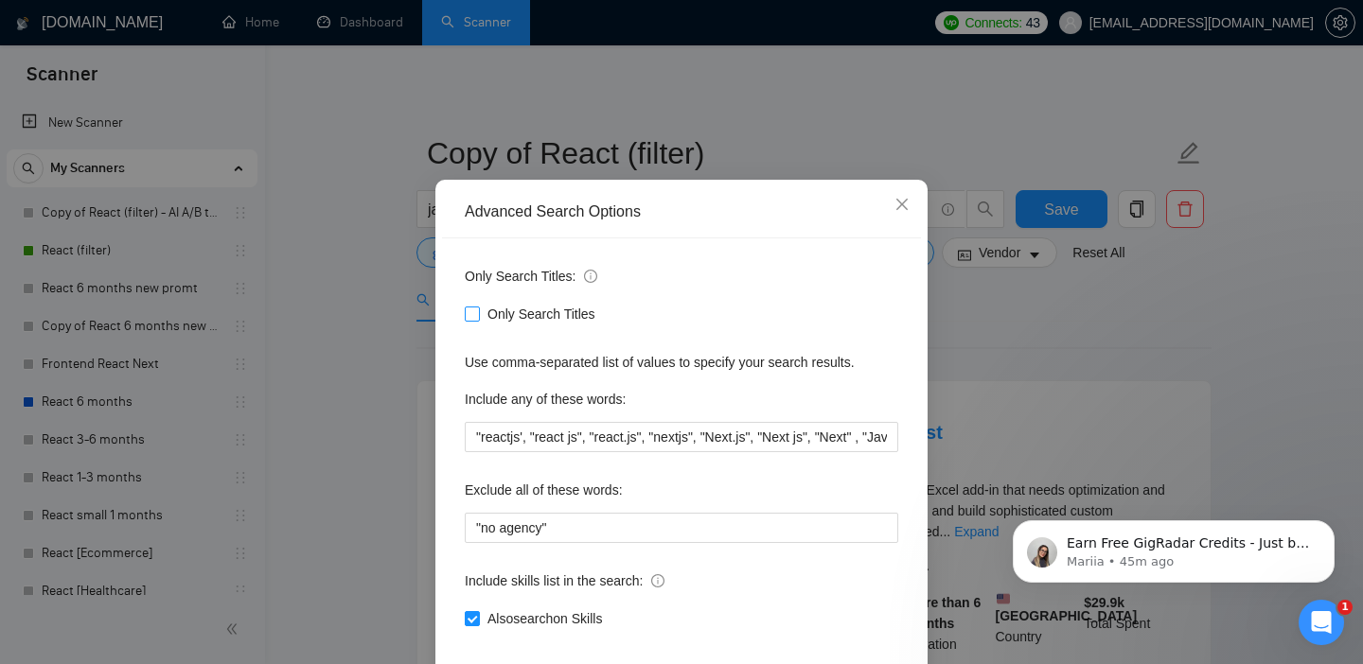
click at [527, 325] on span "Only Search Titles" at bounding box center [541, 314] width 123 height 21
click at [478, 320] on input "Only Search Titles" at bounding box center [471, 313] width 13 height 13
click at [542, 325] on span "Only Search Titles" at bounding box center [541, 314] width 123 height 21
click at [478, 320] on input "Only Search Titles" at bounding box center [471, 313] width 13 height 13
checkbox input "false"
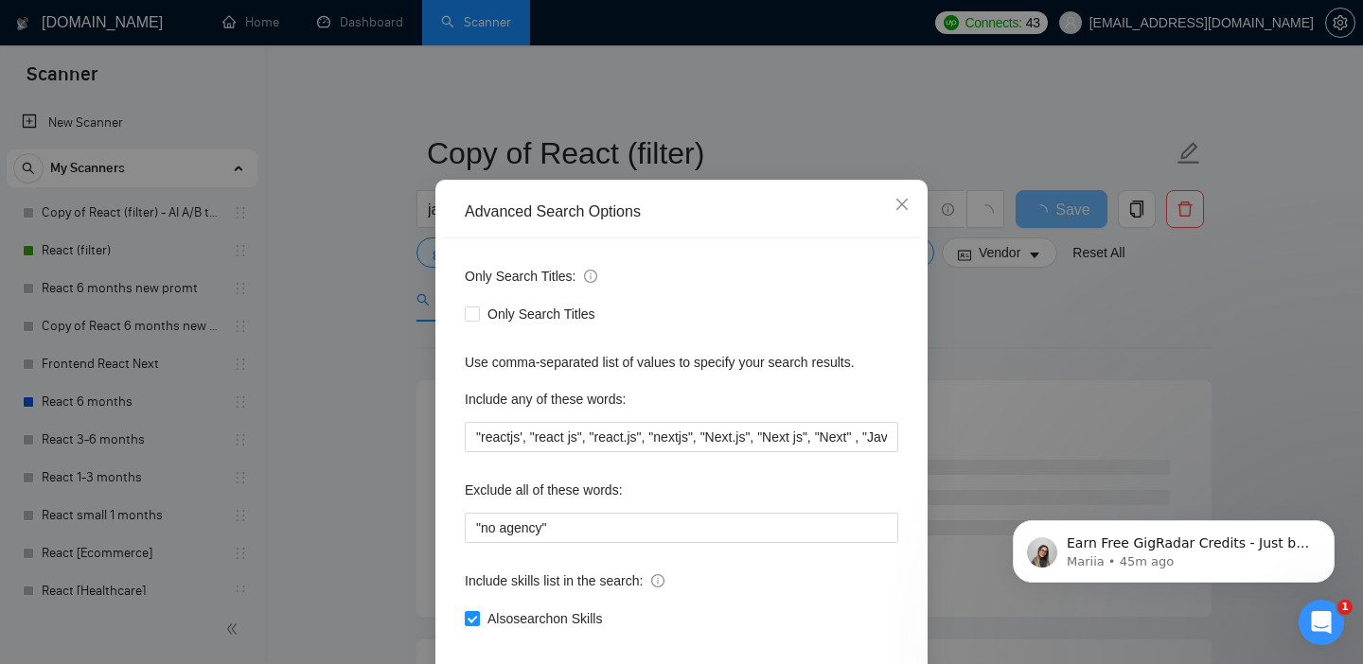
click at [1002, 362] on div "Advanced Search Options Only Search Titles: Only Search Titles Use comma-separa…" at bounding box center [681, 332] width 1363 height 664
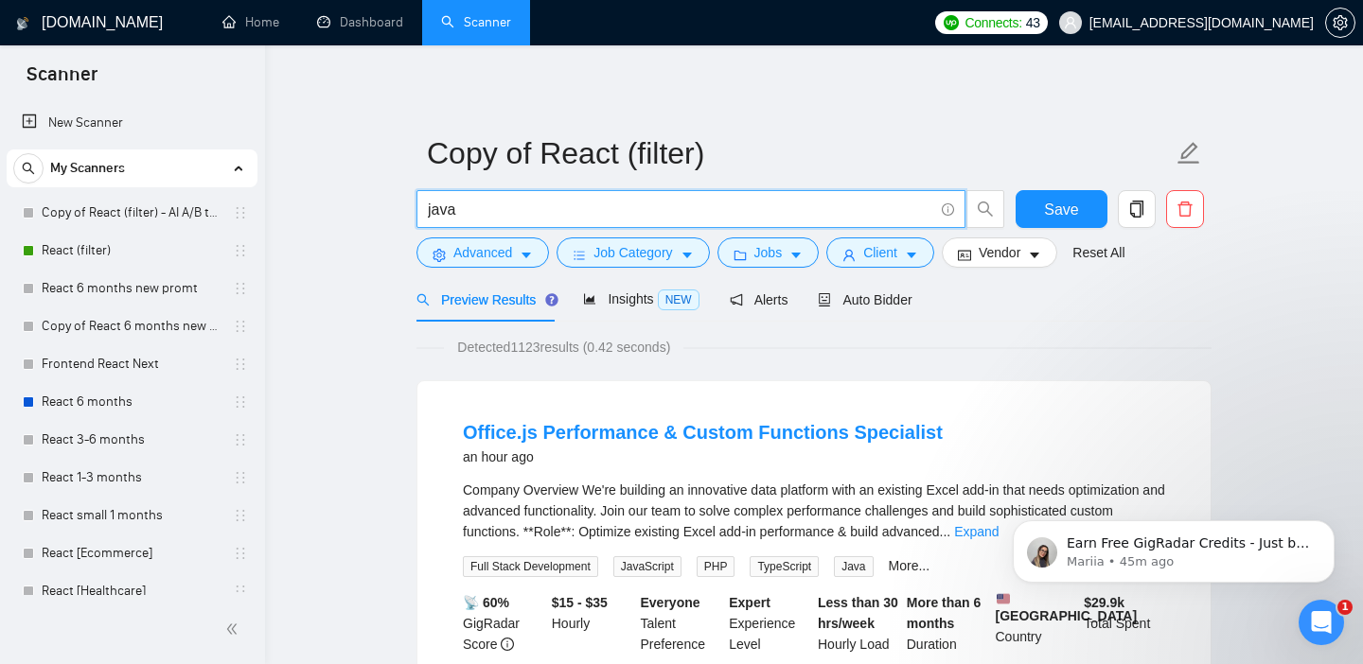
click at [694, 214] on input "java" at bounding box center [680, 210] width 505 height 24
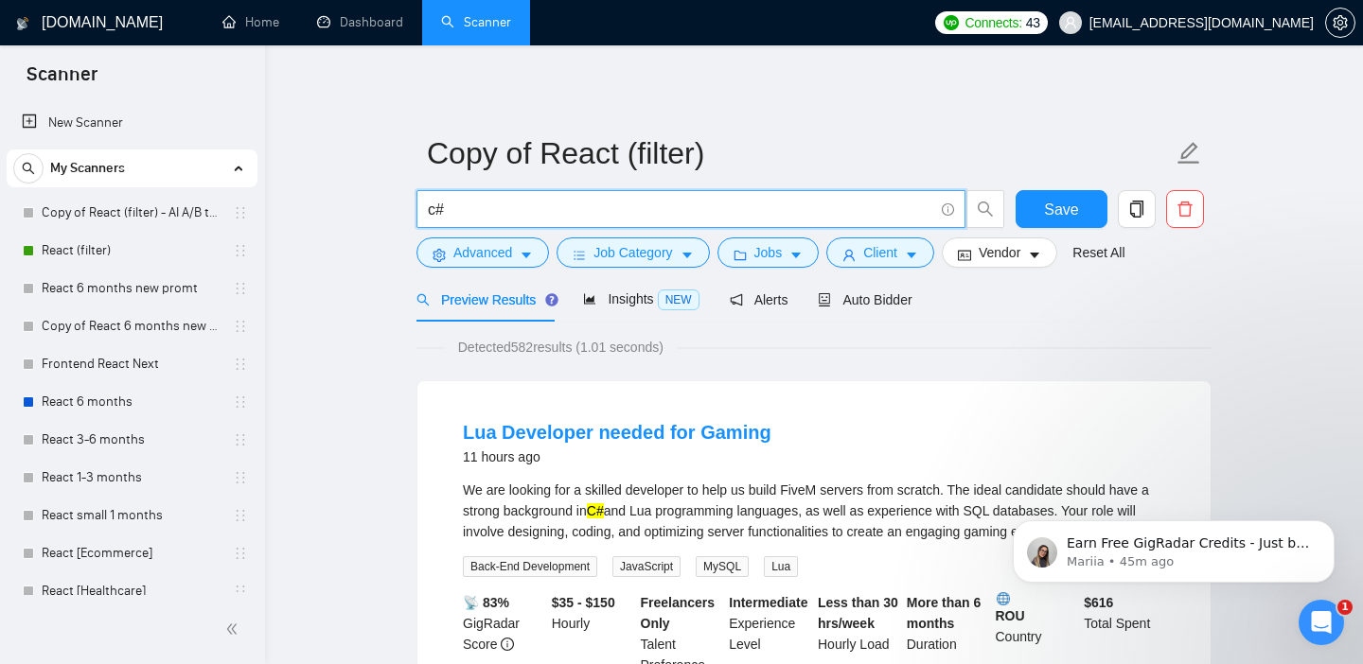
click at [536, 210] on input "c#" at bounding box center [680, 210] width 505 height 24
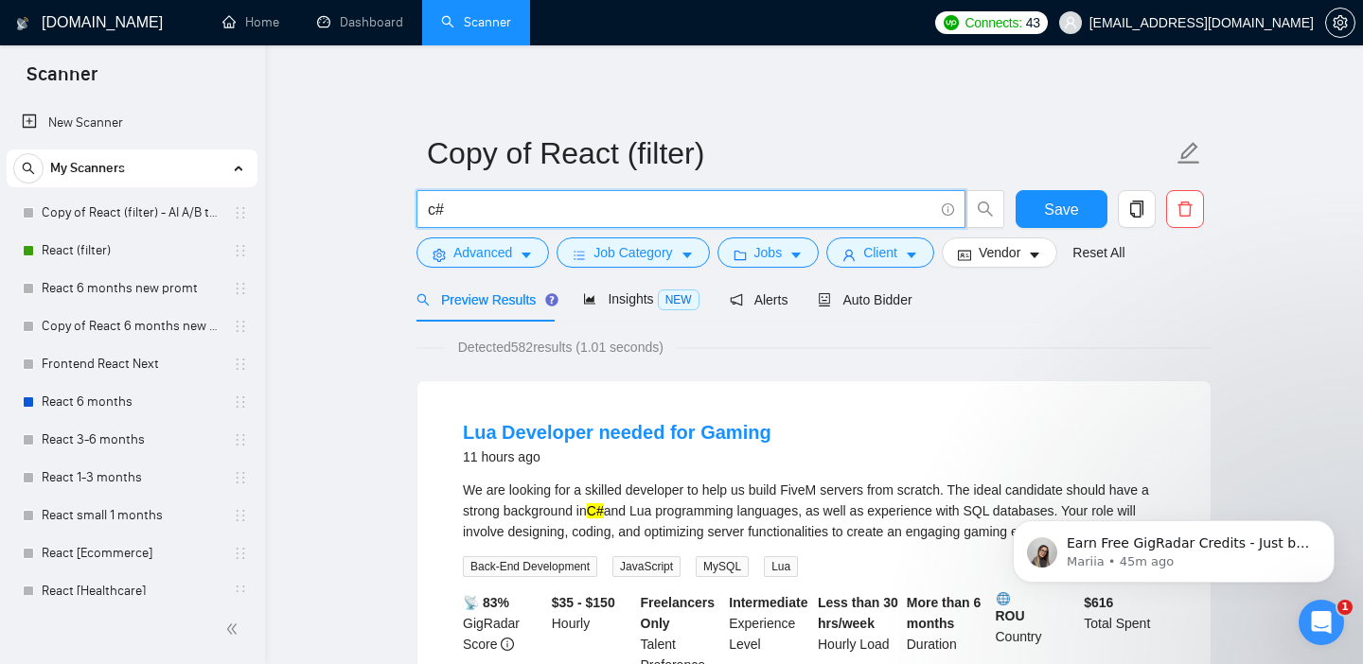
click at [536, 210] on input "c#" at bounding box center [680, 210] width 505 height 24
click at [1048, 216] on span "Save" at bounding box center [1061, 210] width 34 height 24
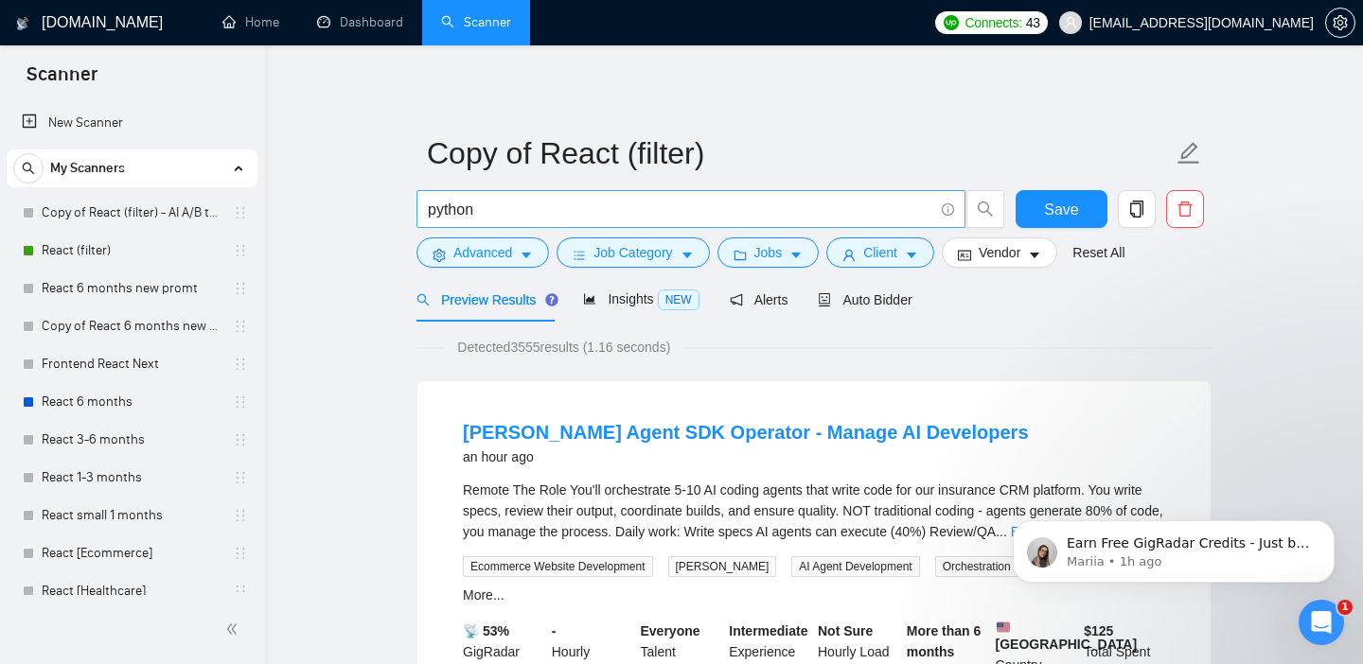
click at [562, 217] on input "python" at bounding box center [680, 210] width 505 height 24
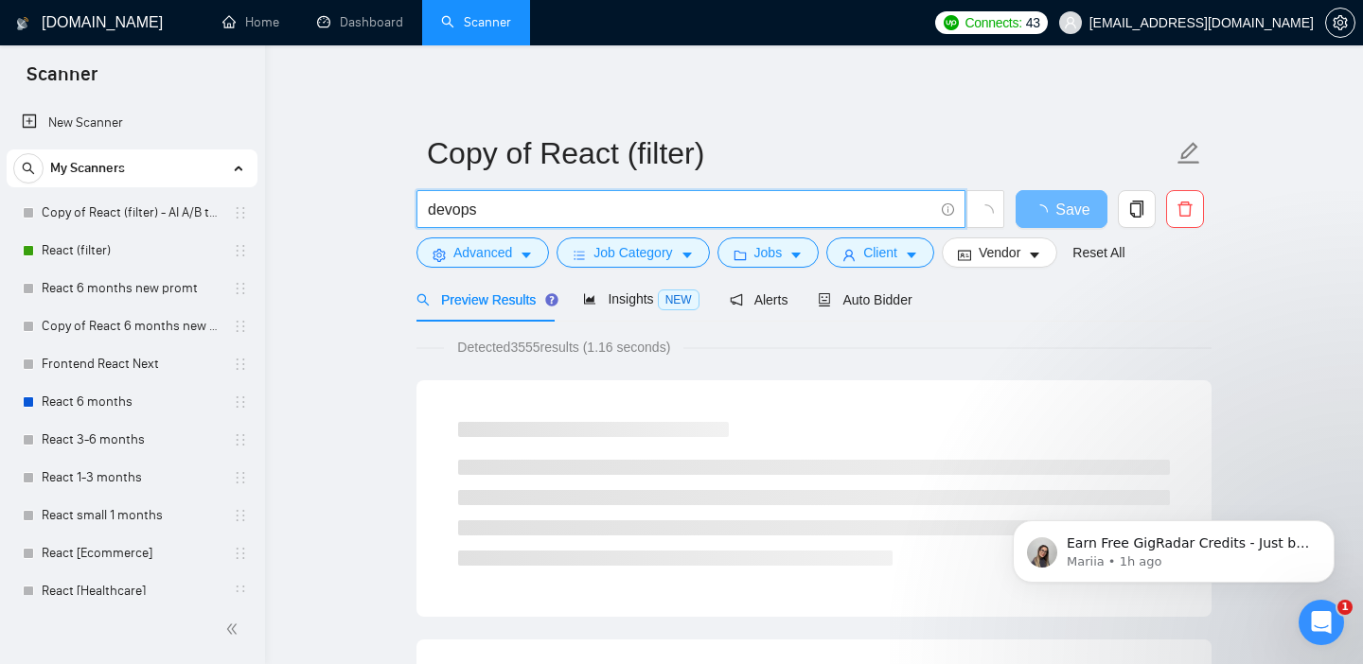
type input "devops"
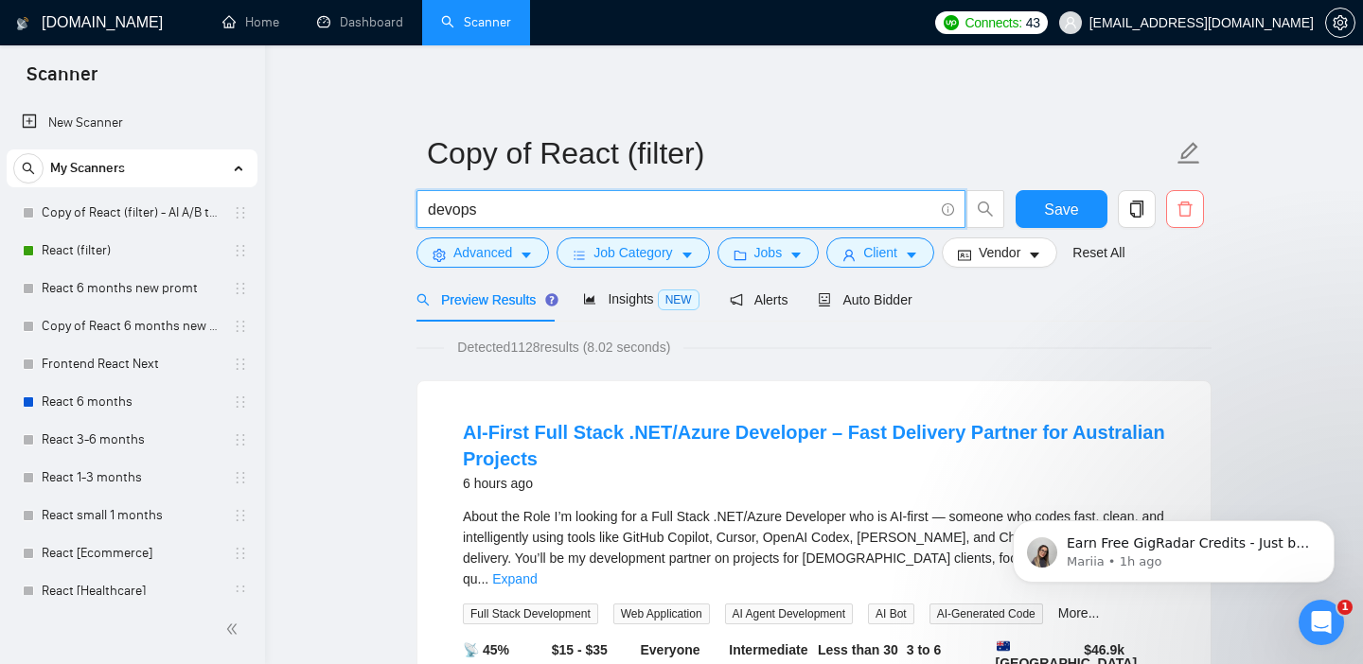
click at [1191, 221] on button "button" at bounding box center [1185, 209] width 38 height 38
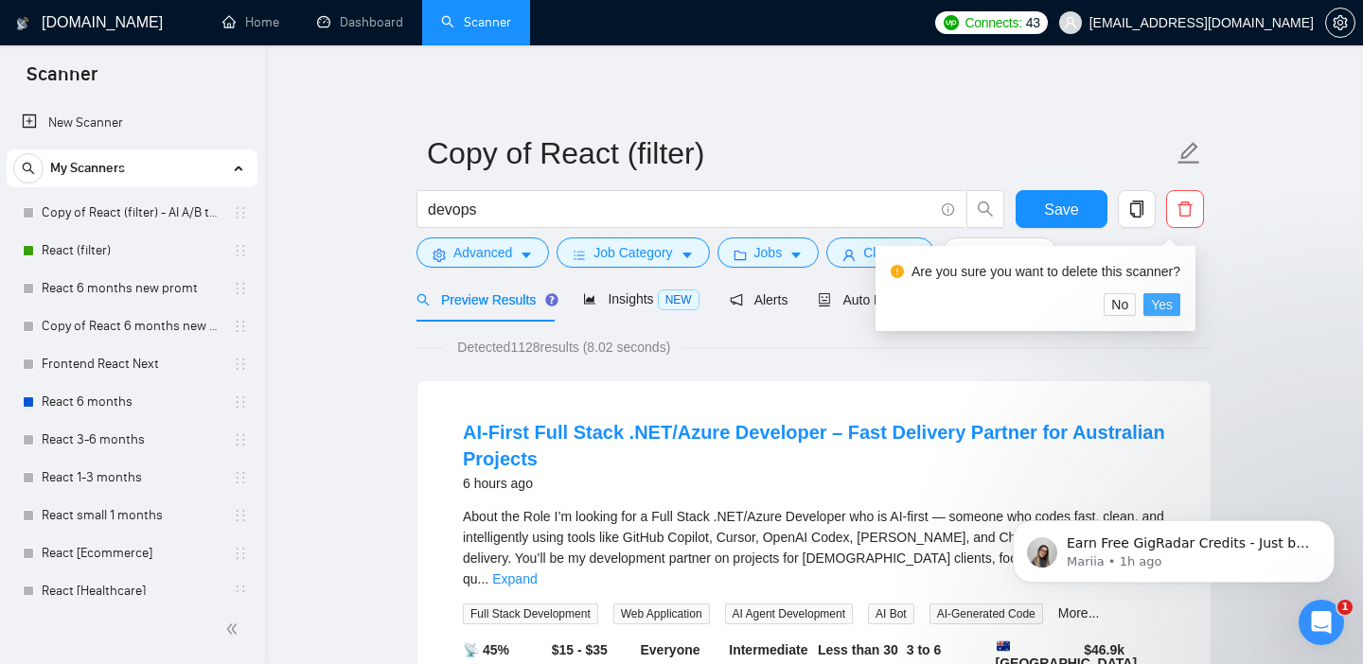
click at [1165, 303] on span "Yes" at bounding box center [1162, 304] width 22 height 21
